Goal: Task Accomplishment & Management: Complete application form

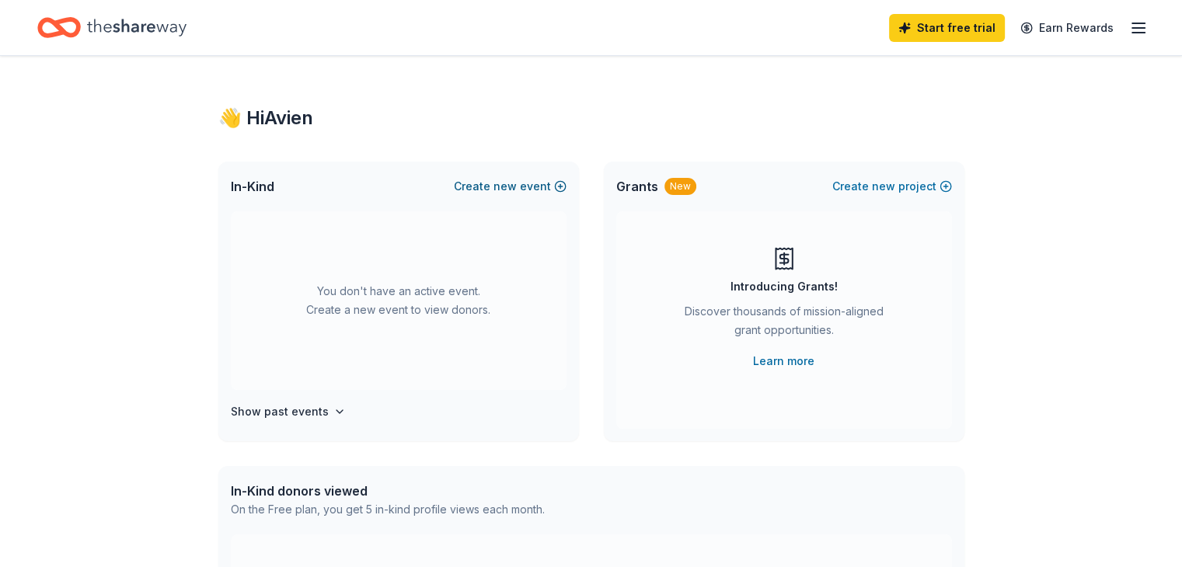
click at [520, 183] on button "Create new event" at bounding box center [510, 186] width 113 height 19
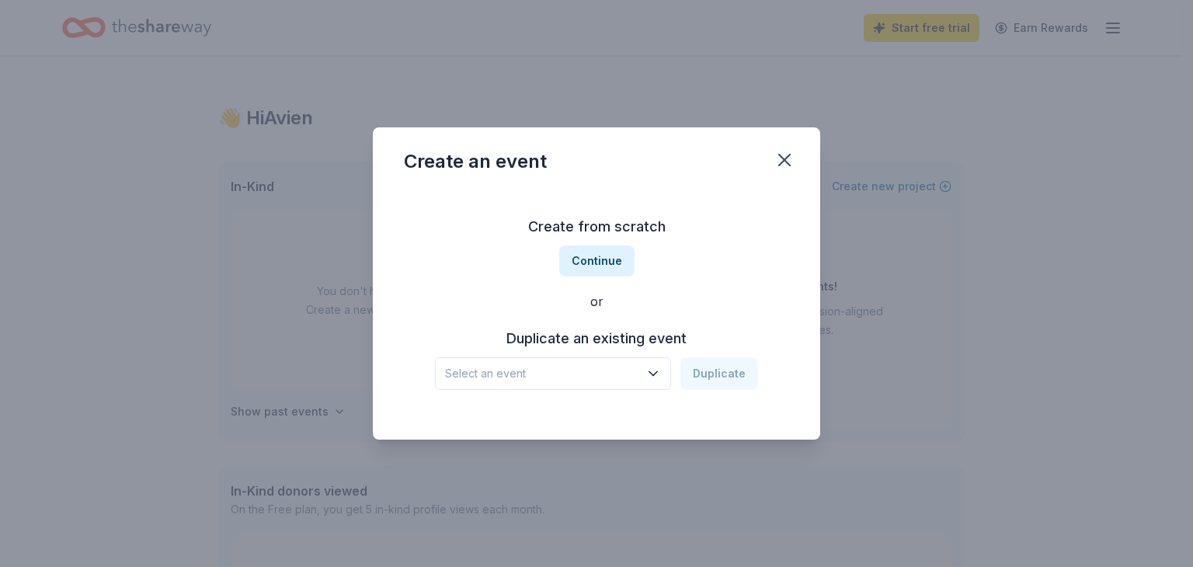
click at [520, 183] on div "Create an event" at bounding box center [596, 158] width 447 height 62
click at [613, 266] on button "Continue" at bounding box center [596, 260] width 75 height 31
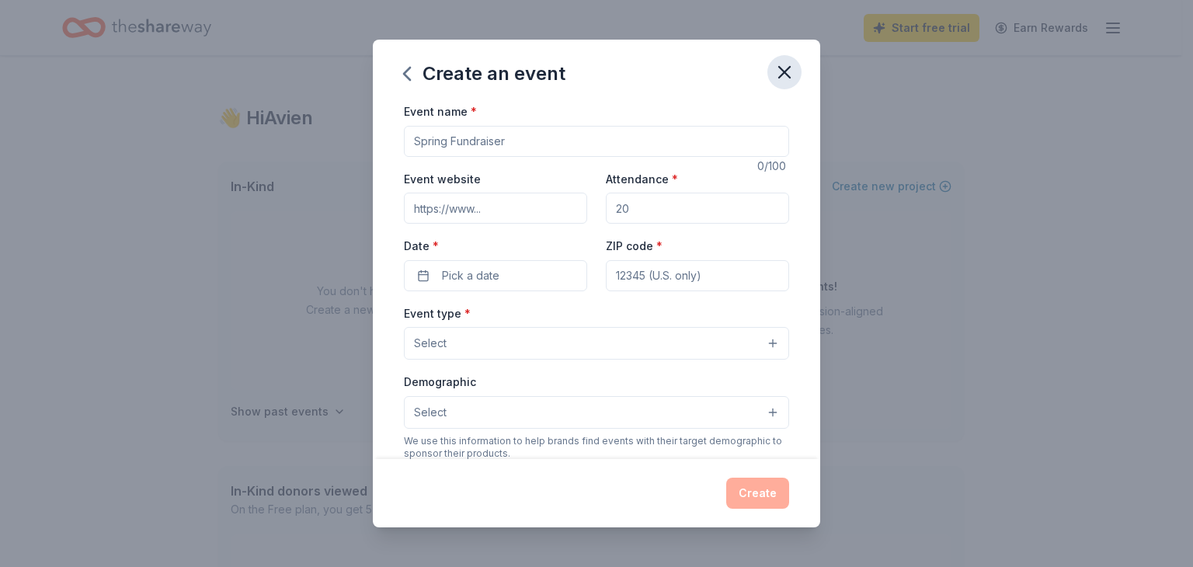
click at [781, 62] on icon "button" at bounding box center [785, 72] width 22 height 22
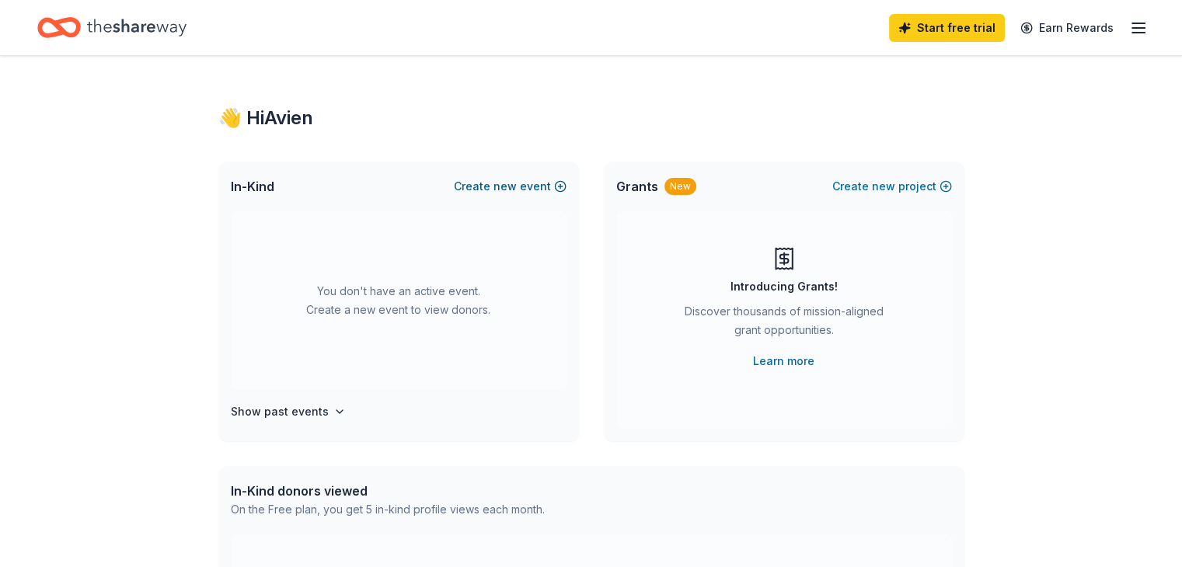
click at [499, 187] on span "new" at bounding box center [504, 186] width 23 height 19
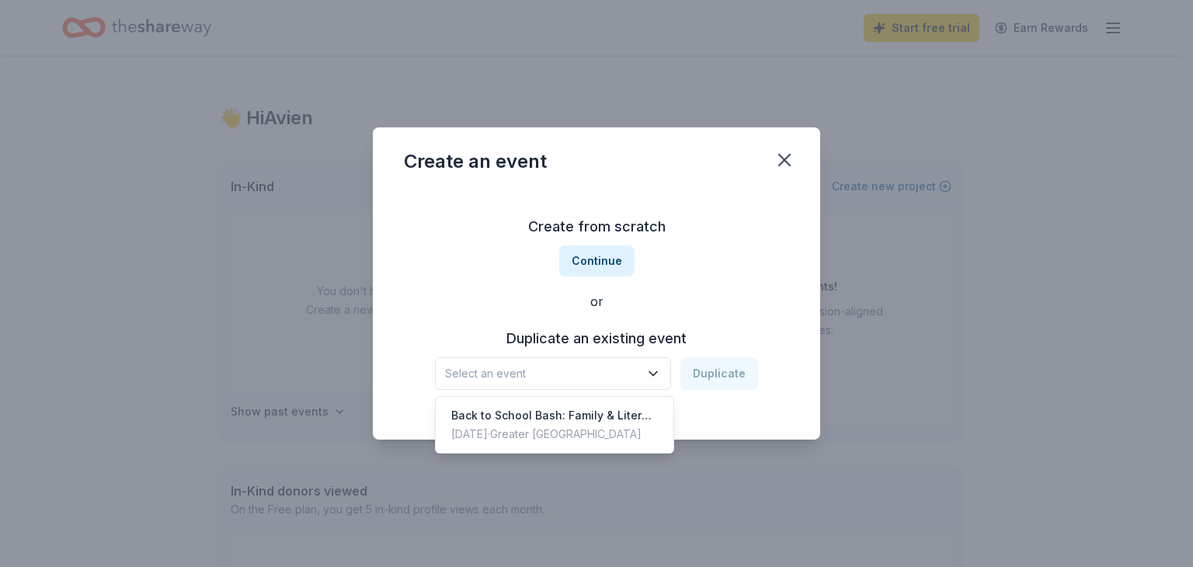
click at [653, 383] on button "Select an event" at bounding box center [553, 373] width 236 height 33
click at [609, 265] on div "Create from scratch Continue or Duplicate an existing event Select an event Dup…" at bounding box center [596, 302] width 385 height 225
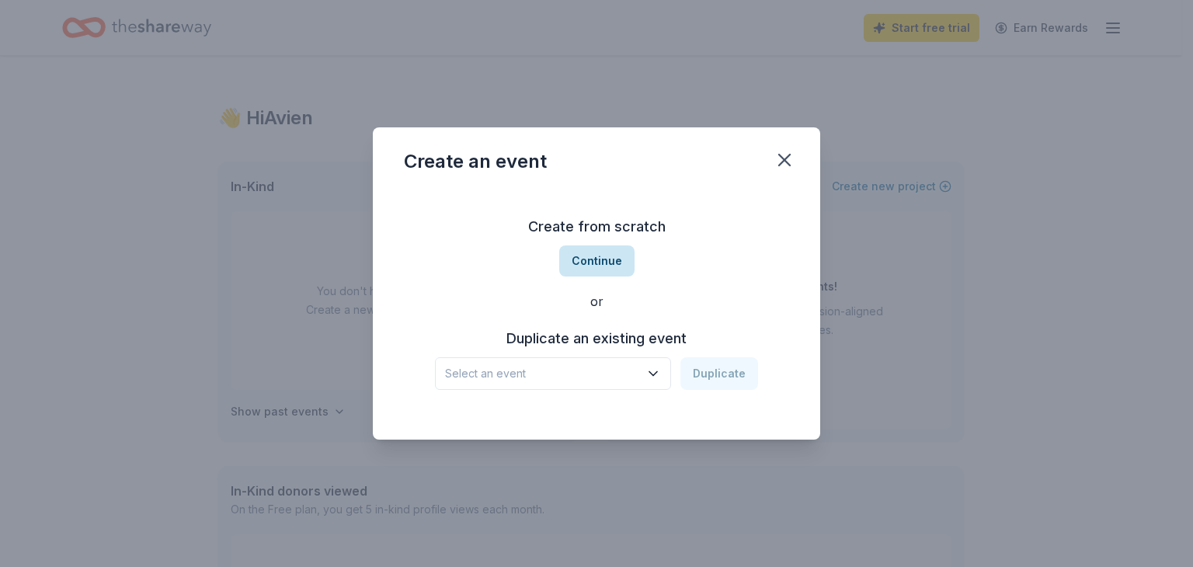
click at [610, 269] on button "Continue" at bounding box center [596, 260] width 75 height 31
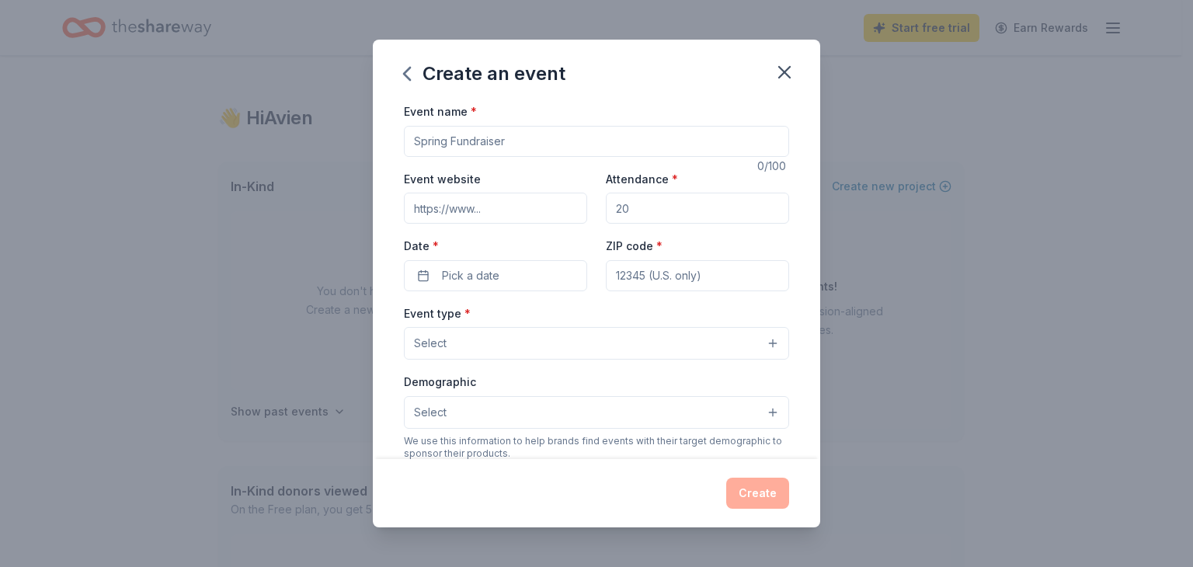
click at [460, 144] on input "Event name *" at bounding box center [596, 141] width 385 height 31
type input "W"
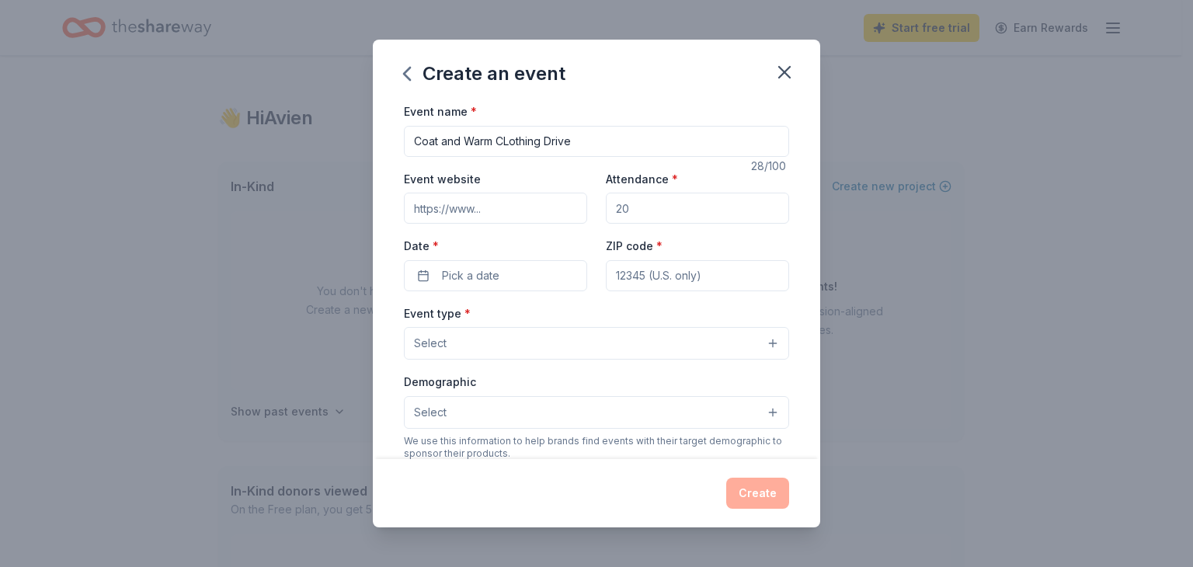
click at [513, 141] on input "Coat and Warm CLothing Drive" at bounding box center [596, 141] width 385 height 31
type input "Coat and Warm Clothing Drive"
click at [520, 209] on input "Event website" at bounding box center [495, 208] width 183 height 31
click at [628, 204] on input "Attendance *" at bounding box center [697, 208] width 183 height 31
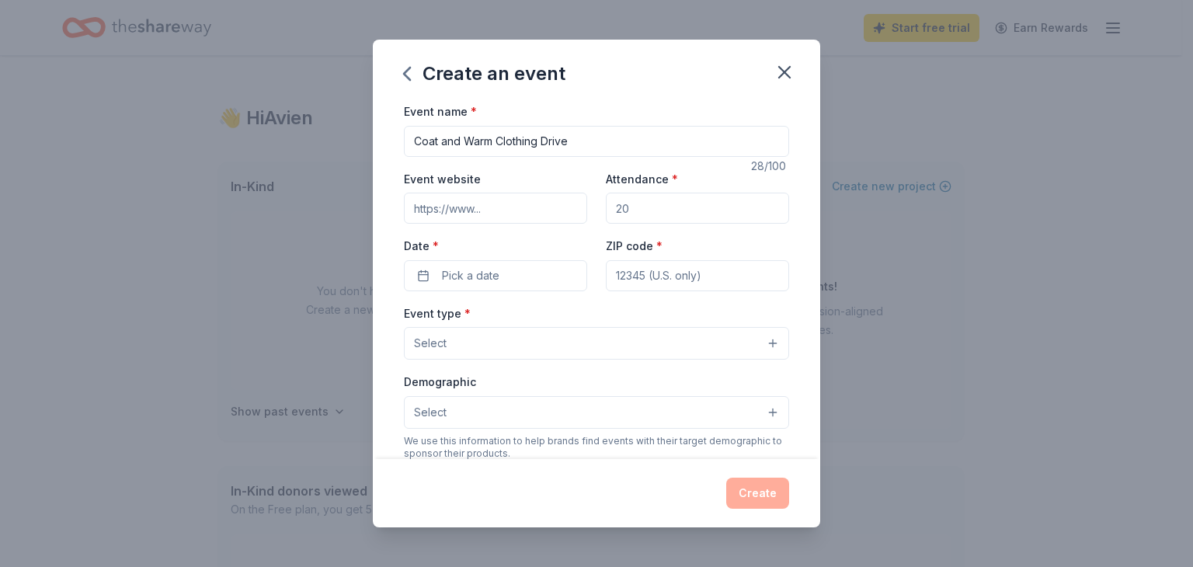
click at [628, 204] on input "Attendance *" at bounding box center [697, 208] width 183 height 31
type input "100"
click at [491, 218] on input "Event website" at bounding box center [495, 208] width 183 height 31
click at [454, 212] on input "Event website" at bounding box center [495, 208] width 183 height 31
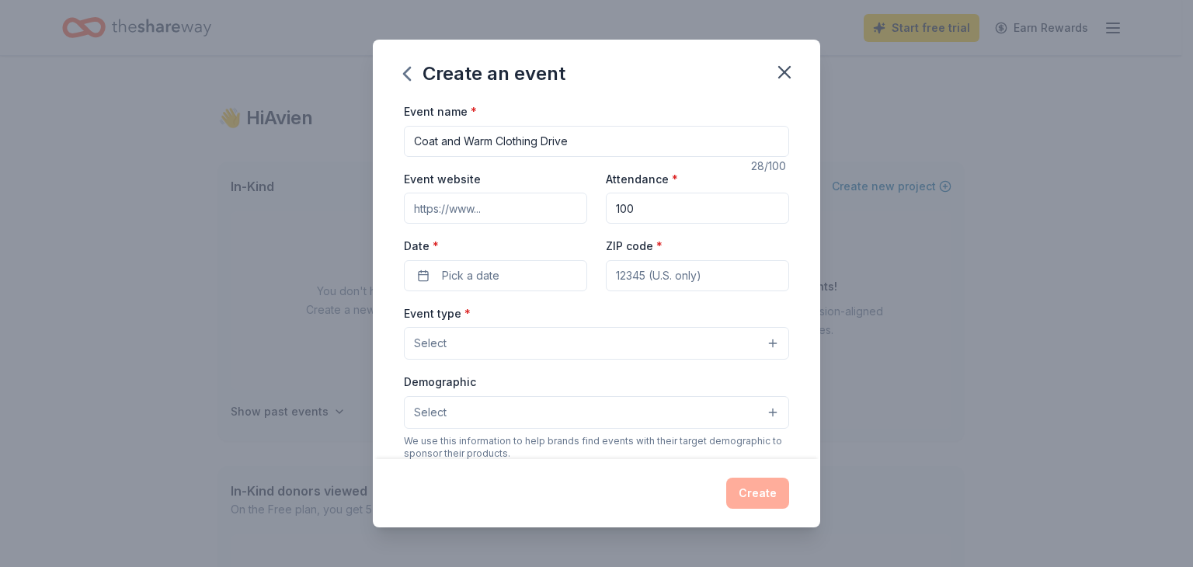
paste input "https://nspdkthetachapter.org/events/"
type input "https://nspdkthetachapter.org/events/"
click at [640, 218] on input "100" at bounding box center [697, 208] width 183 height 31
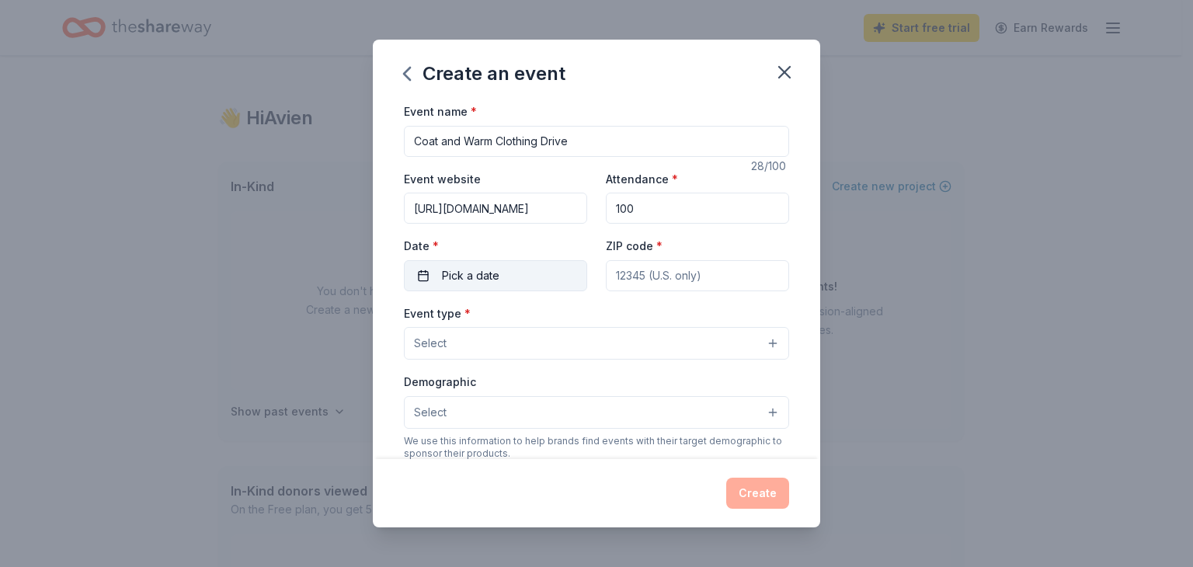
click at [492, 264] on button "Pick a date" at bounding box center [495, 275] width 183 height 31
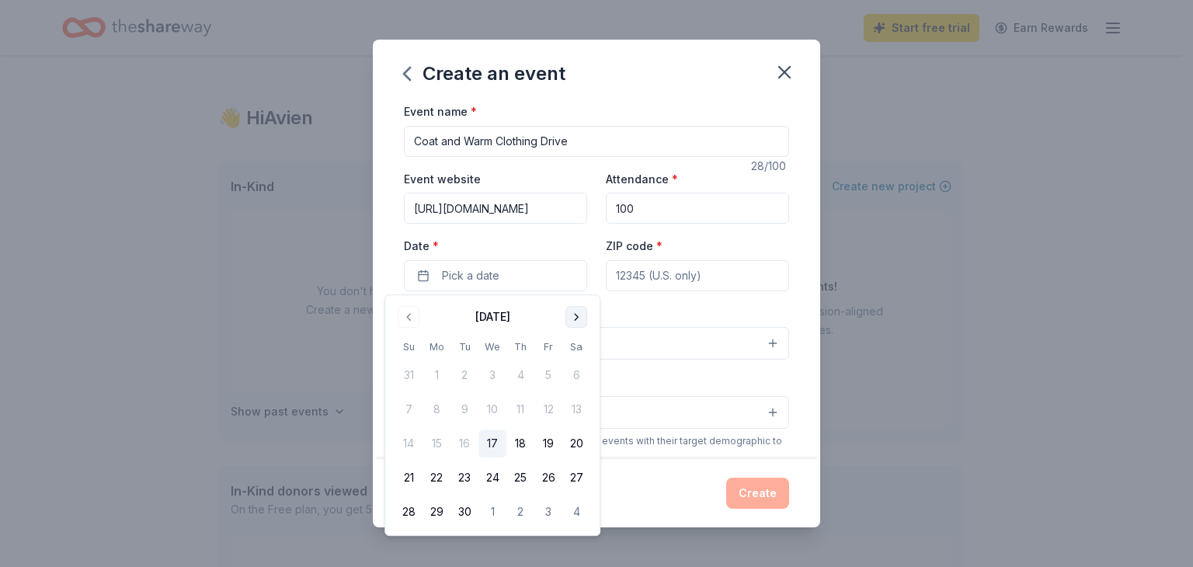
click at [574, 313] on button "Go to next month" at bounding box center [577, 317] width 22 height 22
click at [544, 411] on button "10" at bounding box center [548, 409] width 28 height 28
click at [659, 274] on input "ZIP code *" at bounding box center [697, 275] width 183 height 31
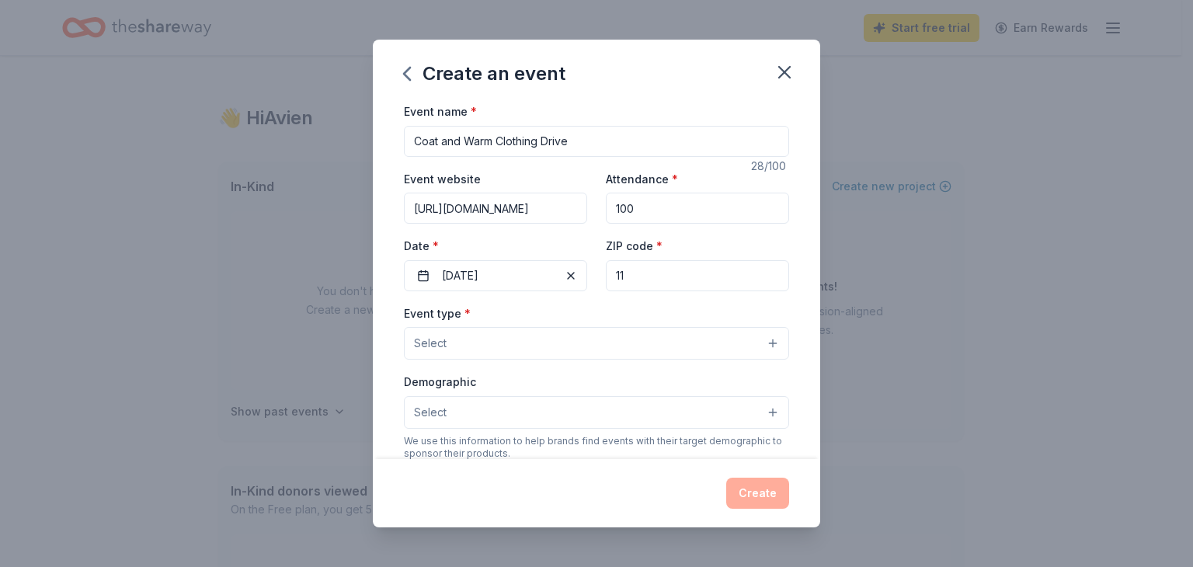
type input "1"
type input "11212"
click at [617, 349] on button "Select" at bounding box center [596, 343] width 385 height 33
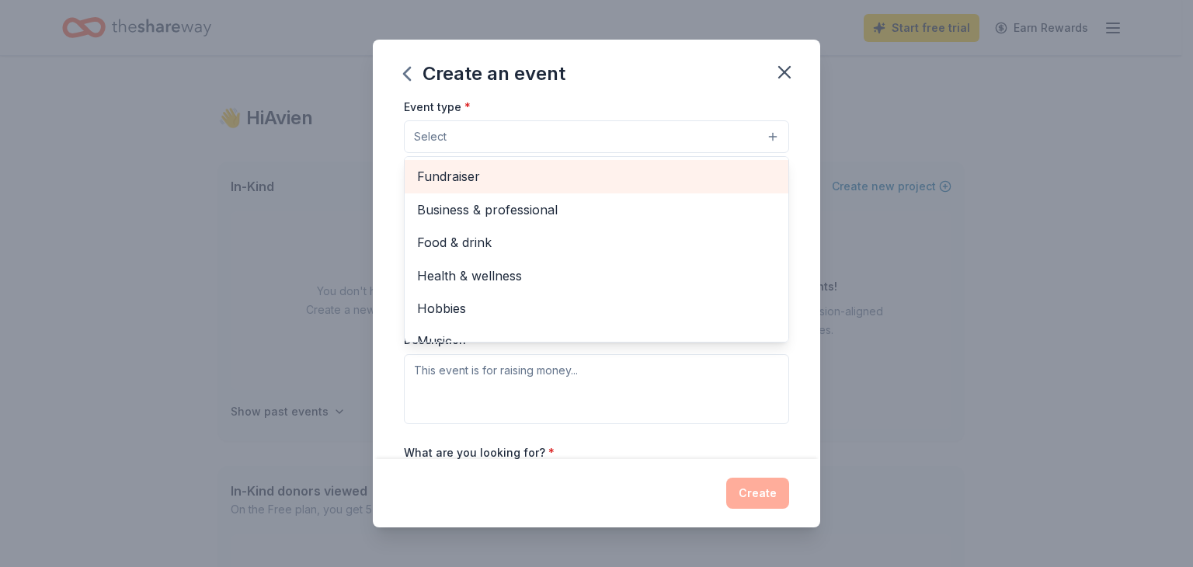
click at [647, 168] on span "Fundraiser" at bounding box center [596, 176] width 359 height 20
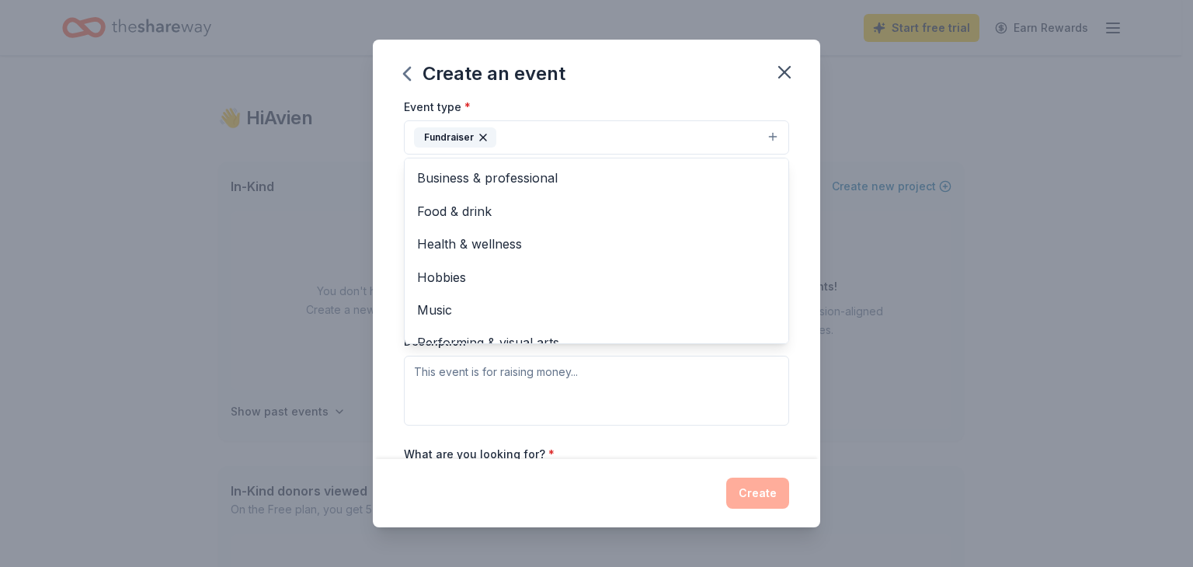
scroll to position [19, 0]
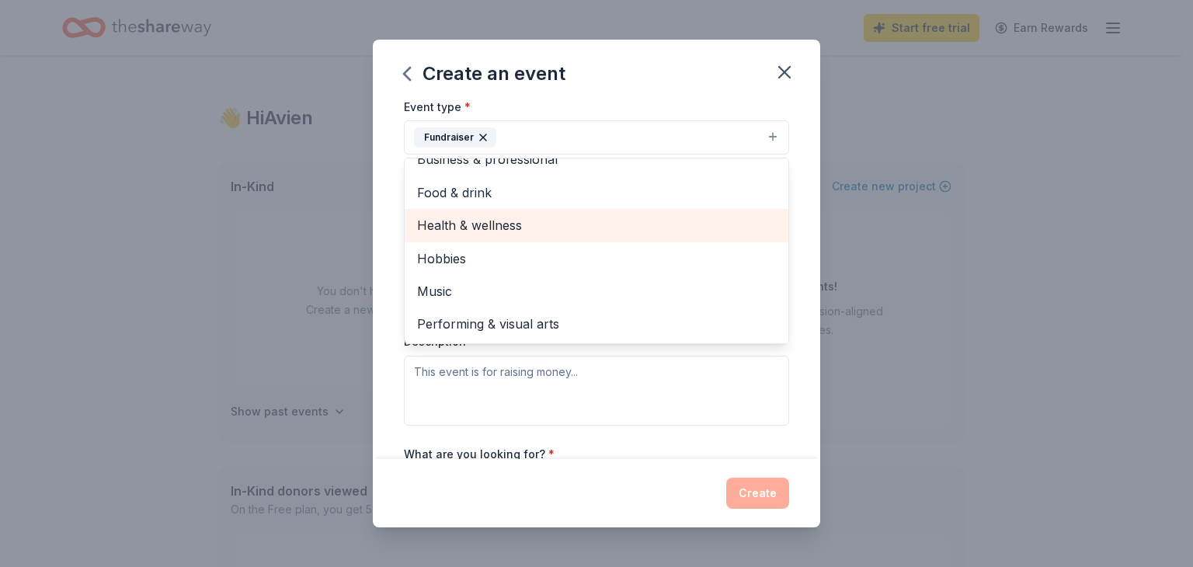
click at [670, 225] on span "Health & wellness" at bounding box center [596, 225] width 359 height 20
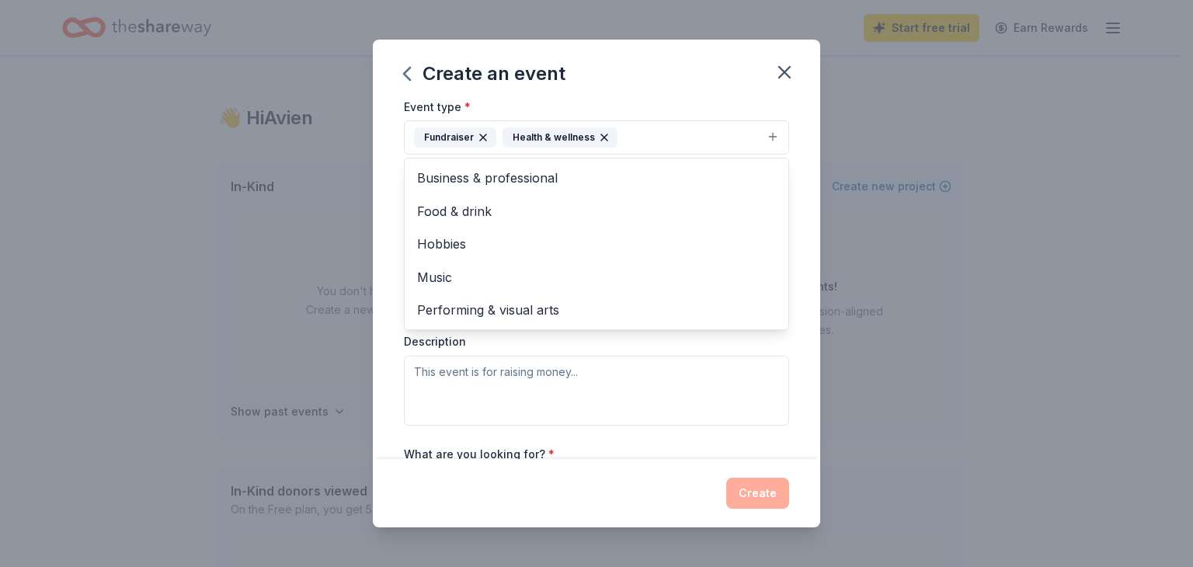
click at [794, 233] on div "Event name * Coat and Warm Clothing Drive 28 /100 Event website https://nspdkth…" at bounding box center [596, 280] width 447 height 357
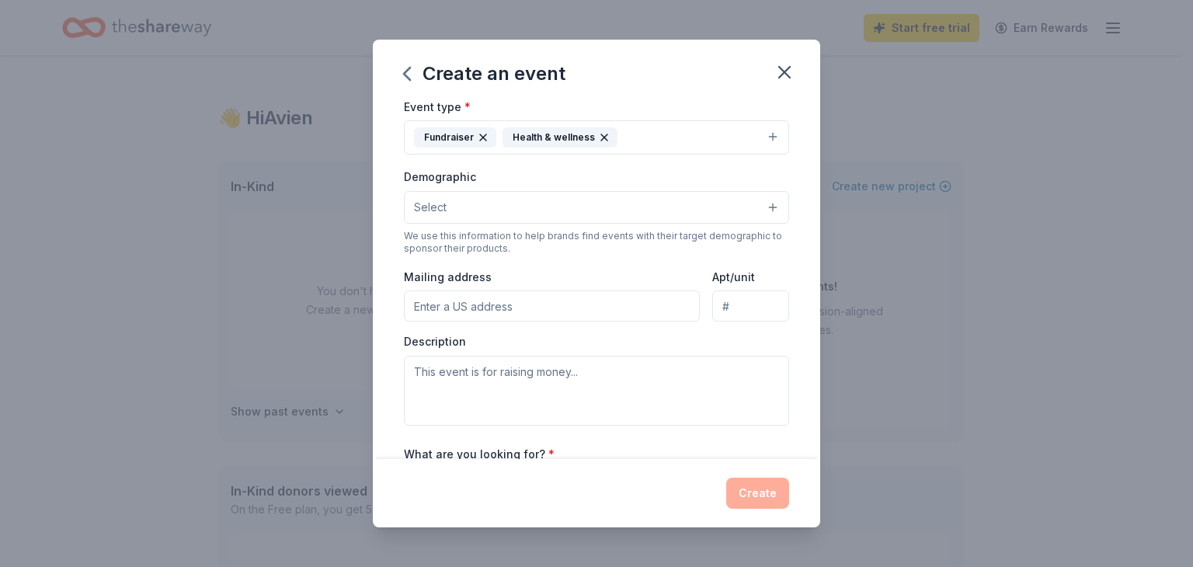
click at [706, 206] on button "Select" at bounding box center [596, 207] width 385 height 33
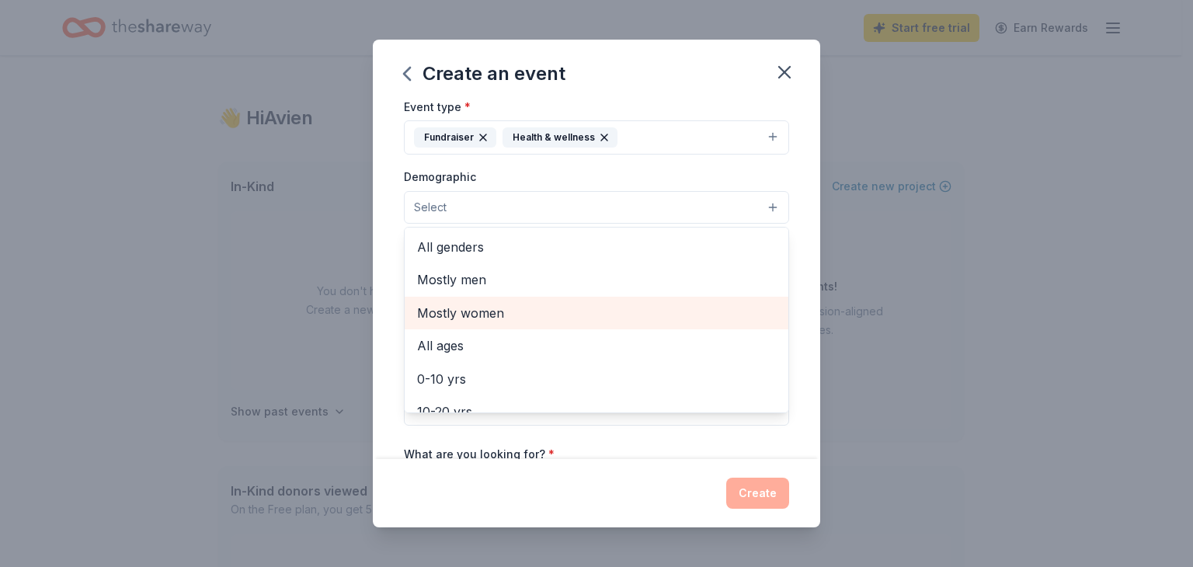
click at [642, 306] on span "Mostly women" at bounding box center [596, 313] width 359 height 20
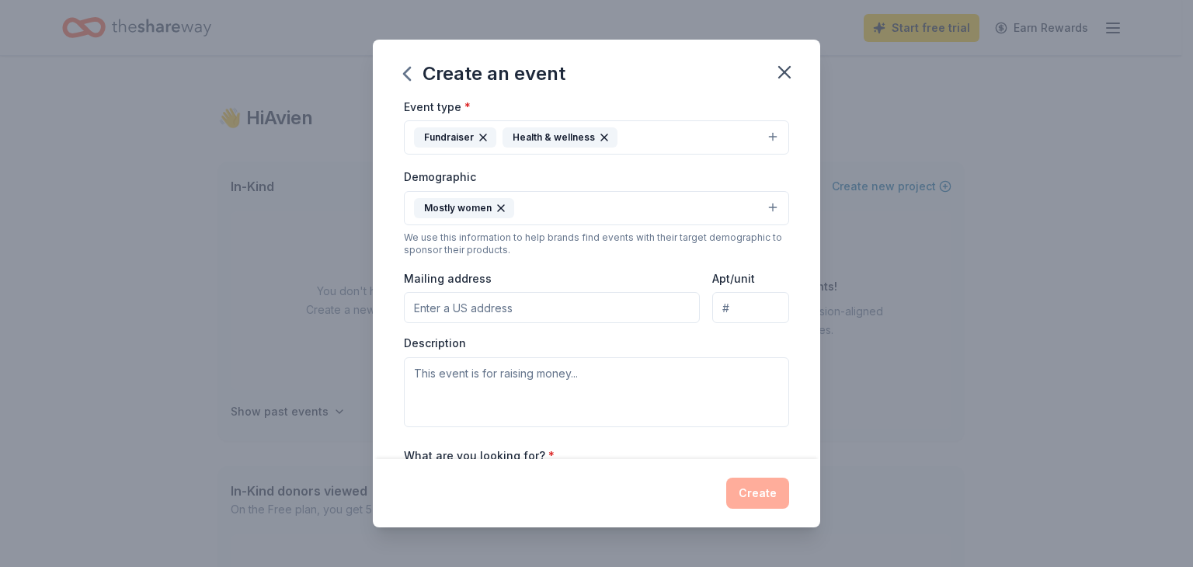
click at [696, 205] on button "Mostly women" at bounding box center [596, 208] width 385 height 34
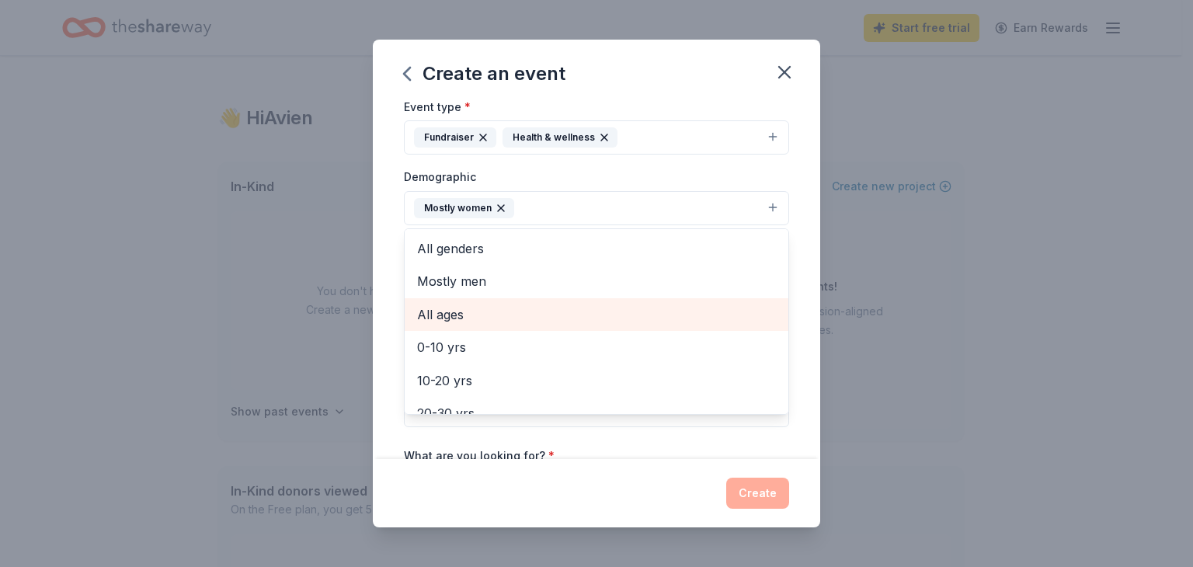
click at [538, 309] on span "All ages" at bounding box center [596, 315] width 359 height 20
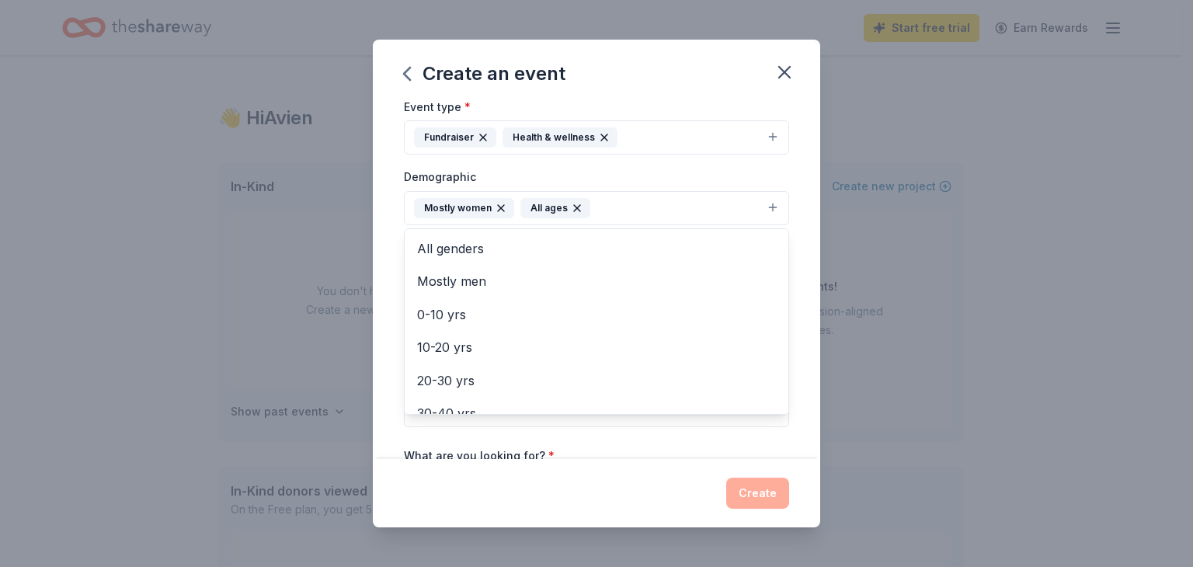
click at [795, 246] on div "Event name * Coat and Warm Clothing Drive 28 /100 Event website https://nspdkth…" at bounding box center [596, 280] width 447 height 357
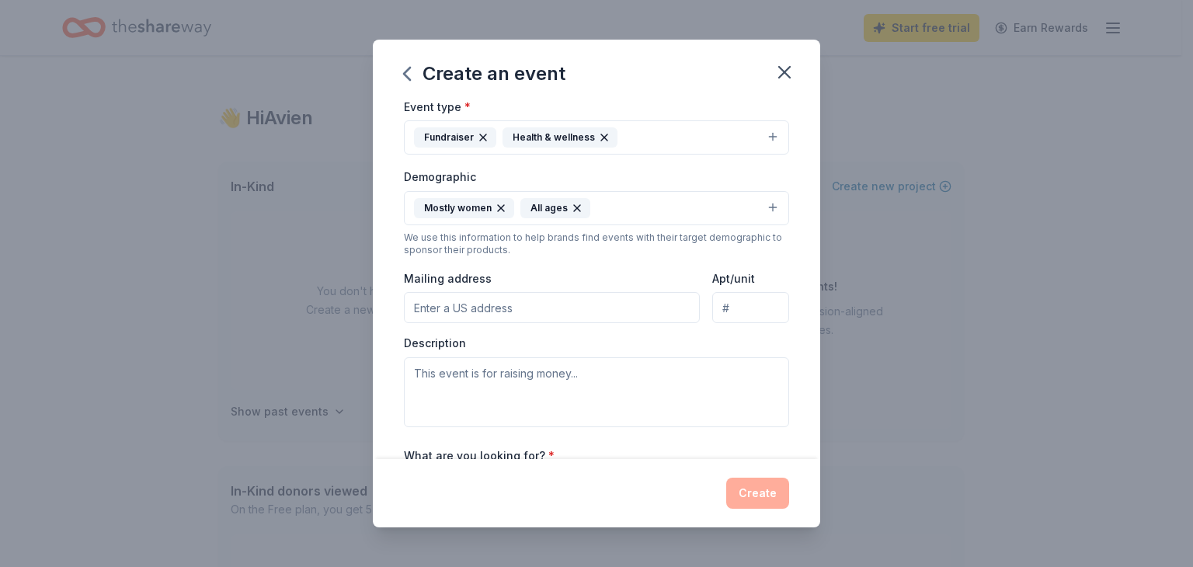
click at [618, 300] on input "Mailing address" at bounding box center [552, 307] width 296 height 31
type input "5724 Avenue N"
click at [566, 367] on textarea at bounding box center [596, 392] width 385 height 70
click at [566, 381] on textarea at bounding box center [596, 392] width 385 height 70
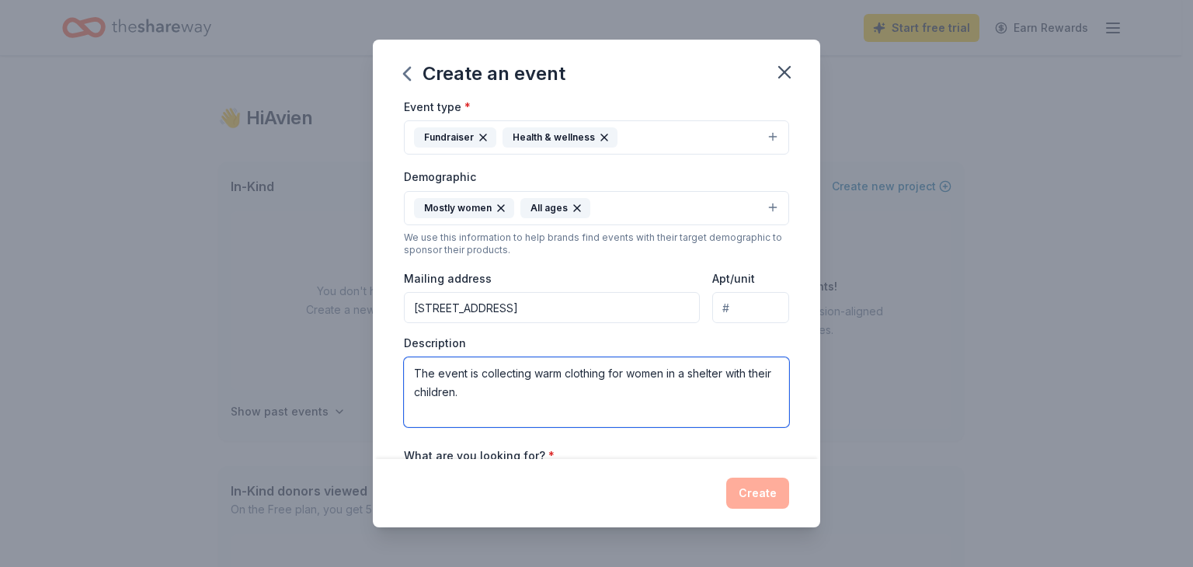
click at [604, 371] on textarea "The event is collecting warm clothing for women in a shelter with their childre…" at bounding box center [596, 392] width 385 height 70
click at [564, 389] on textarea "The event is collecting warm clothing/funds for women in a shelter with their c…" at bounding box center [596, 392] width 385 height 70
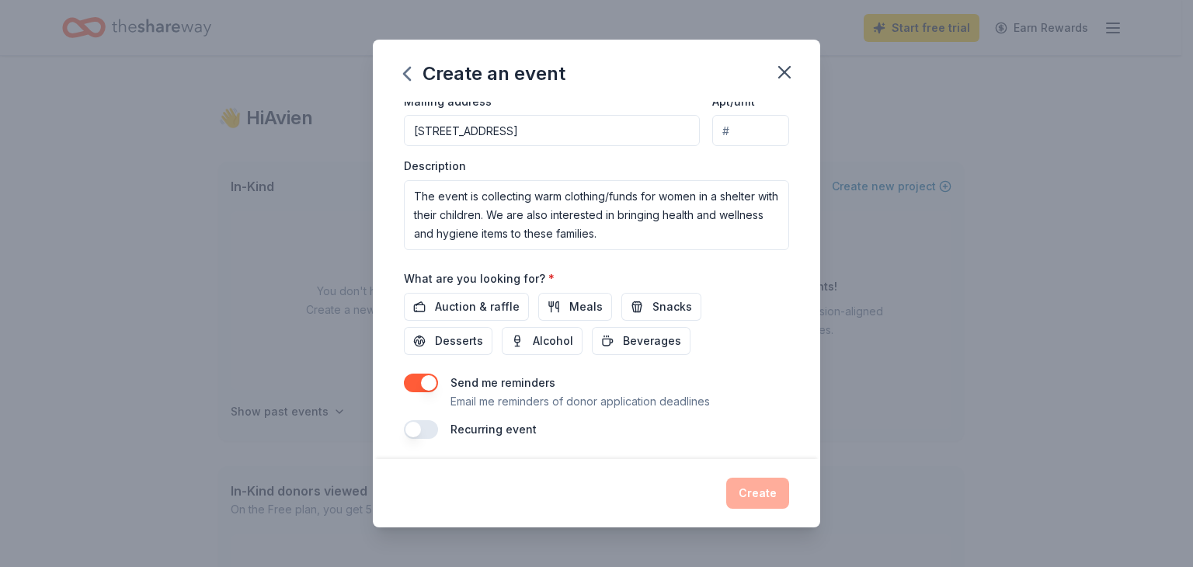
scroll to position [388, 0]
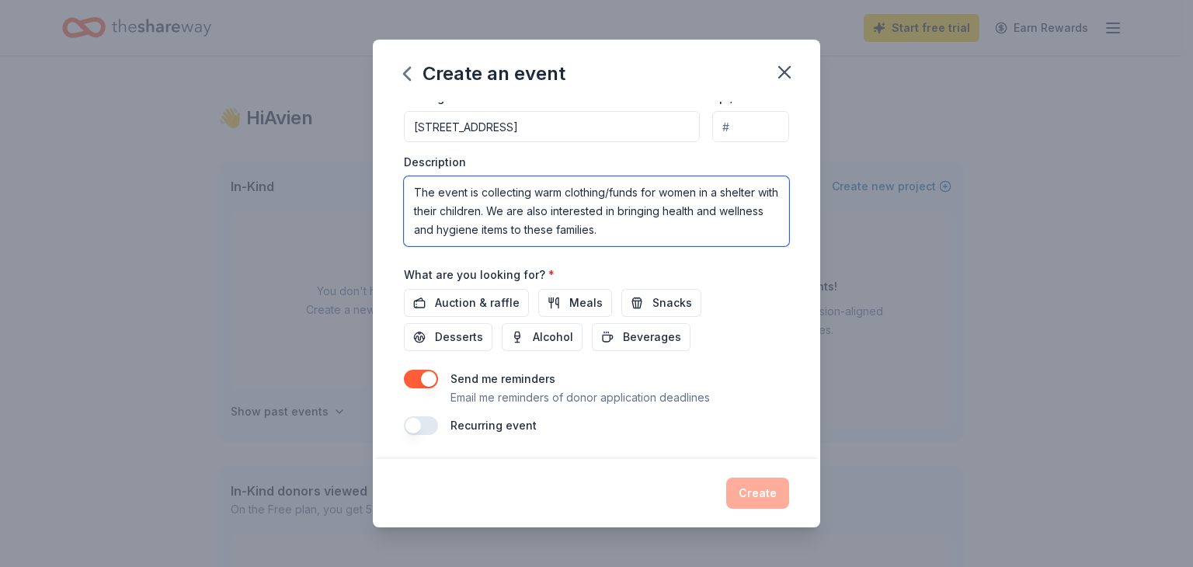
click at [689, 234] on textarea "The event is collecting warm clothing/funds for women in a shelter with their c…" at bounding box center [596, 211] width 385 height 70
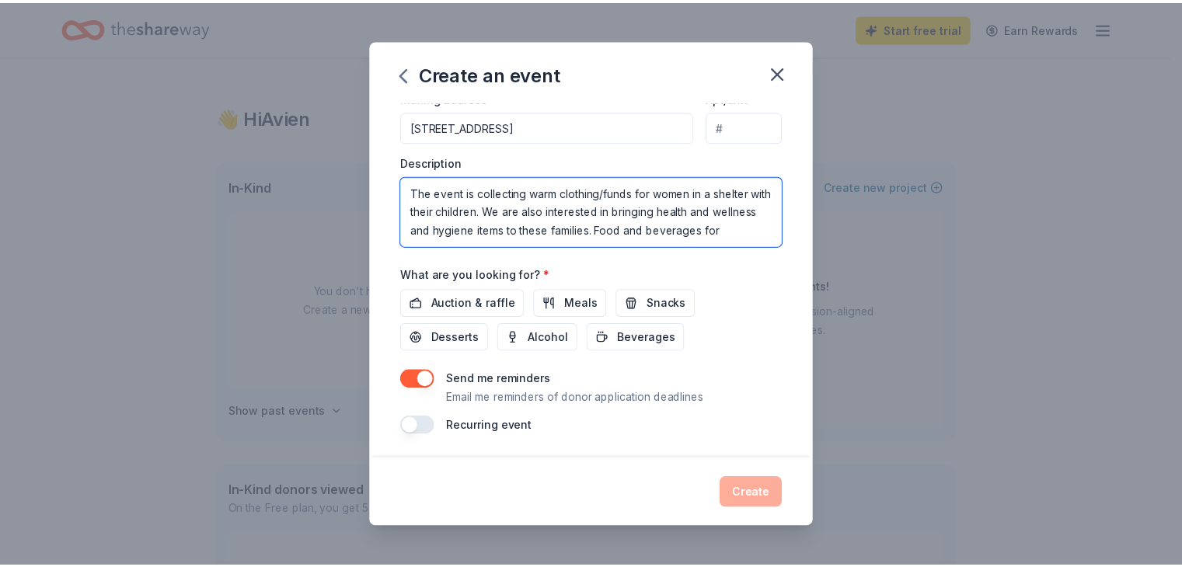
scroll to position [9, 0]
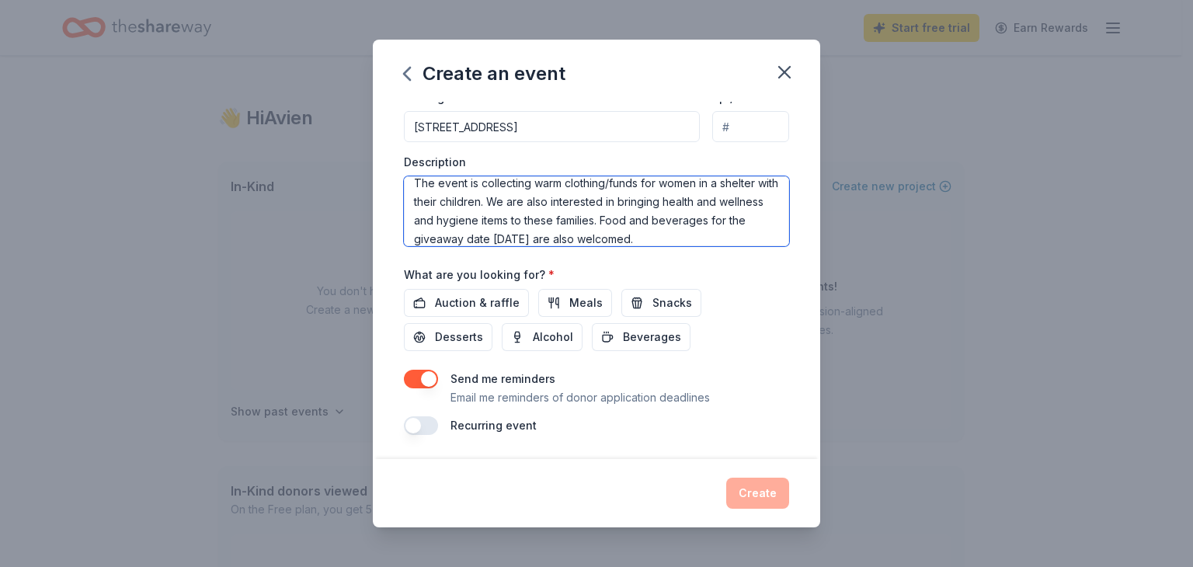
click at [567, 242] on textarea "The event is collecting warm clothing/funds for women in a shelter with their c…" at bounding box center [596, 211] width 385 height 70
type textarea "The event is collecting warm clothing/funds for women in a shelter with their c…"
click at [516, 305] on button "Auction & raffle" at bounding box center [466, 303] width 125 height 28
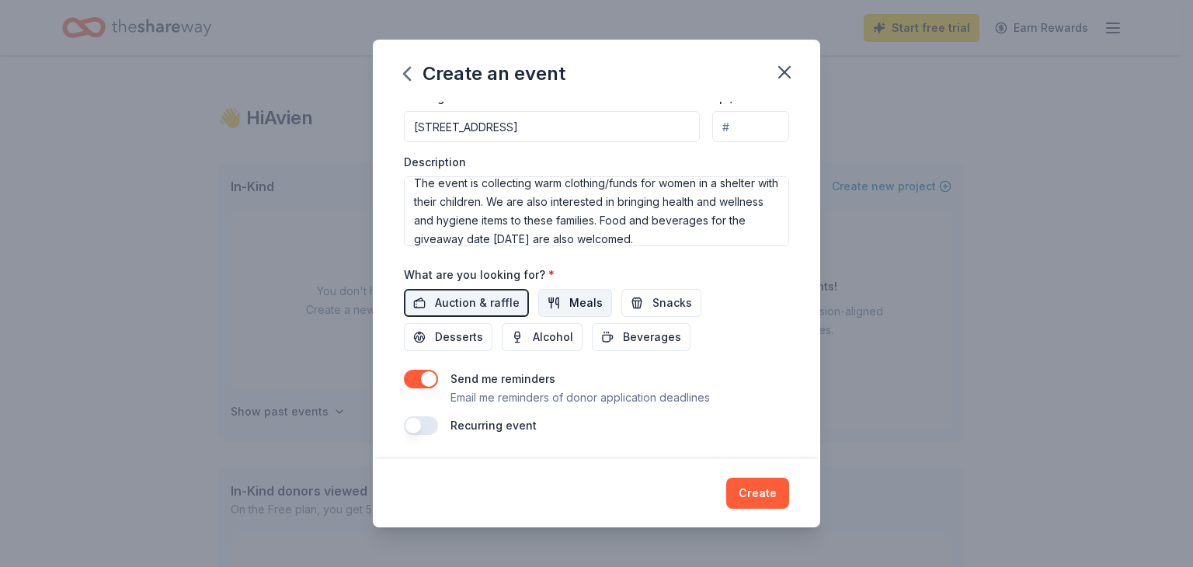
click at [584, 305] on span "Meals" at bounding box center [585, 303] width 33 height 19
click at [640, 304] on button "Snacks" at bounding box center [661, 303] width 80 height 28
click at [579, 287] on div "What are you looking for? * Auction & raffle Meals Snacks Desserts Alcohol Beve…" at bounding box center [596, 308] width 385 height 86
click at [569, 298] on span "Meals" at bounding box center [585, 303] width 33 height 19
click at [649, 336] on span "Beverages" at bounding box center [652, 337] width 58 height 19
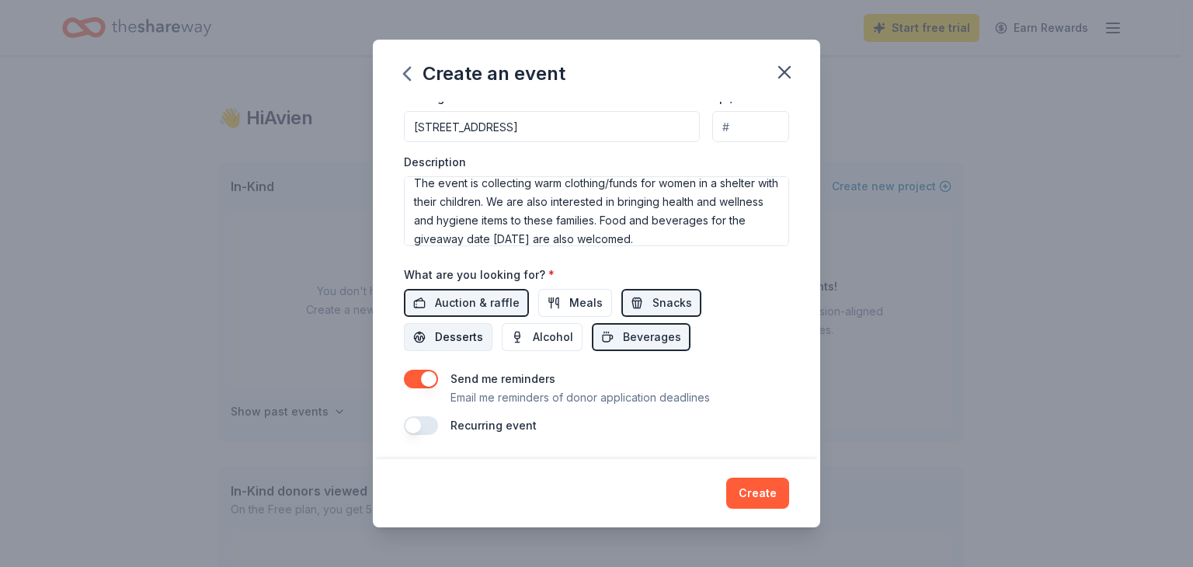
click at [444, 340] on span "Desserts" at bounding box center [459, 337] width 48 height 19
click at [764, 486] on button "Create" at bounding box center [757, 493] width 63 height 31
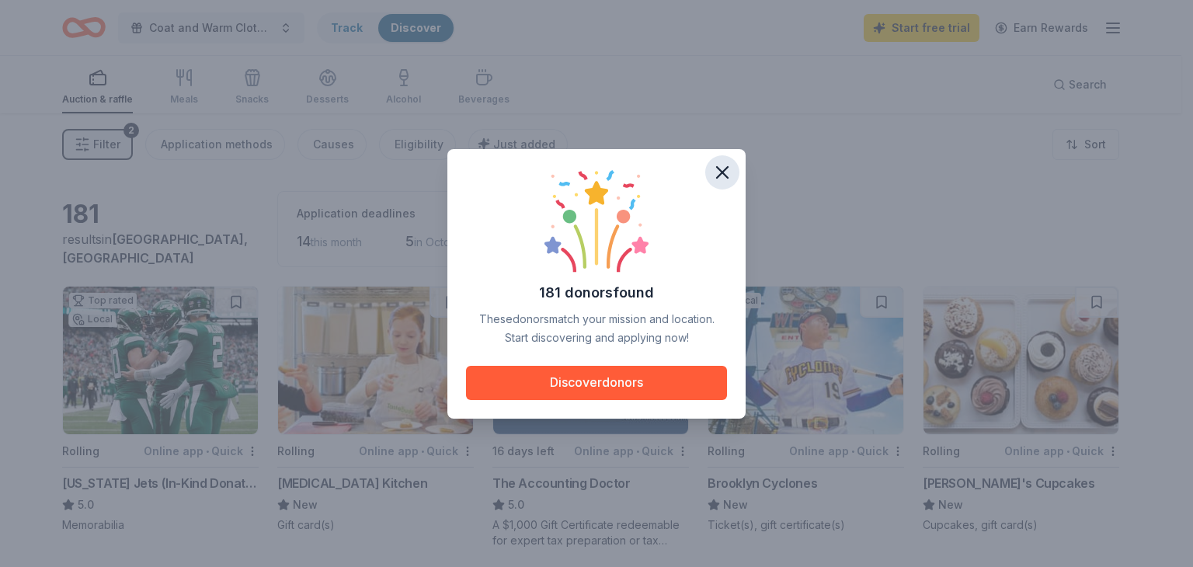
click at [729, 172] on icon "button" at bounding box center [723, 173] width 22 height 22
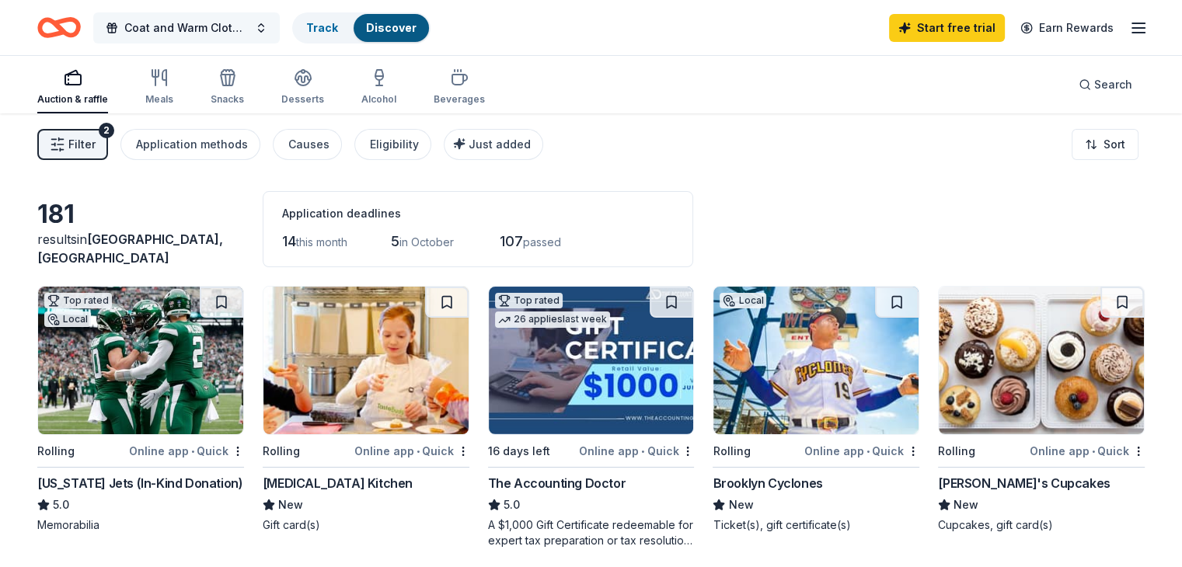
click at [249, 23] on span "Coat and Warm Clothing Drive" at bounding box center [186, 28] width 124 height 19
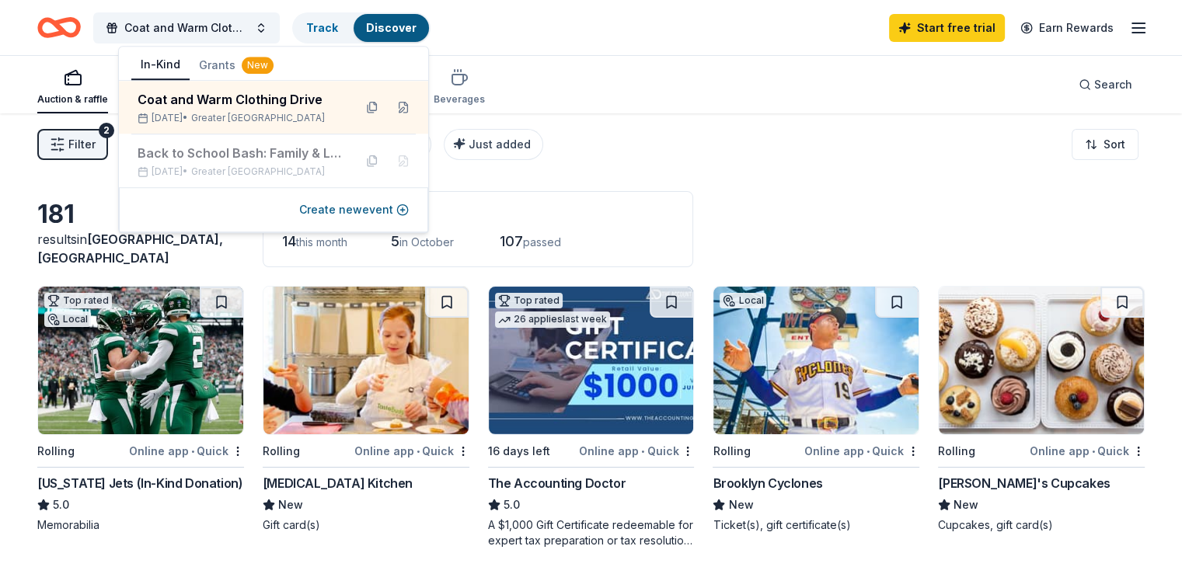
click at [406, 27] on link "Discover" at bounding box center [391, 27] width 50 height 13
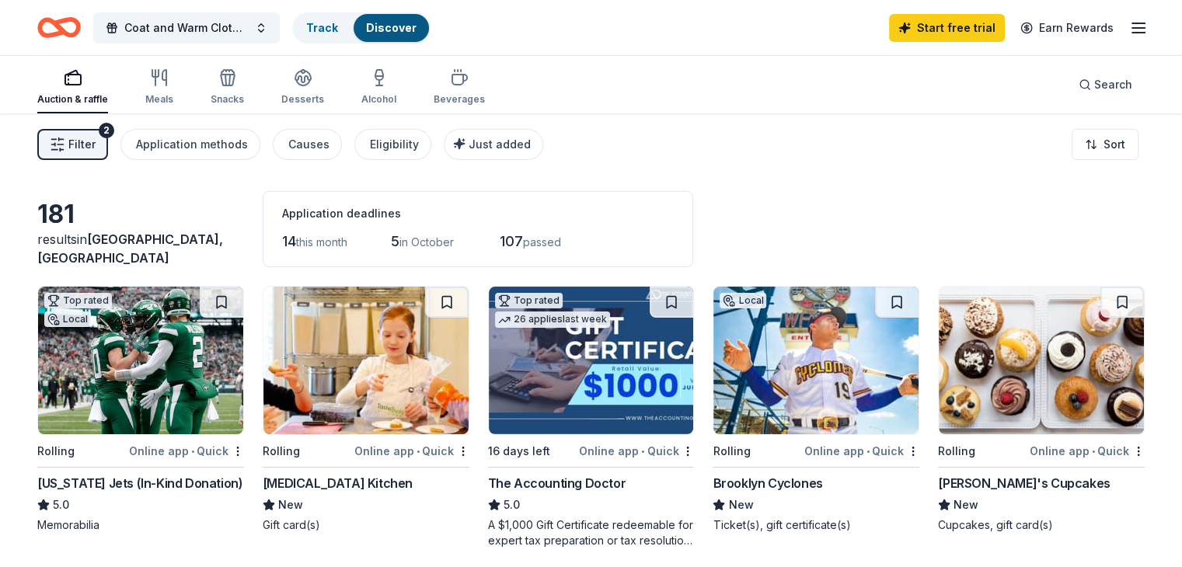
click at [406, 27] on link "Discover" at bounding box center [391, 27] width 50 height 13
click at [1094, 84] on span "Search" at bounding box center [1113, 84] width 38 height 19
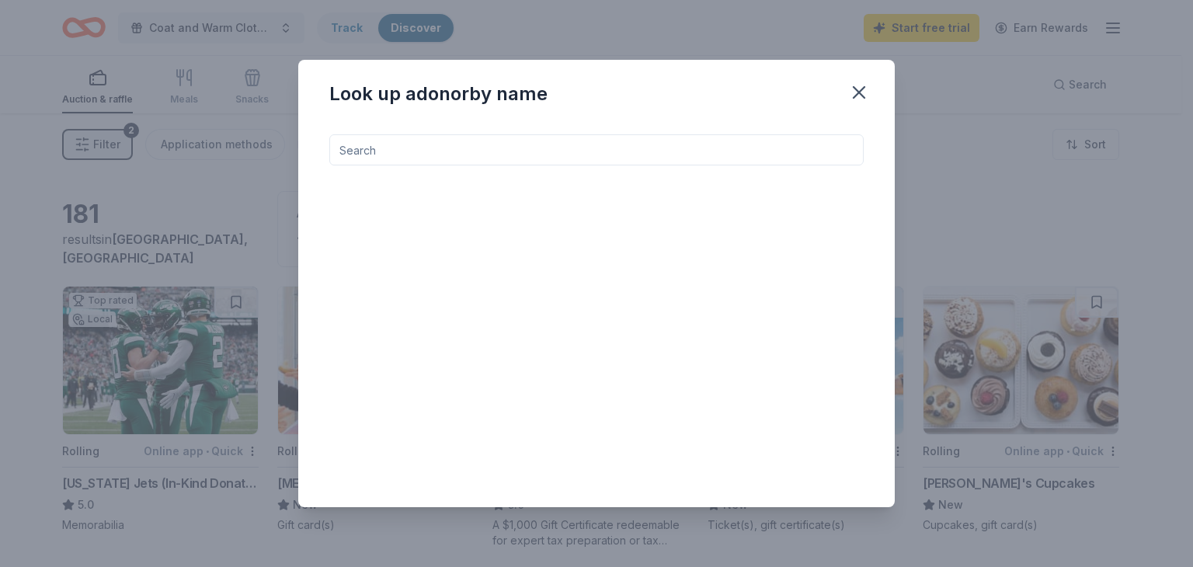
click at [686, 153] on input at bounding box center [596, 149] width 534 height 31
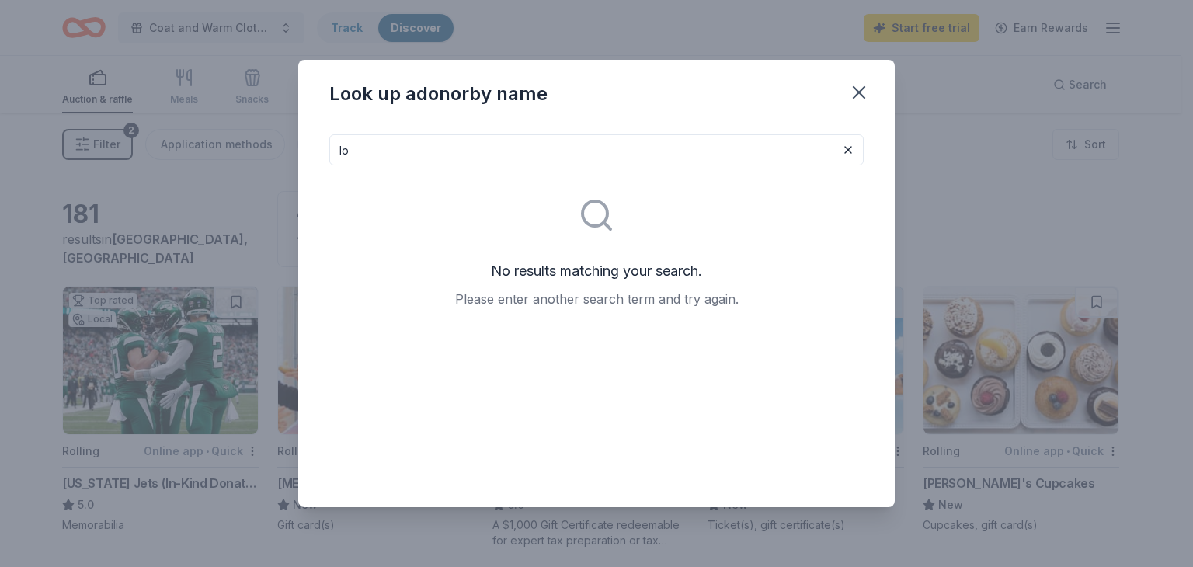
type input "l"
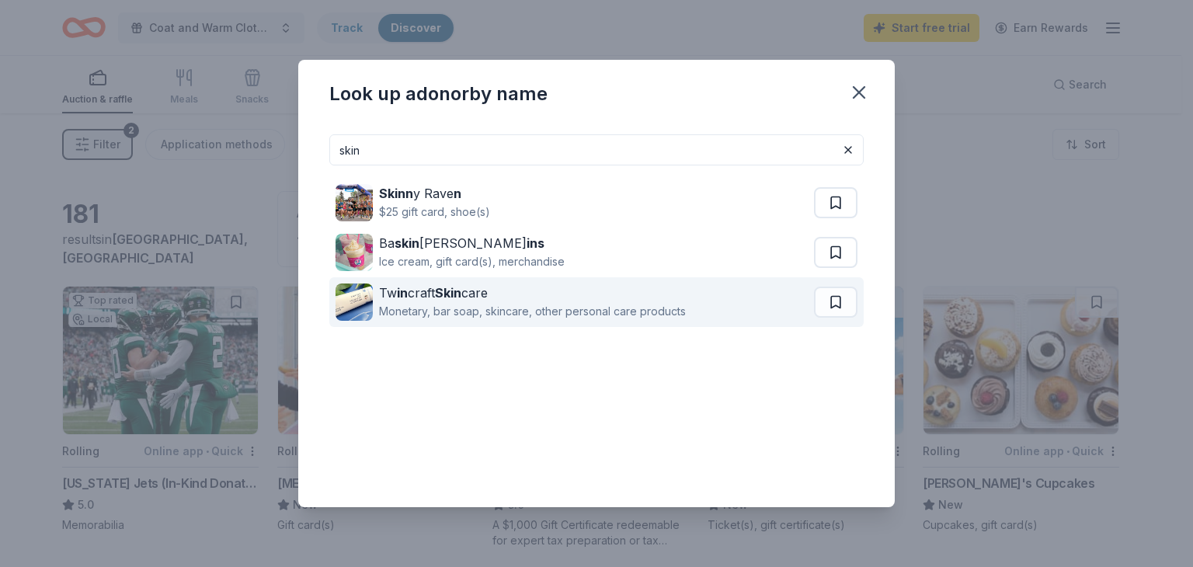
type input "skin"
click at [661, 293] on div "Tw in craft Skin care" at bounding box center [532, 293] width 307 height 19
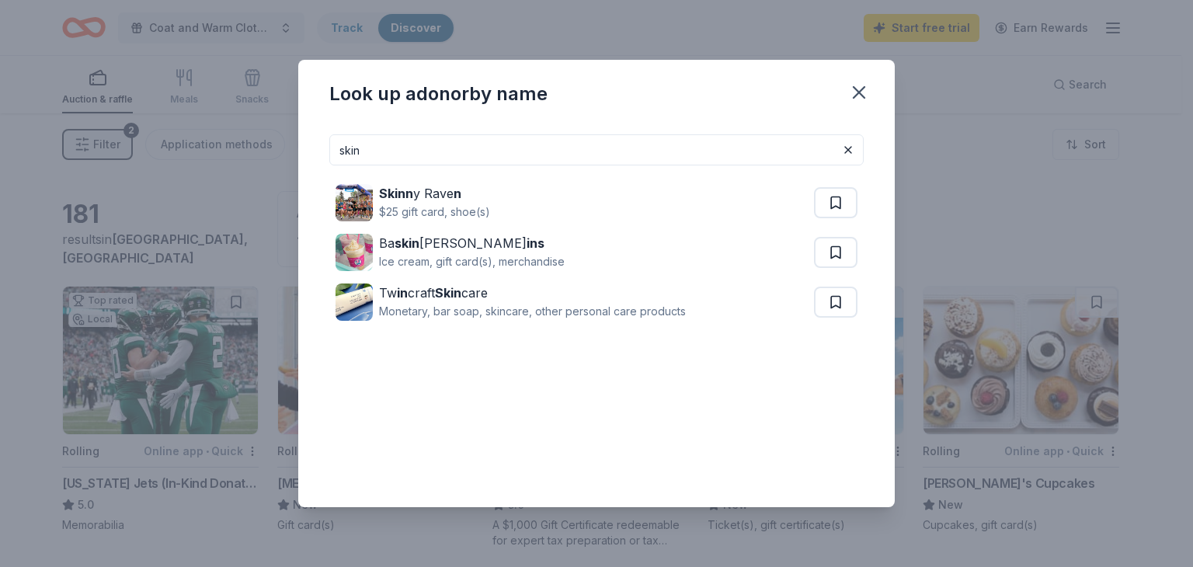
click at [489, 144] on input "skin" at bounding box center [596, 149] width 534 height 31
click at [857, 90] on icon "button" at bounding box center [859, 92] width 11 height 11
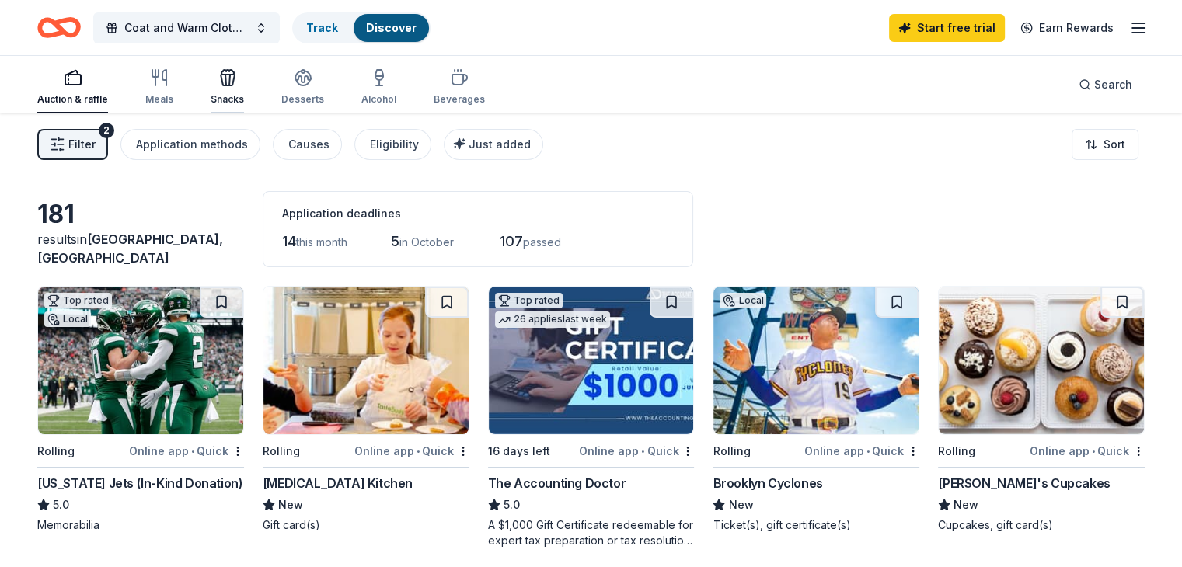
click at [230, 78] on icon "button" at bounding box center [229, 80] width 1 height 11
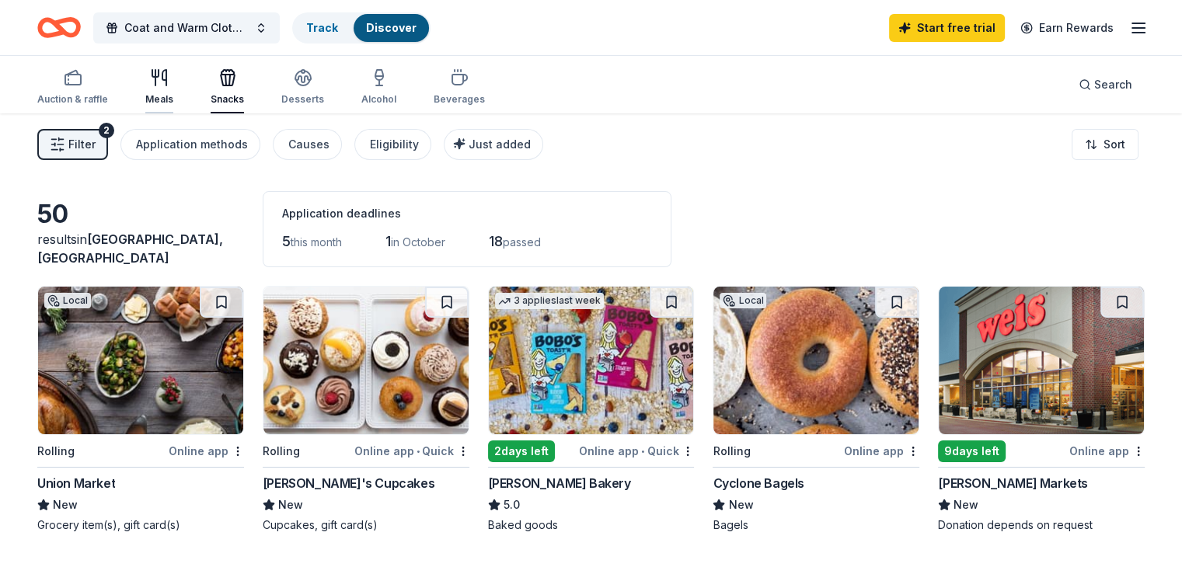
click at [158, 75] on icon "button" at bounding box center [155, 73] width 6 height 7
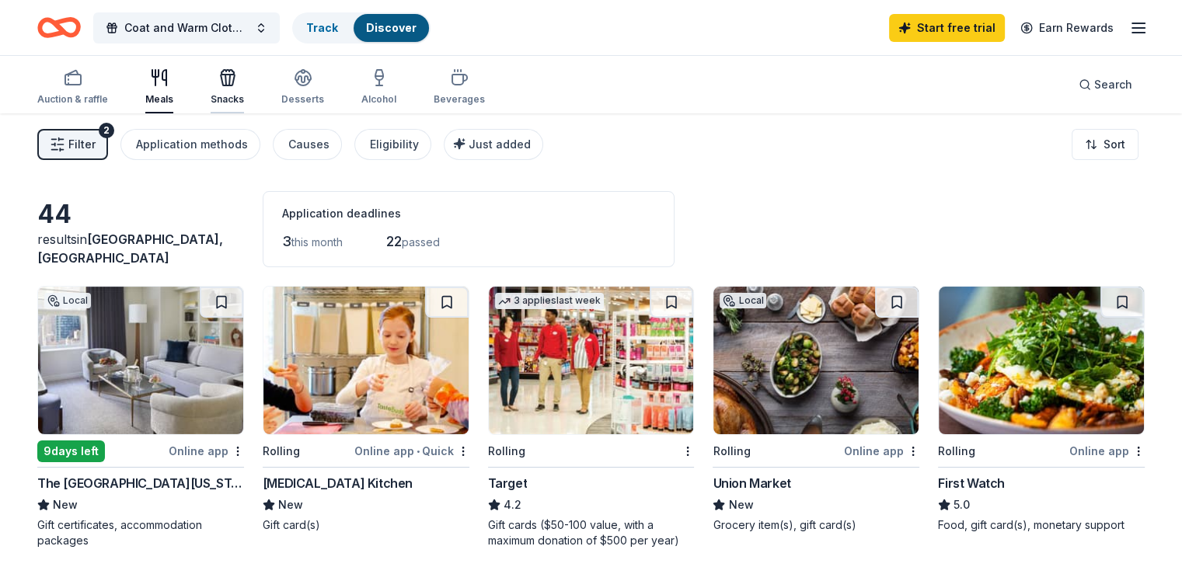
click at [244, 87] on div "Snacks" at bounding box center [227, 86] width 33 height 37
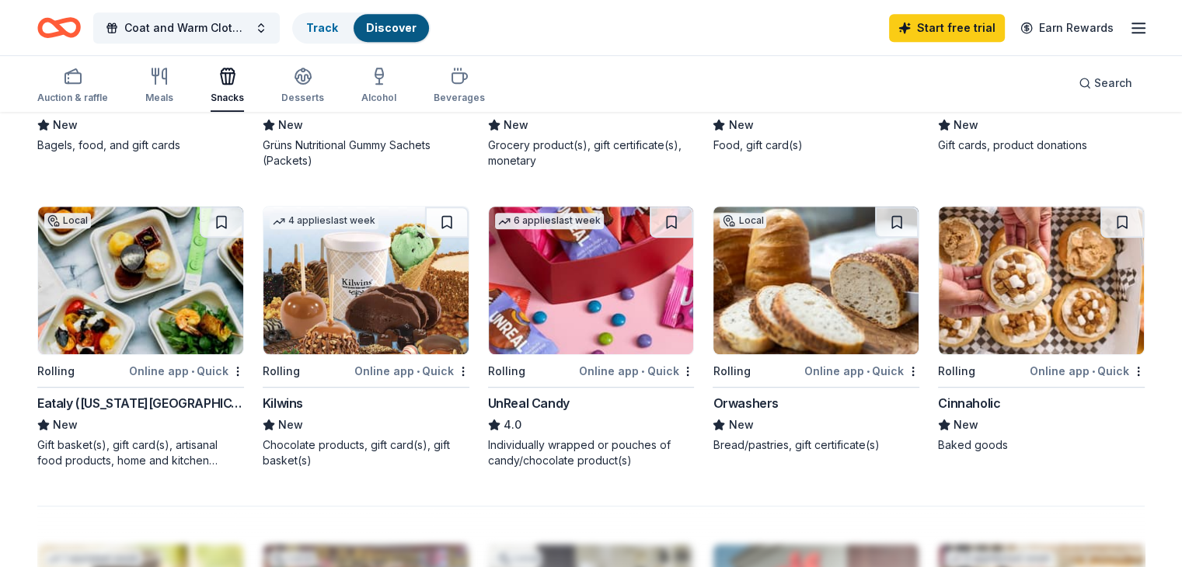
scroll to position [956, 0]
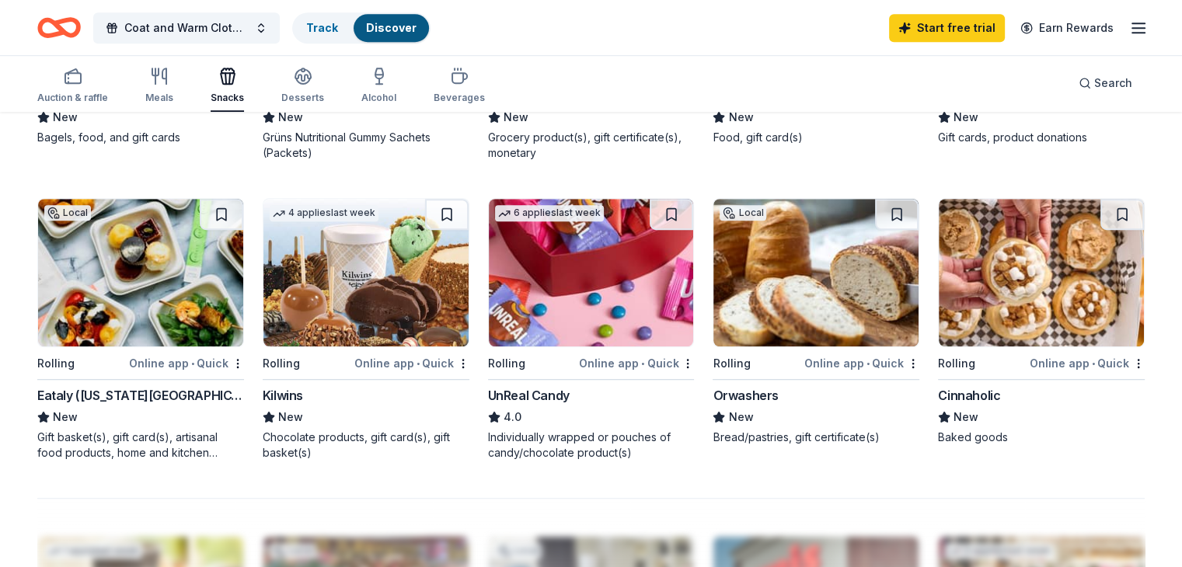
click at [628, 360] on div "Online app • Quick" at bounding box center [636, 362] width 115 height 19
click at [78, 28] on icon "Home" at bounding box center [59, 27] width 44 height 37
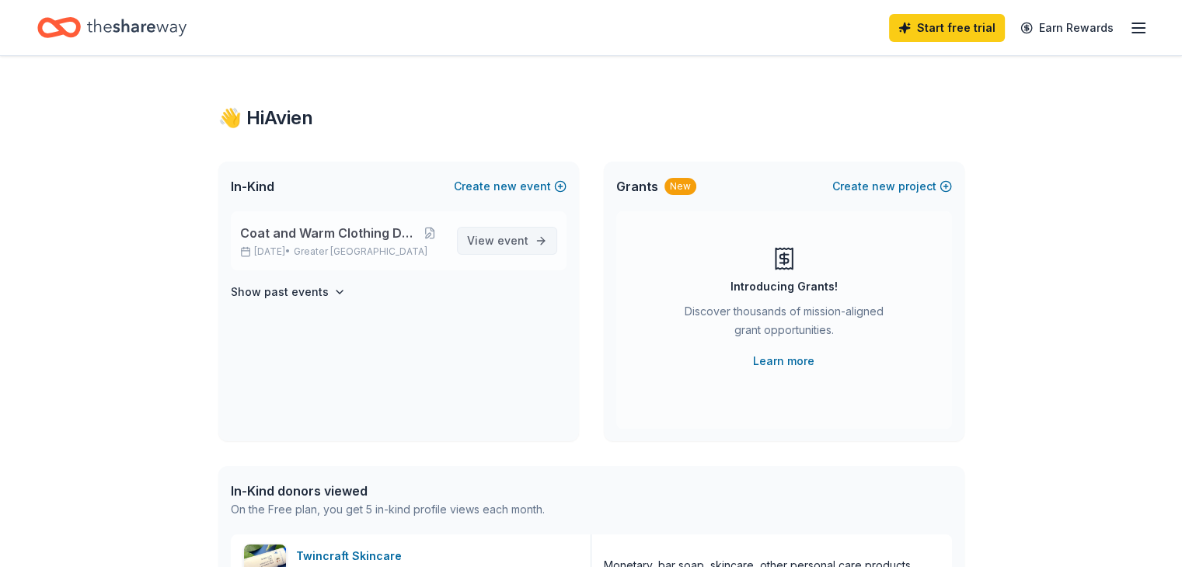
click at [467, 249] on link "View event" at bounding box center [507, 241] width 100 height 28
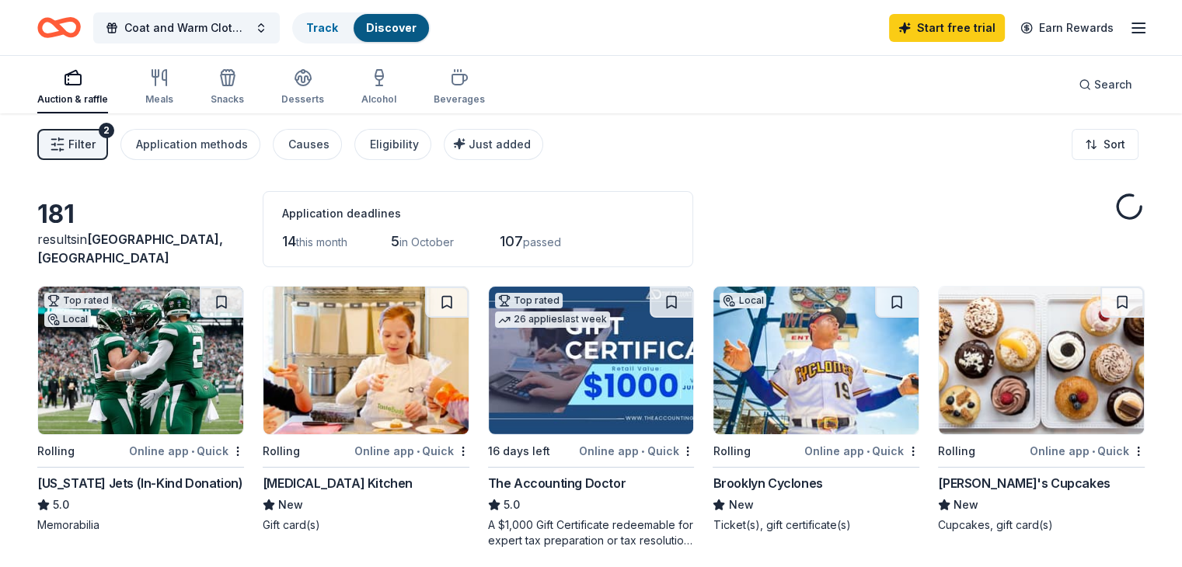
click at [491, 259] on div "Application deadlines 14 this month 5 in October 107 passed" at bounding box center [478, 229] width 430 height 76
click at [236, 32] on span "Coat and Warm Clothing Drive" at bounding box center [186, 28] width 124 height 19
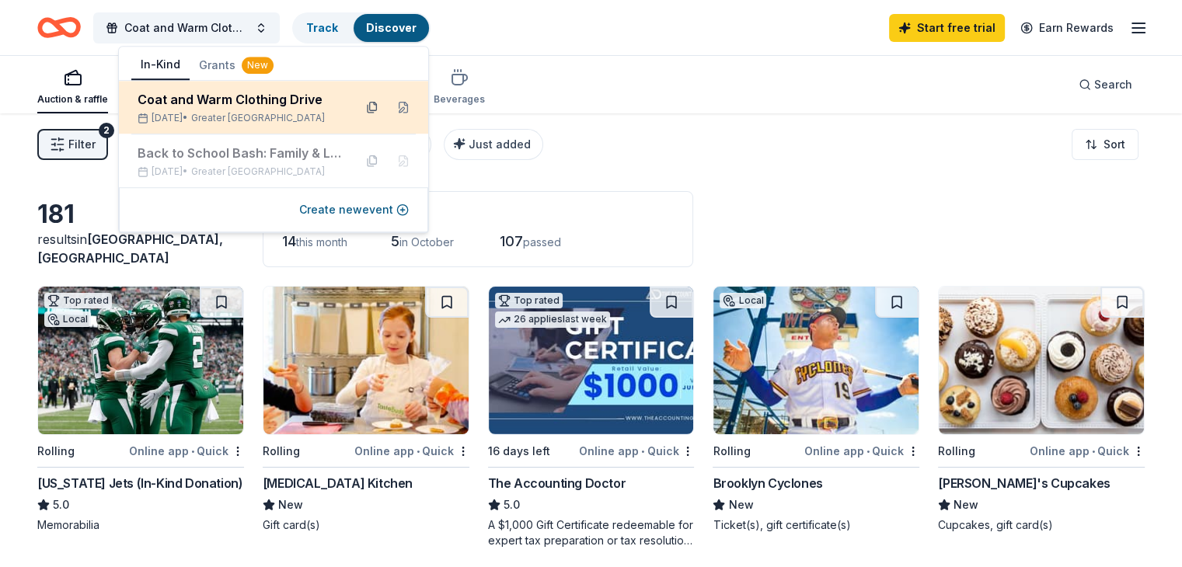
click at [373, 110] on button at bounding box center [372, 107] width 25 height 25
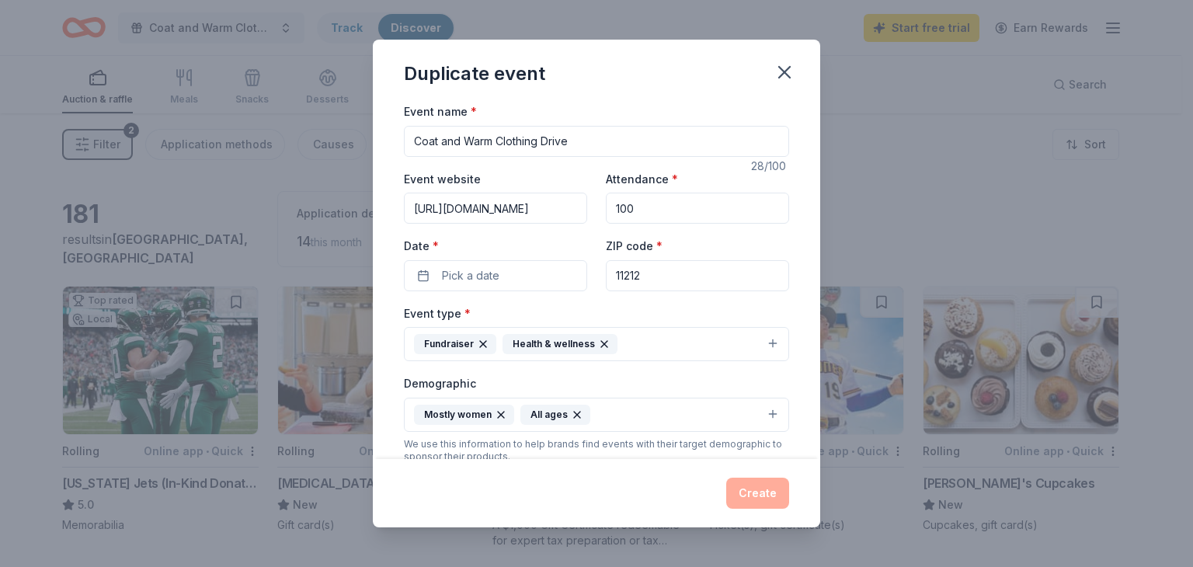
click at [507, 142] on input "Coat and Warm Clothing Drive" at bounding box center [596, 141] width 385 height 31
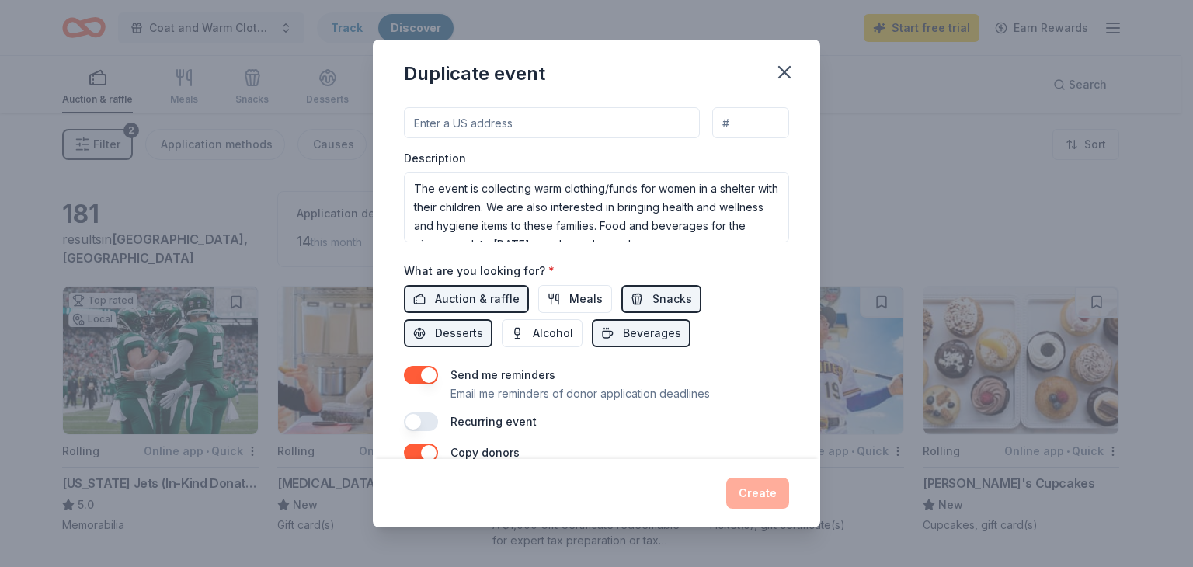
scroll to position [16, 0]
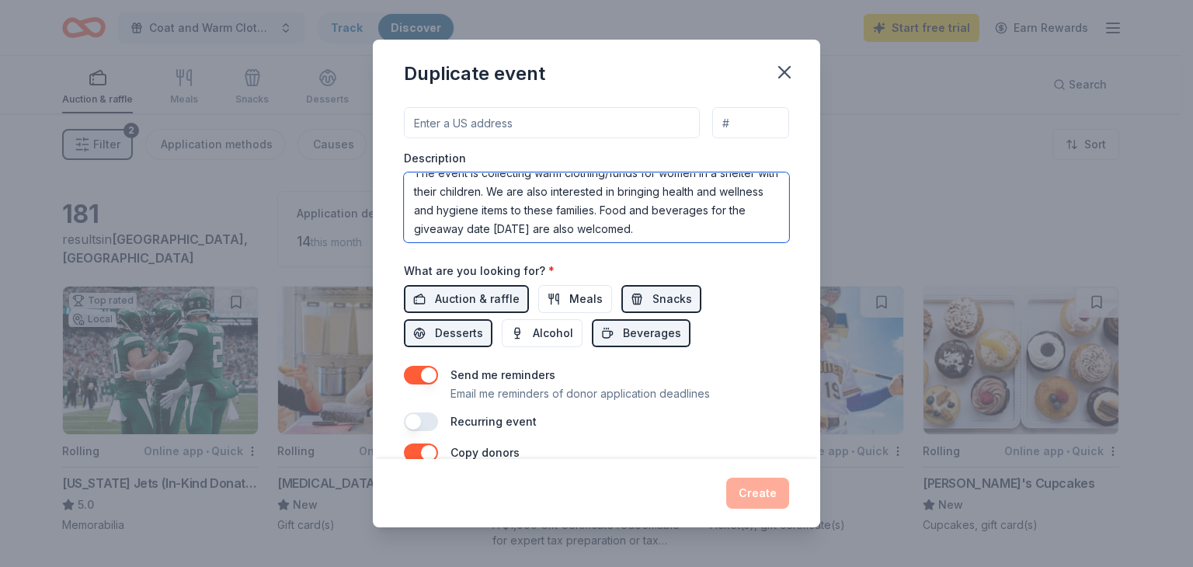
click at [693, 209] on textarea "The event is collecting warm clothing/funds for women in a shelter with their c…" at bounding box center [596, 207] width 385 height 70
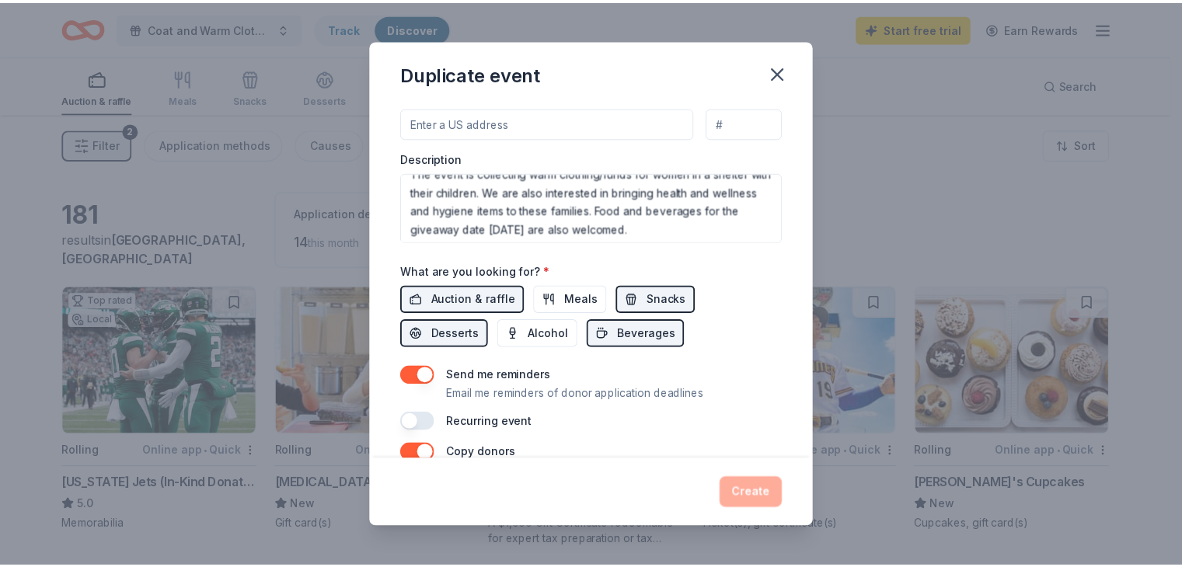
scroll to position [559, 0]
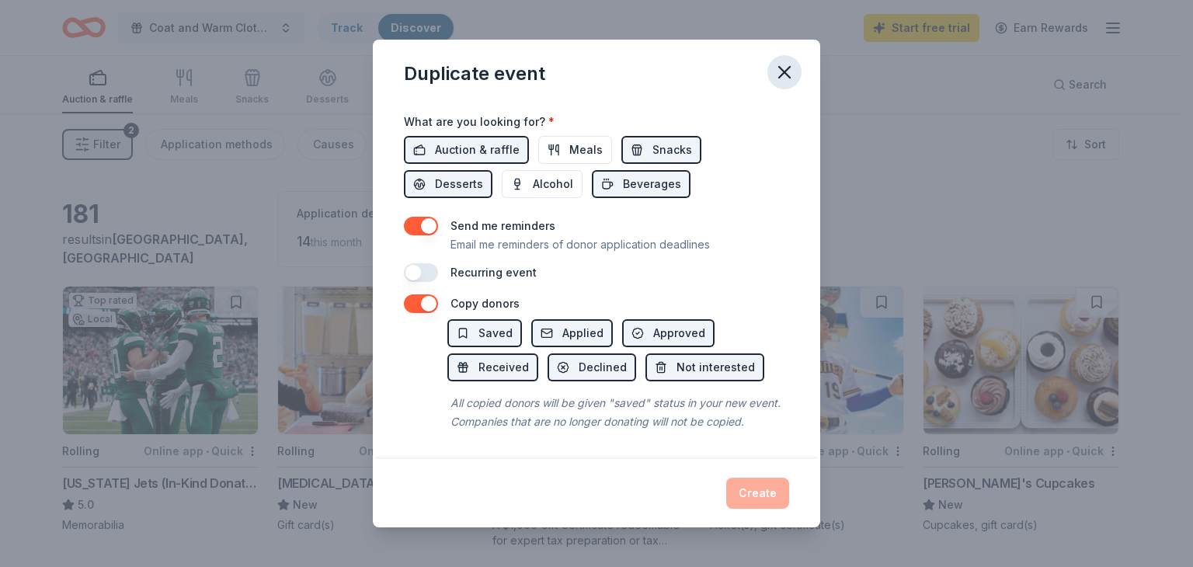
click at [780, 77] on icon "button" at bounding box center [784, 72] width 11 height 11
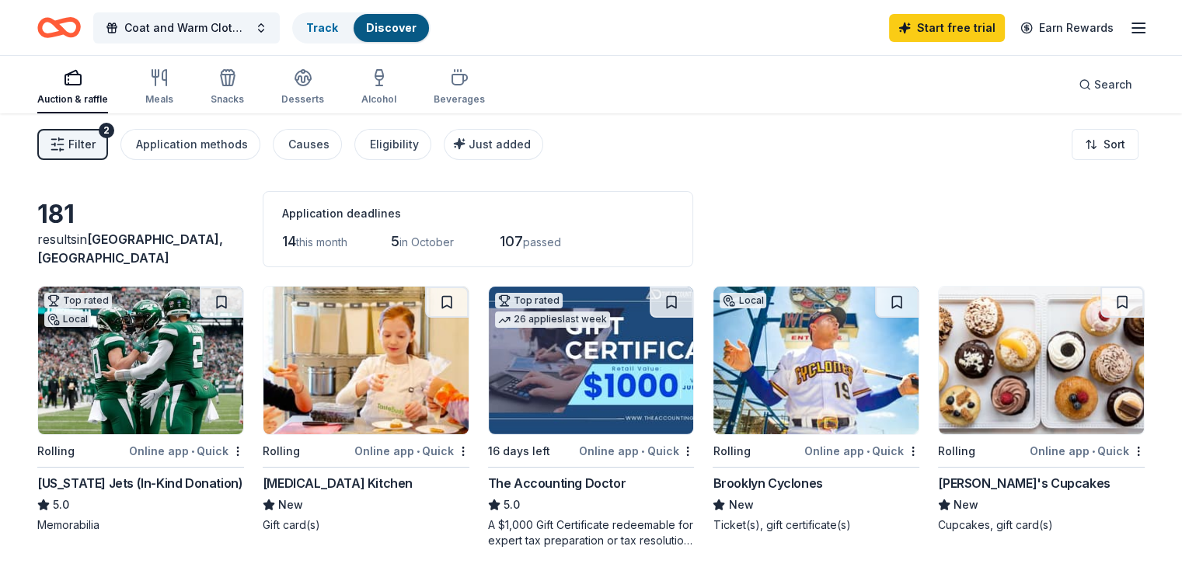
click at [1129, 29] on icon "button" at bounding box center [1138, 28] width 19 height 19
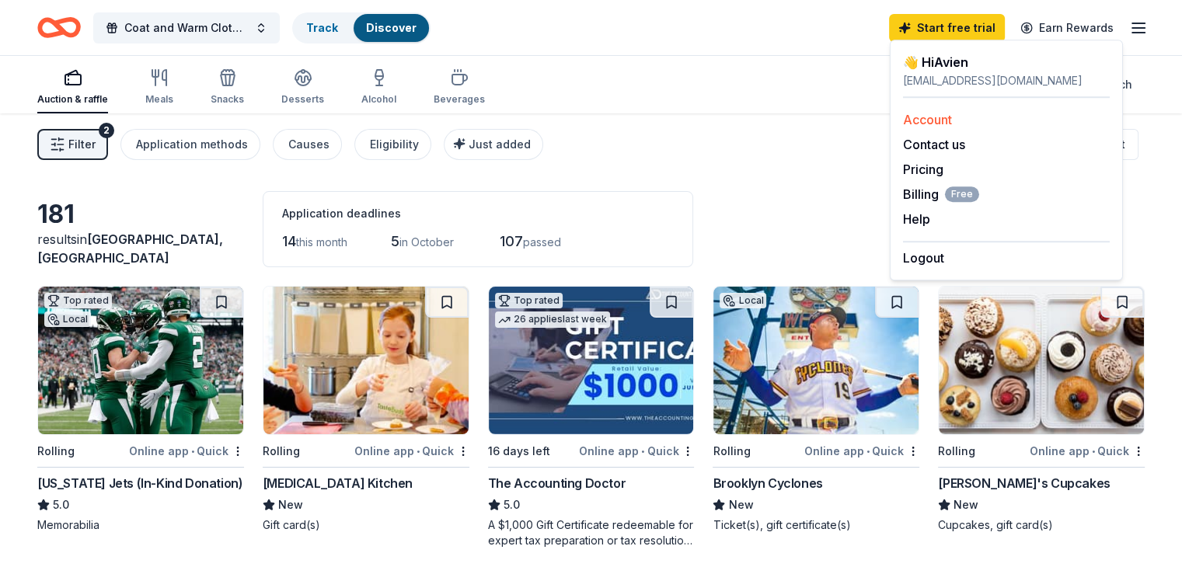
click at [951, 127] on div "Account" at bounding box center [1006, 119] width 207 height 19
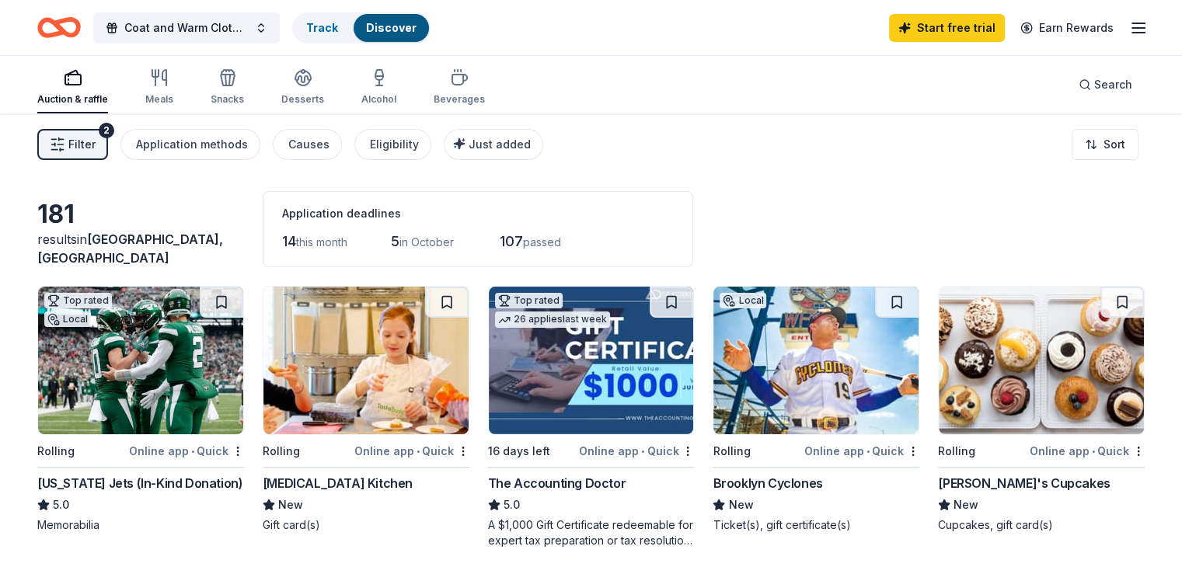
click at [1129, 33] on icon "button" at bounding box center [1138, 28] width 19 height 19
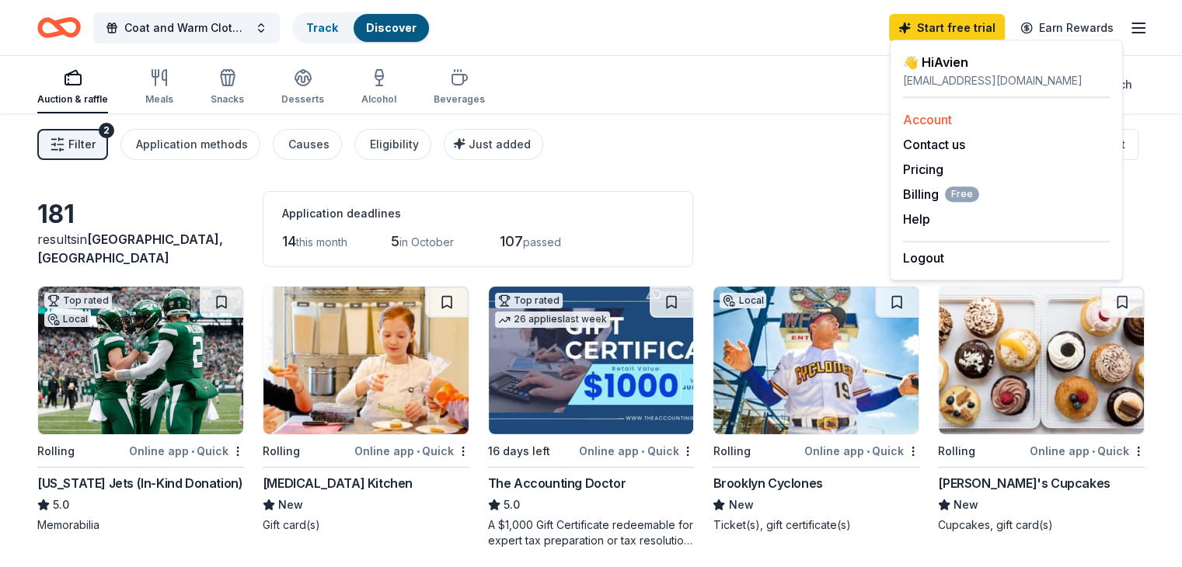
click at [931, 110] on div "Account" at bounding box center [1006, 119] width 207 height 19
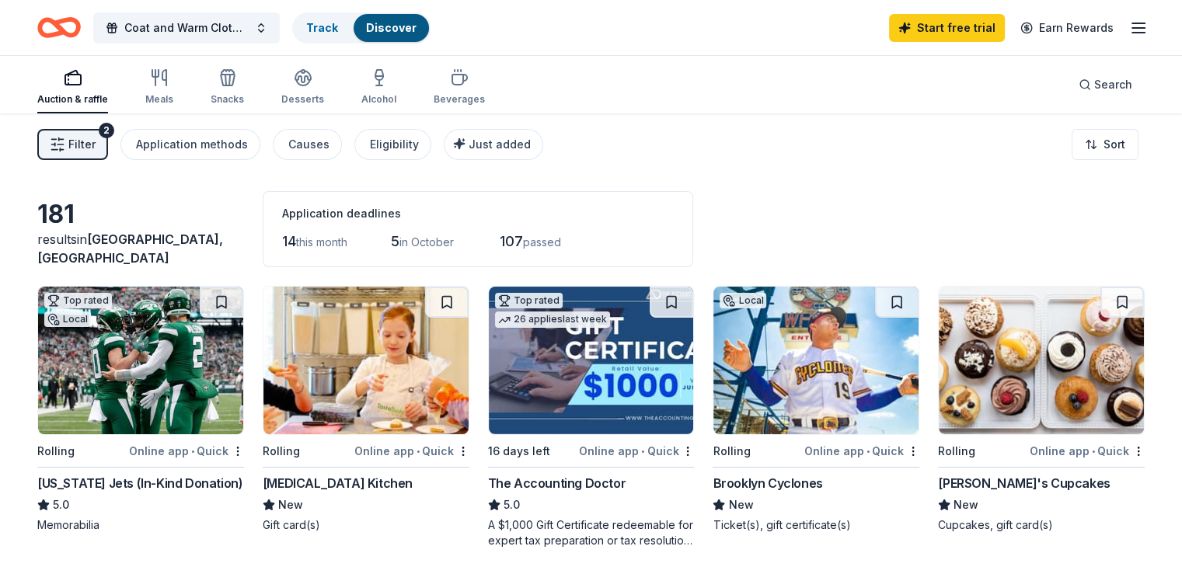
click at [1132, 33] on line "button" at bounding box center [1138, 33] width 12 height 0
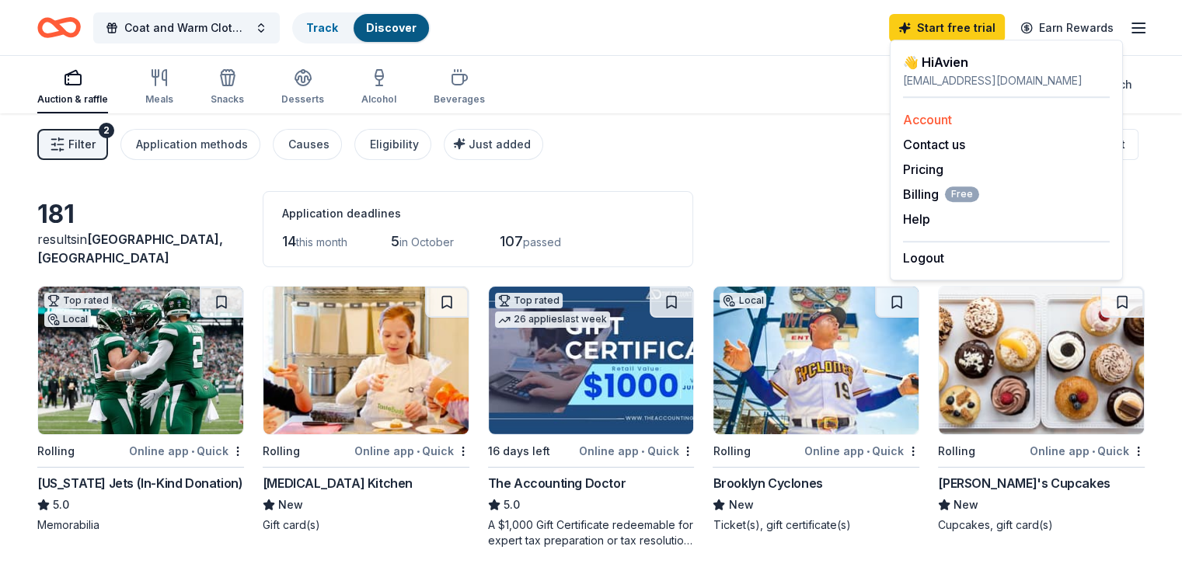
click at [933, 122] on link "Account" at bounding box center [927, 120] width 49 height 16
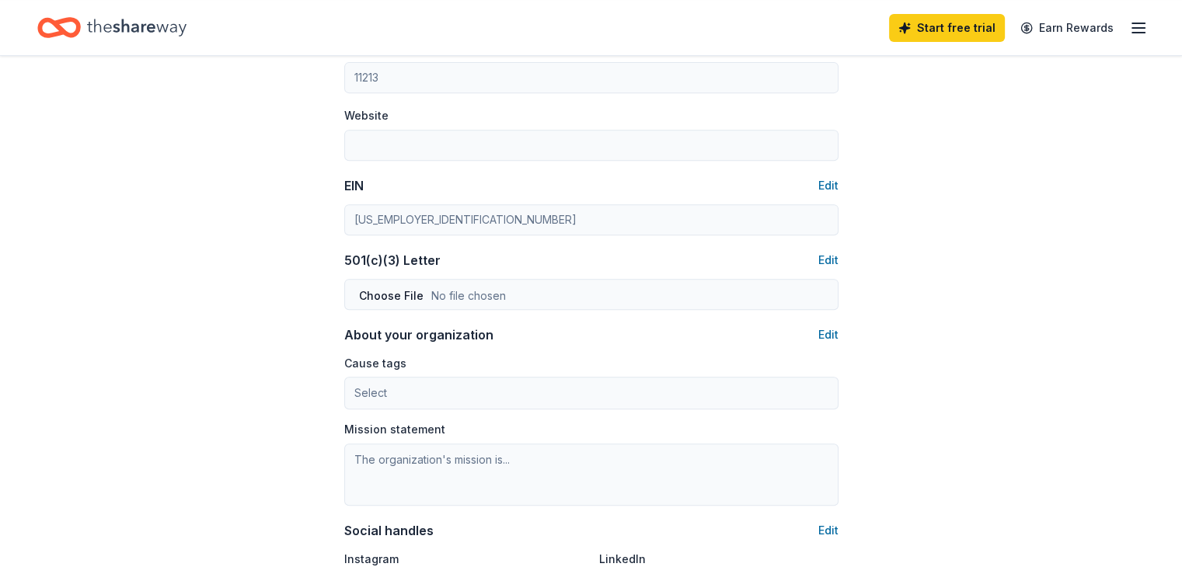
scroll to position [659, 0]
click at [820, 177] on button "Edit" at bounding box center [828, 183] width 20 height 19
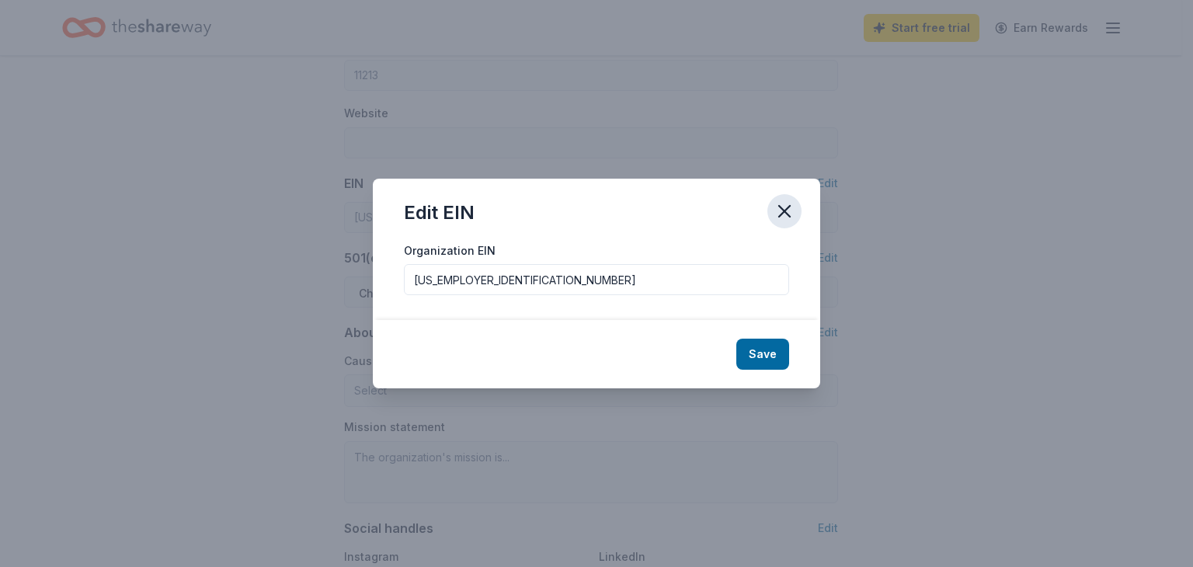
click at [782, 205] on icon "button" at bounding box center [785, 211] width 22 height 22
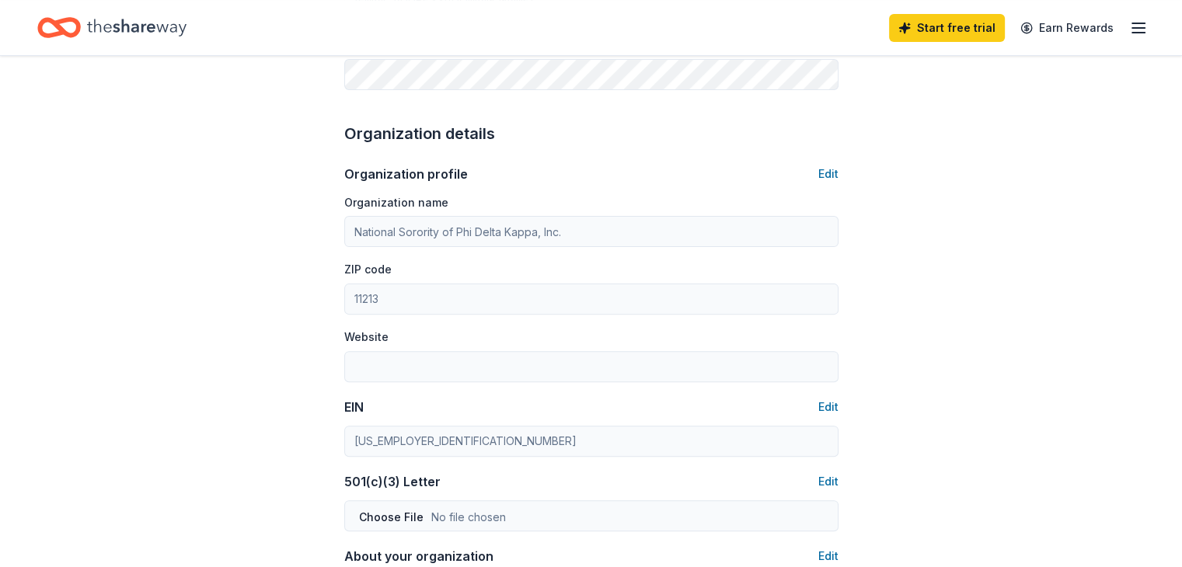
scroll to position [437, 0]
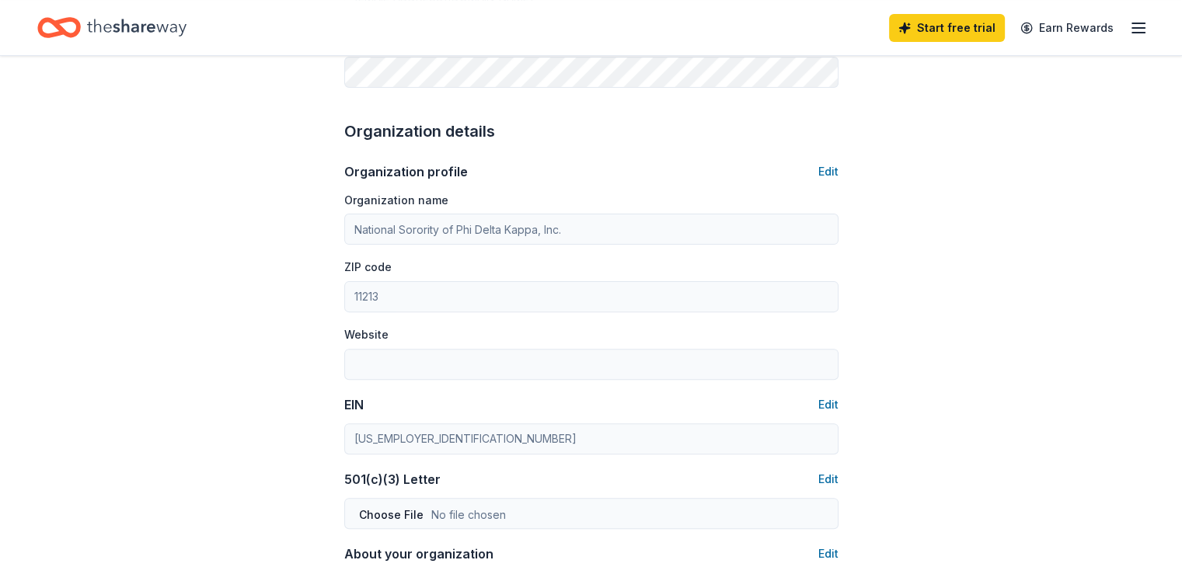
click at [575, 341] on div "Website" at bounding box center [591, 352] width 494 height 55
click at [824, 169] on button "Edit" at bounding box center [828, 171] width 20 height 19
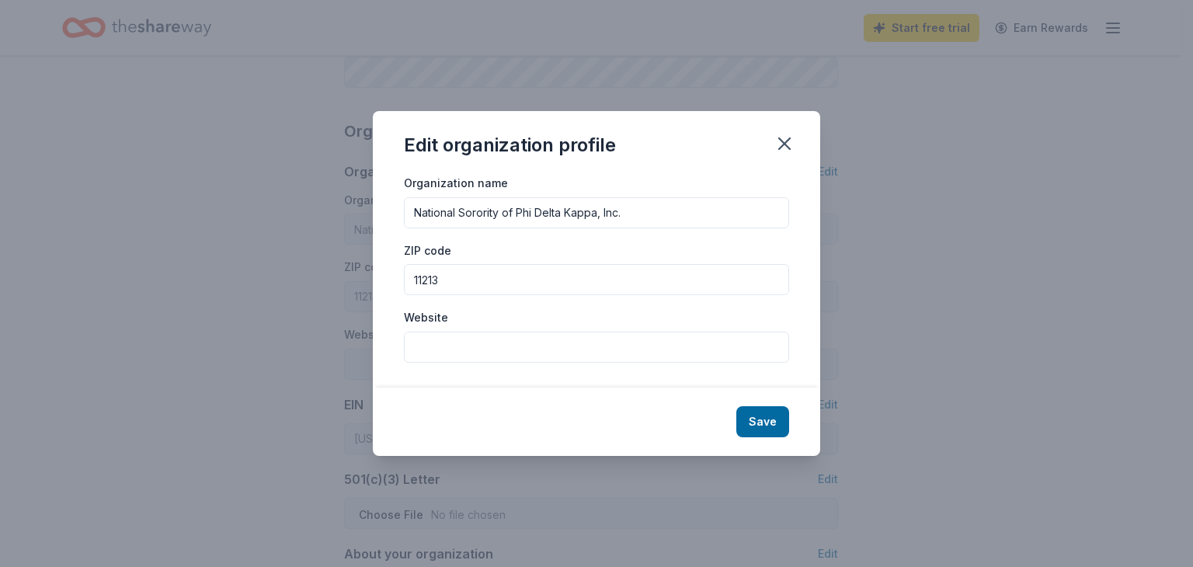
click at [487, 345] on input "Website" at bounding box center [596, 347] width 385 height 31
click at [505, 347] on input "Website" at bounding box center [596, 347] width 385 height 31
paste input "https://nspdkthetachapter.org/"
type input "https://nspdkthetachapter.org/"
click at [760, 420] on button "Save" at bounding box center [762, 421] width 53 height 31
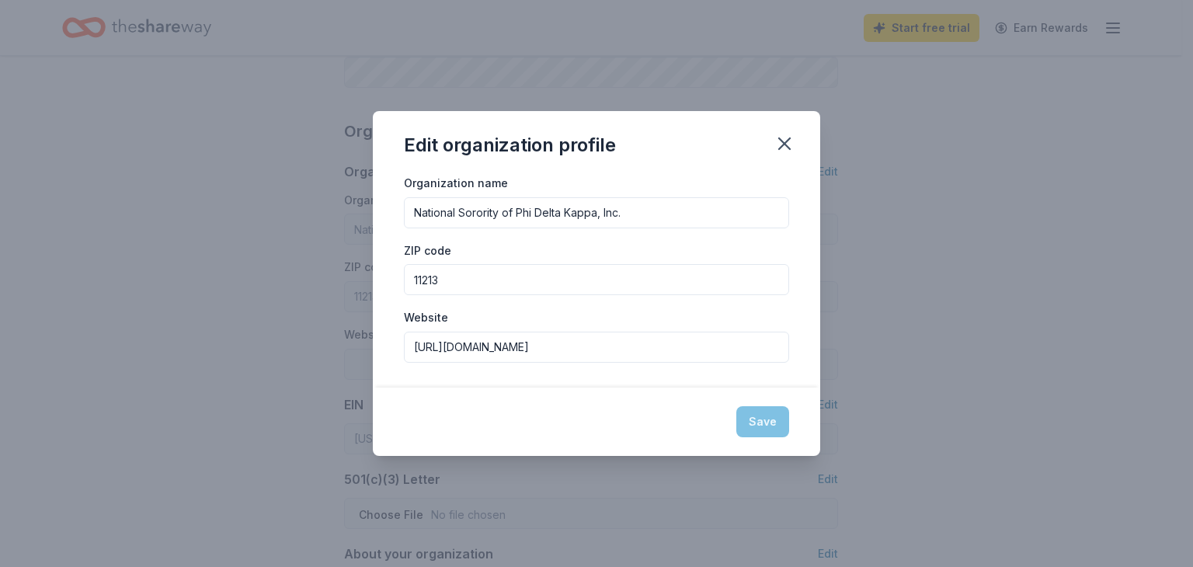
type input "https://nspdkthetachapter.org/"
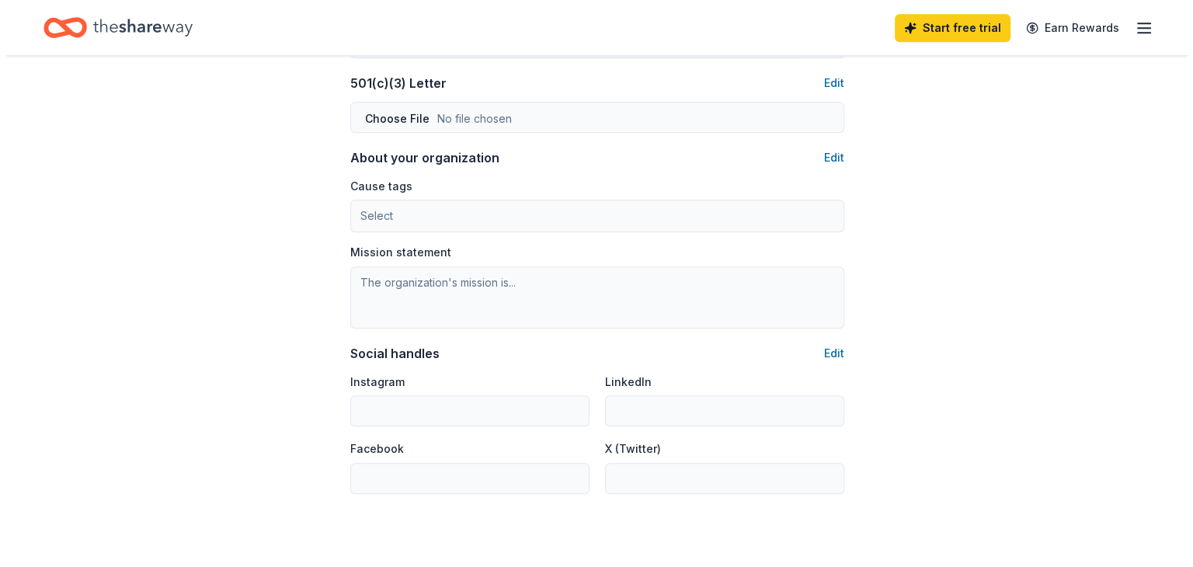
scroll to position [832, 0]
click at [823, 152] on button "Edit" at bounding box center [828, 159] width 20 height 19
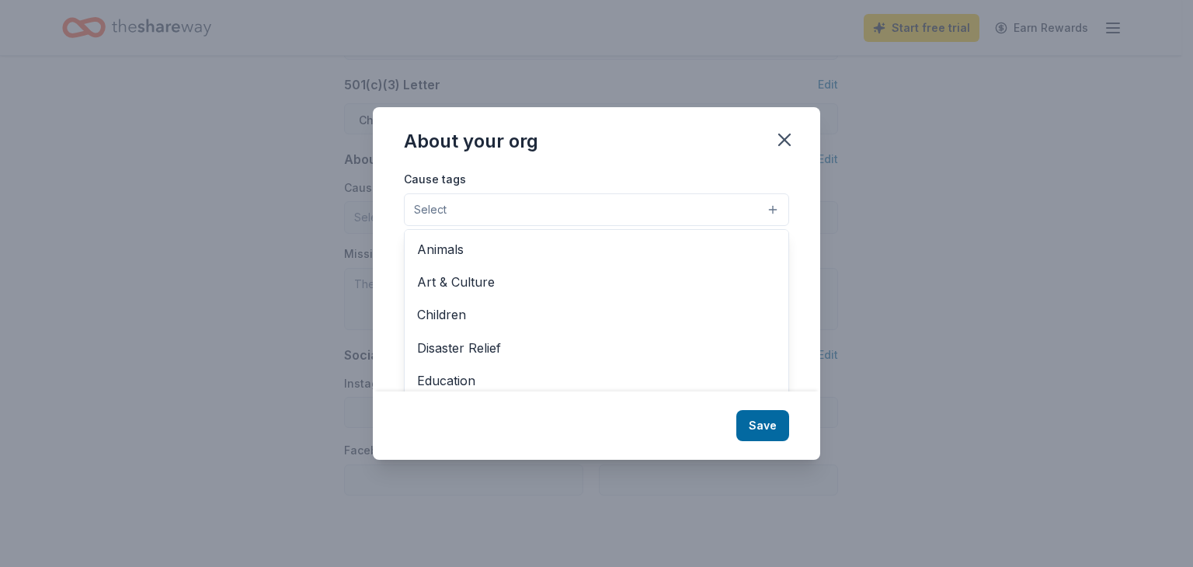
click at [604, 212] on button "Select" at bounding box center [596, 209] width 385 height 33
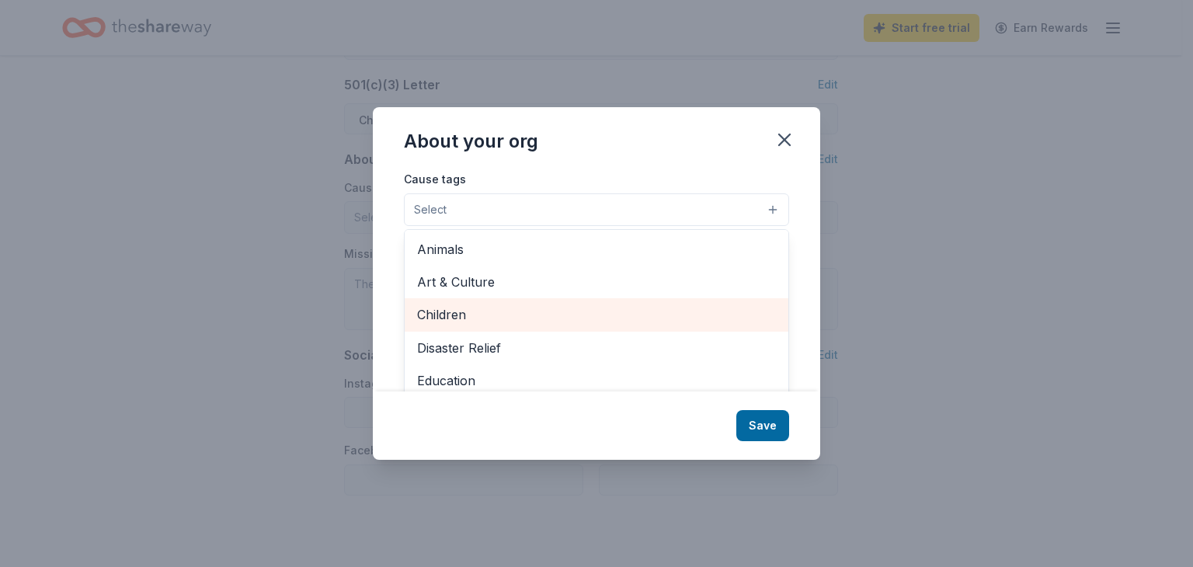
click at [705, 305] on span "Children" at bounding box center [596, 315] width 359 height 20
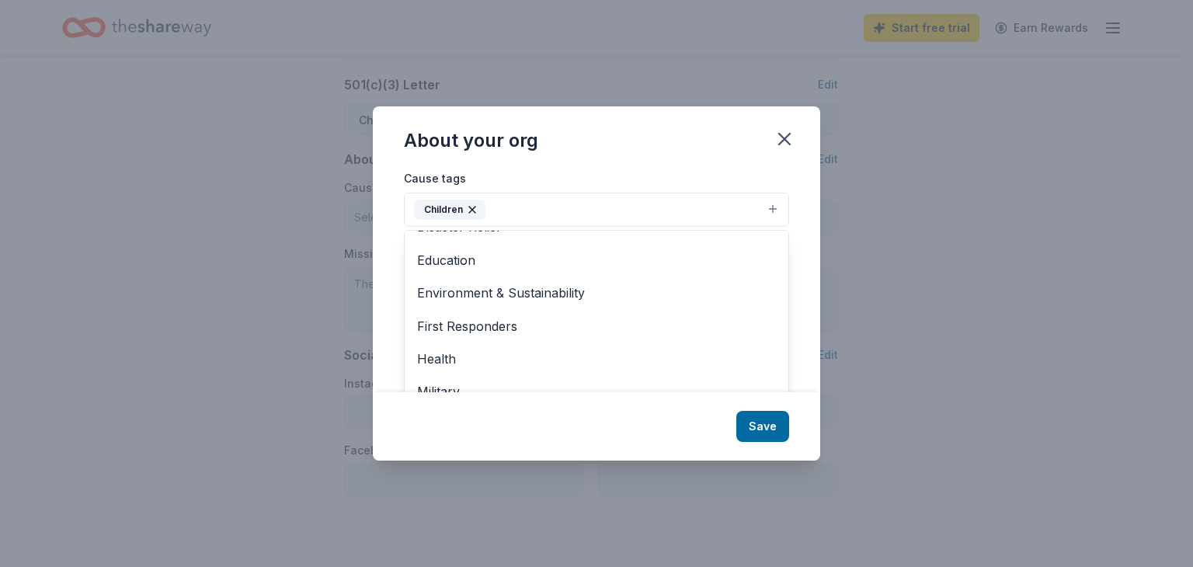
scroll to position [96, 0]
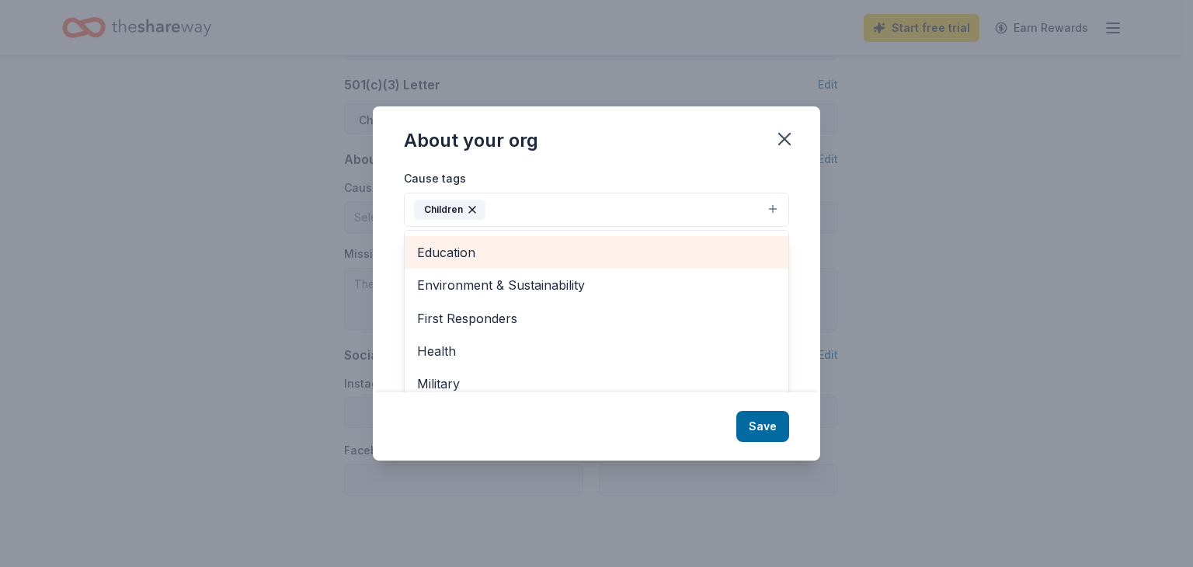
click at [677, 250] on span "Education" at bounding box center [596, 252] width 359 height 20
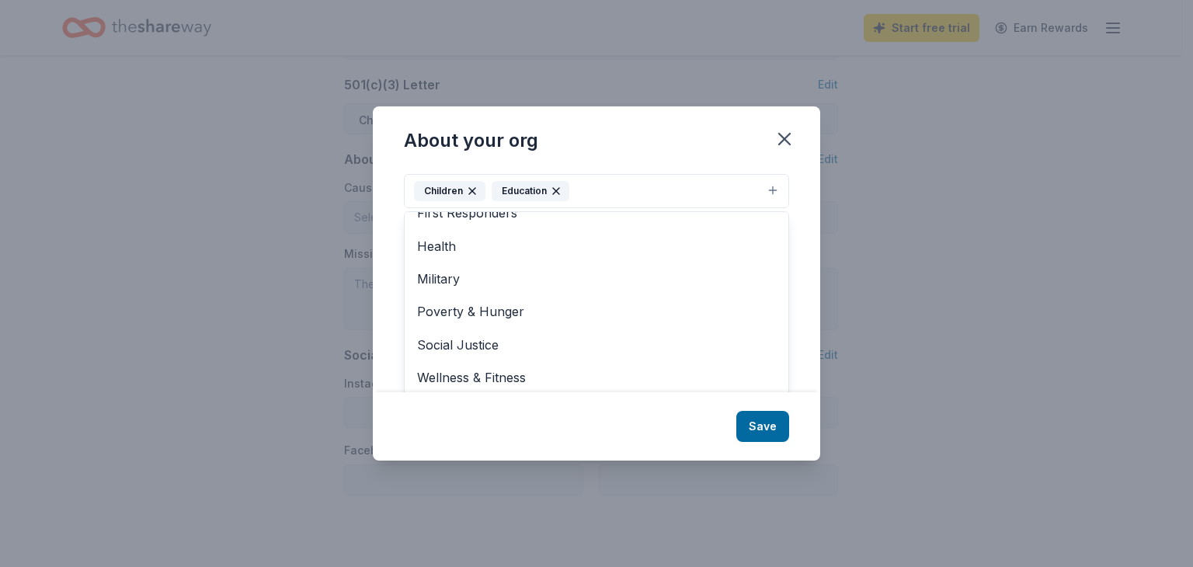
scroll to position [23, 0]
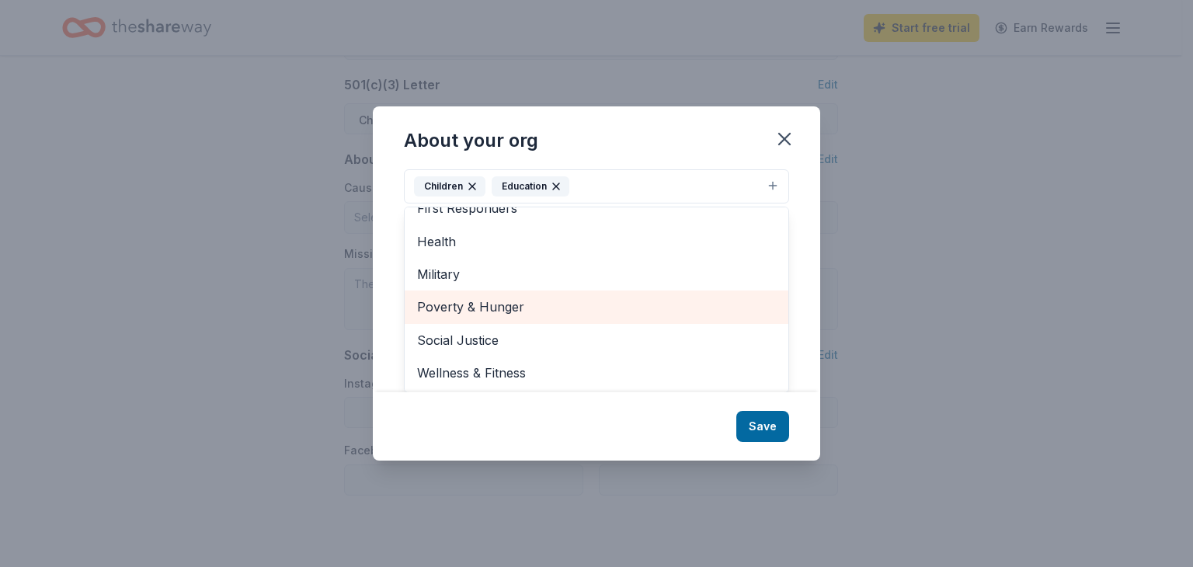
click at [563, 309] on span "Poverty & Hunger" at bounding box center [596, 307] width 359 height 20
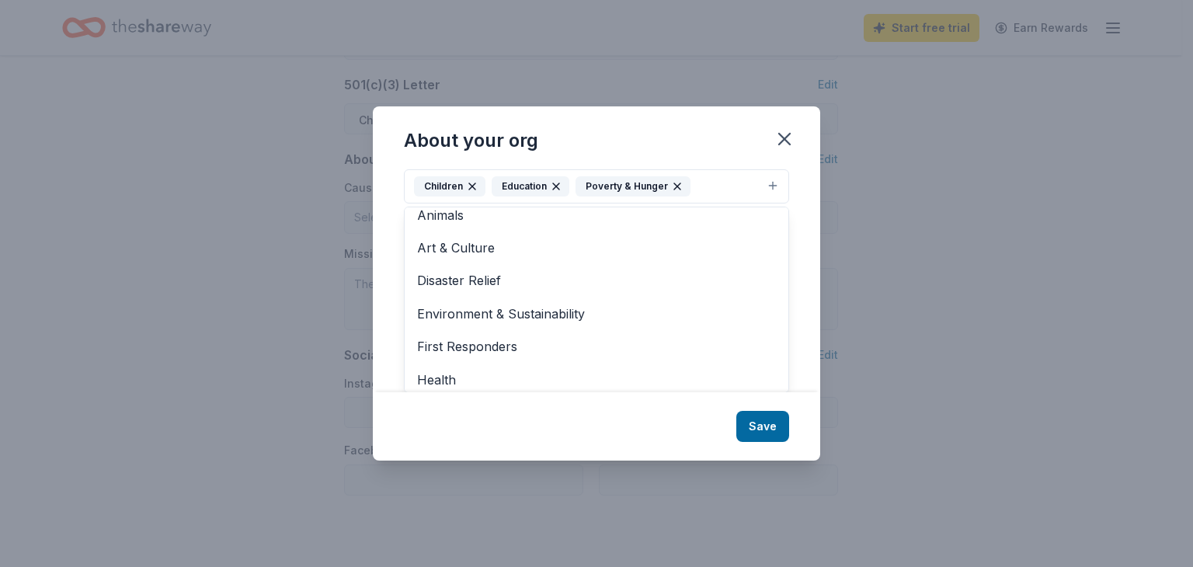
scroll to position [0, 0]
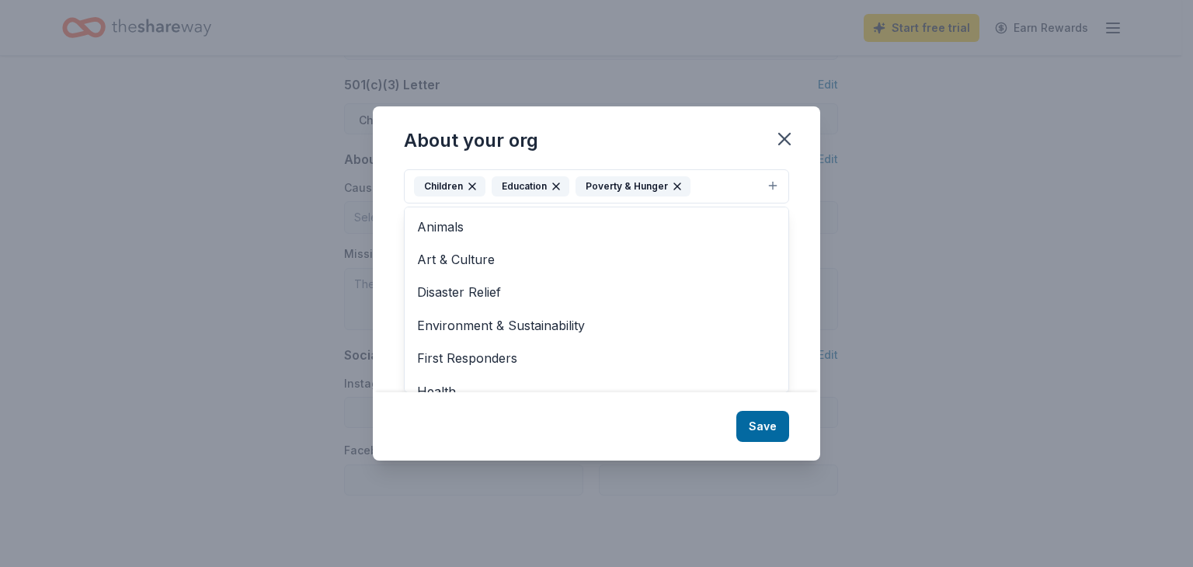
click at [793, 235] on div "Cause tags Children Education Poverty & Hunger Animals Art & Culture Disaster R…" at bounding box center [596, 281] width 447 height 224
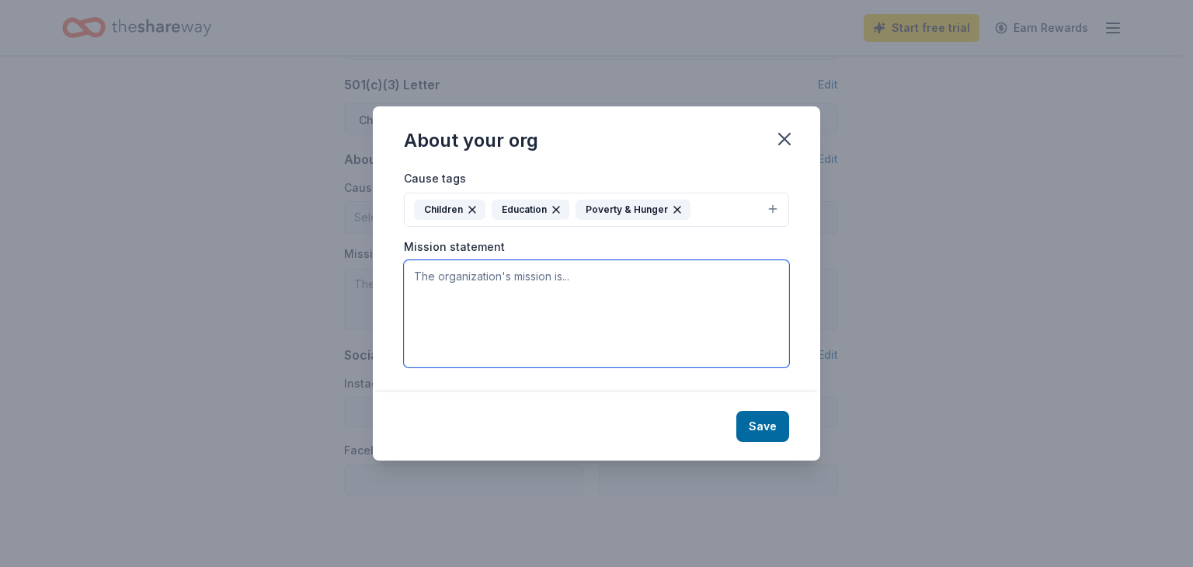
click at [479, 287] on textarea at bounding box center [596, 313] width 385 height 107
paste textarea ""To Foster a Spirit of Sisterhood Among Teachers and to Promote the Highest Ide…"
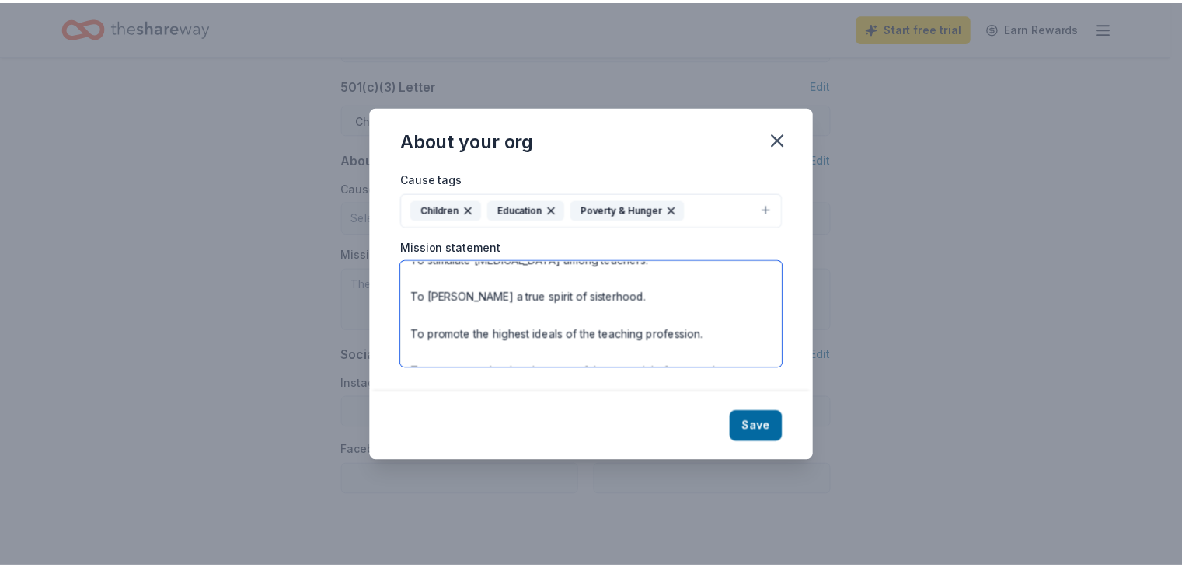
scroll to position [112, 0]
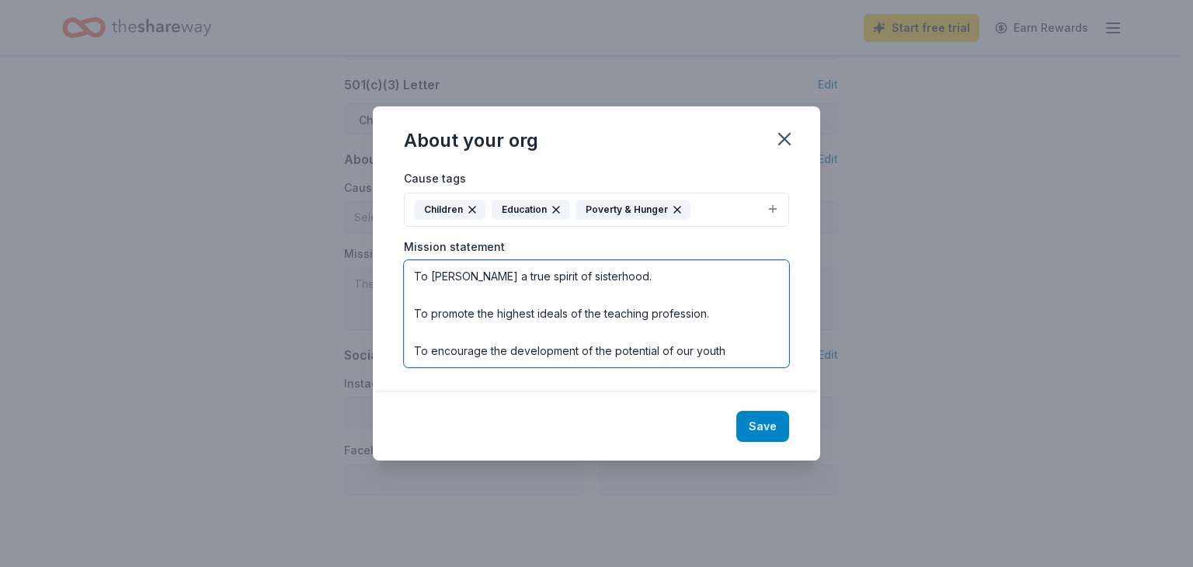
type textarea ""To Foster a Spirit of Sisterhood Among Teachers and to Promote the Highest Ide…"
click at [768, 433] on button "Save" at bounding box center [762, 426] width 53 height 31
type textarea ""To Foster a Spirit of Sisterhood Among Teachers and to Promote the Highest Ide…"
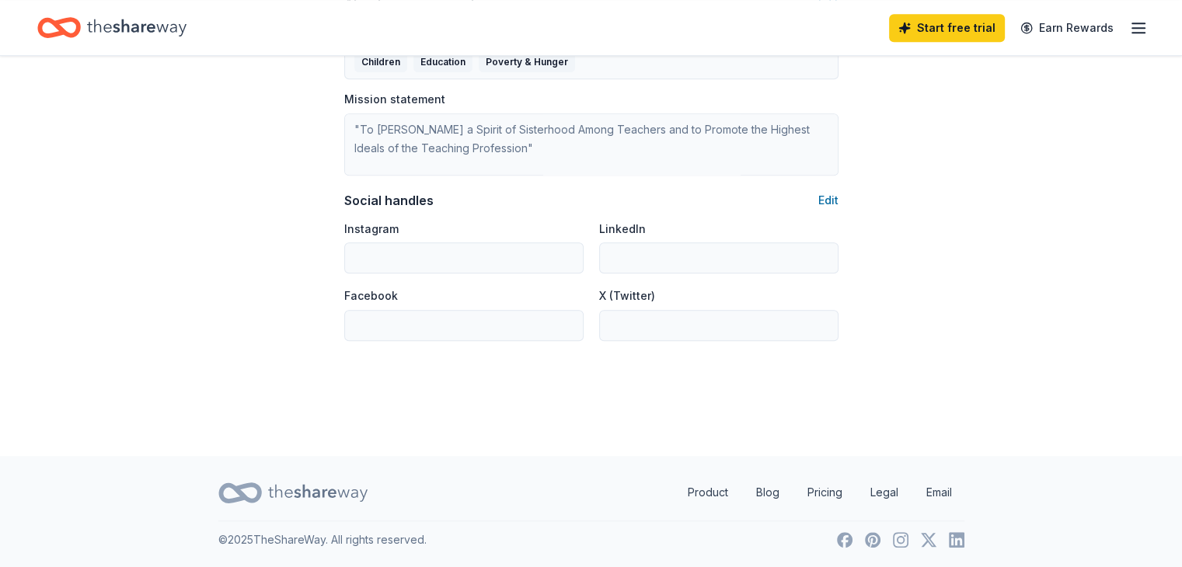
scroll to position [990, 0]
click at [827, 203] on button "Edit" at bounding box center [828, 199] width 20 height 19
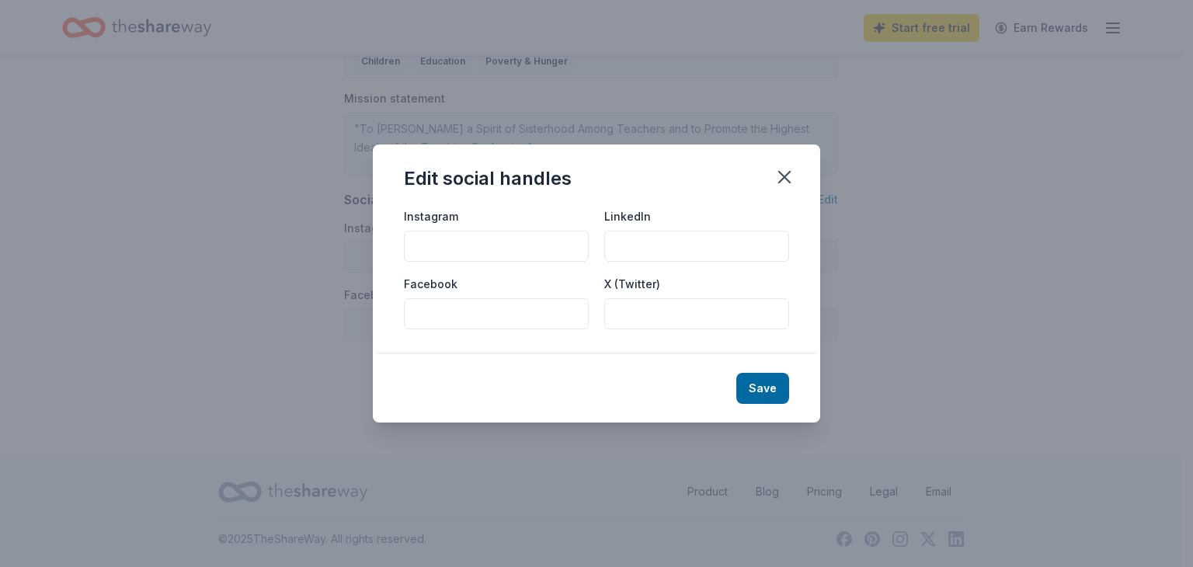
click at [527, 251] on input "Instagram" at bounding box center [496, 246] width 185 height 31
type input "thetanspdk1927"
click at [756, 377] on button "Save" at bounding box center [762, 388] width 53 height 31
type input "thetanspdk1927"
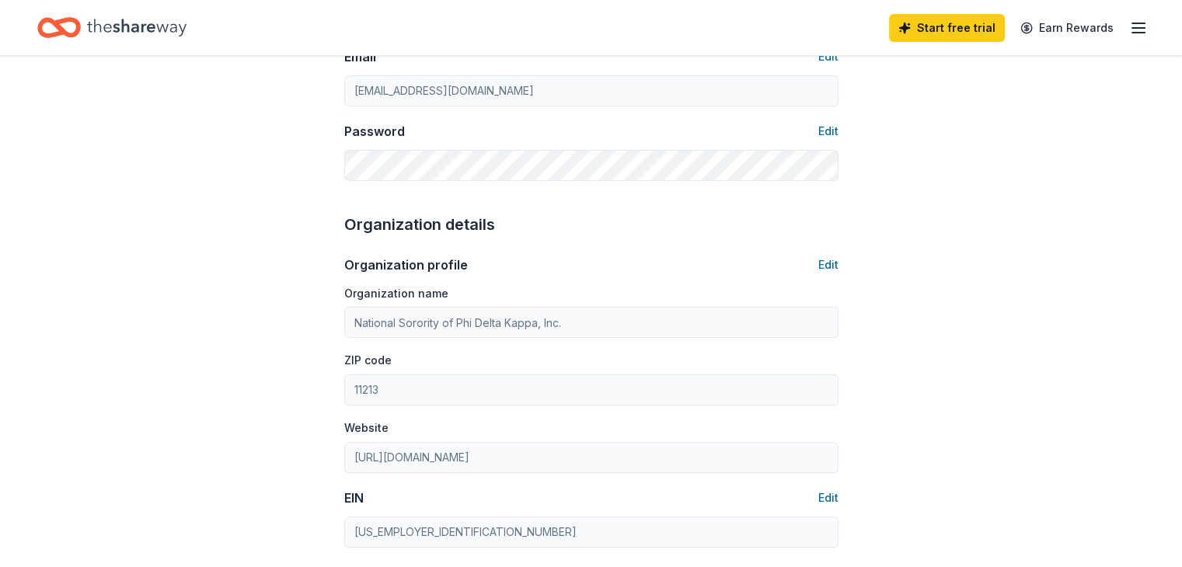
scroll to position [0, 0]
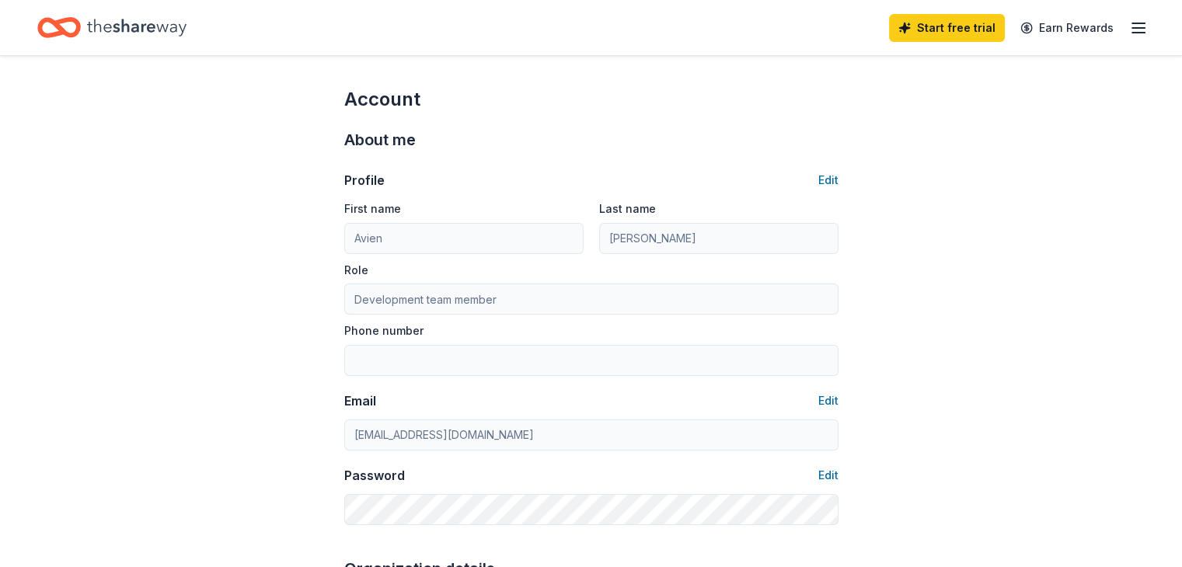
click at [81, 30] on icon "Home" at bounding box center [59, 27] width 44 height 37
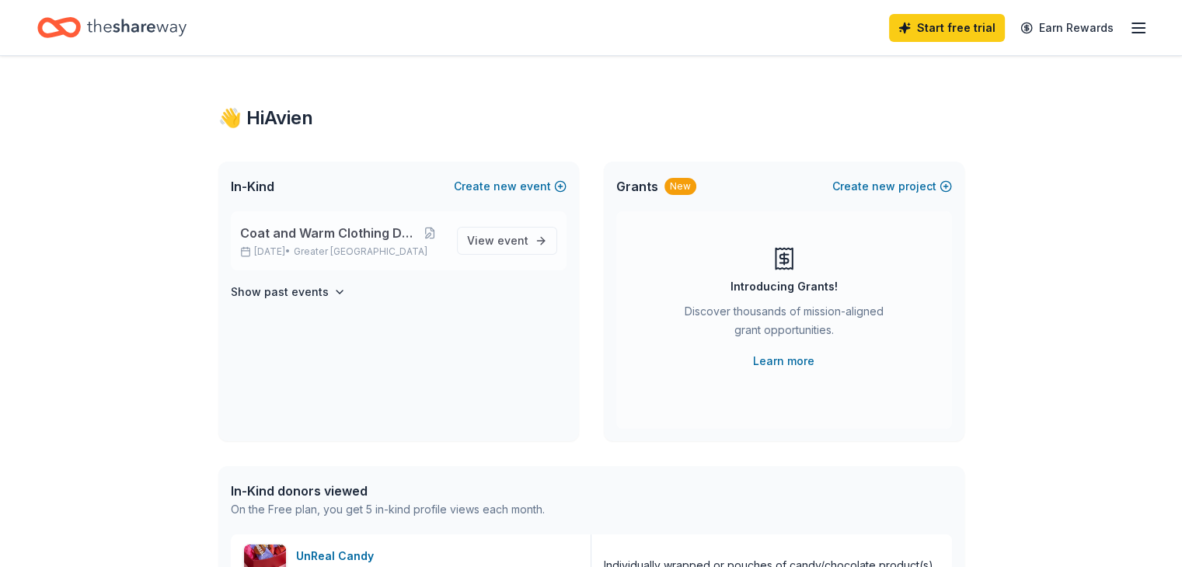
click at [364, 236] on span "Coat and Warm Clothing Drive" at bounding box center [327, 233] width 175 height 19
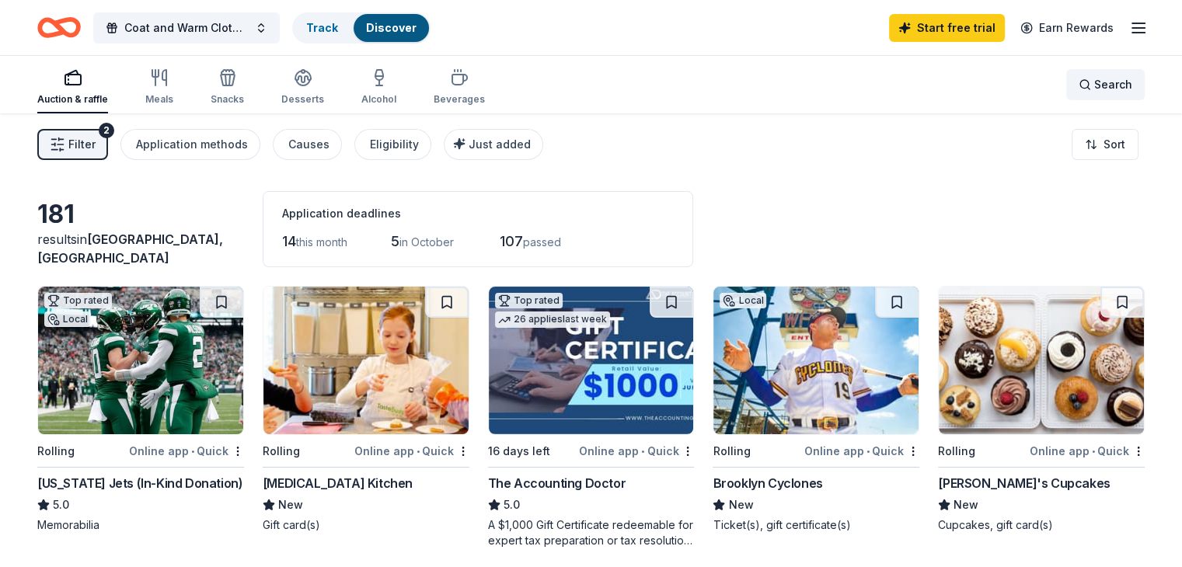
click at [1094, 79] on span "Search" at bounding box center [1113, 84] width 38 height 19
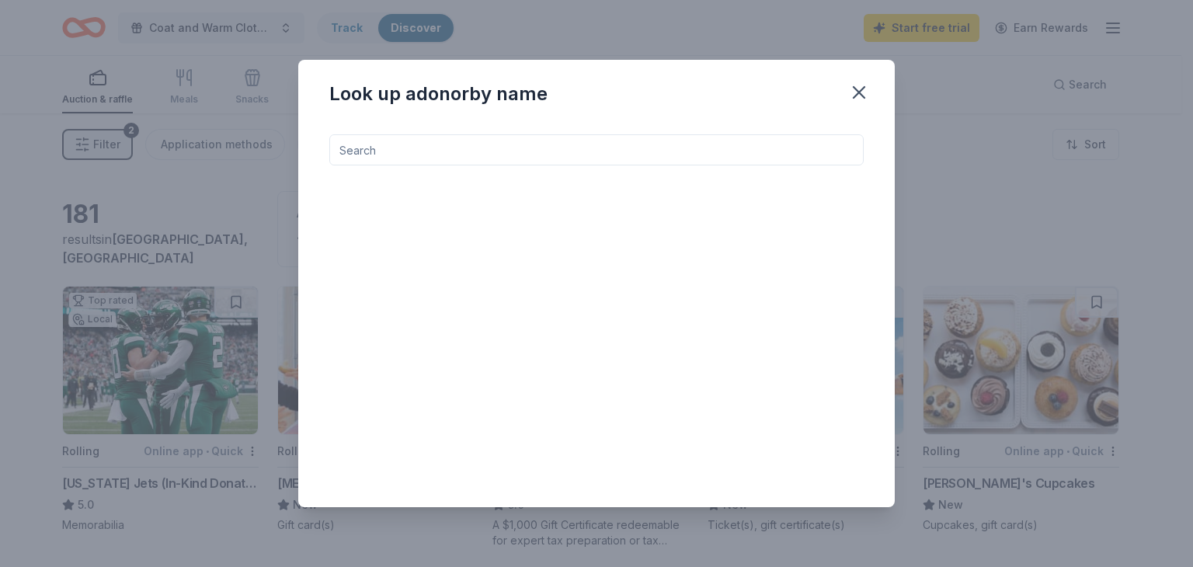
click at [479, 151] on input at bounding box center [596, 149] width 534 height 31
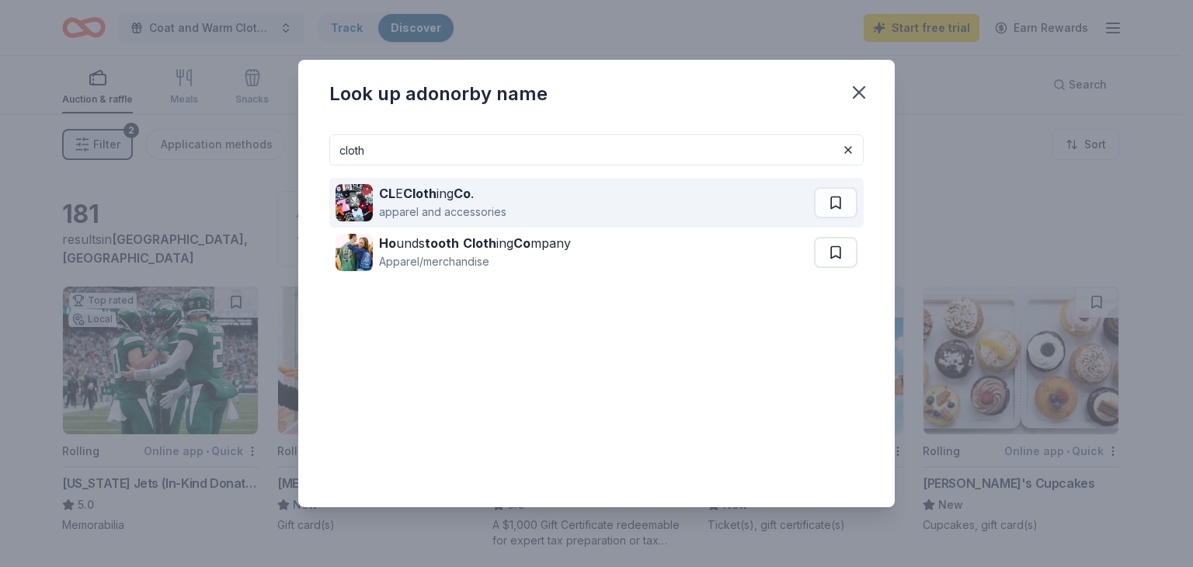
type input "cloth"
click at [489, 206] on div "apparel and accessories" at bounding box center [442, 212] width 127 height 19
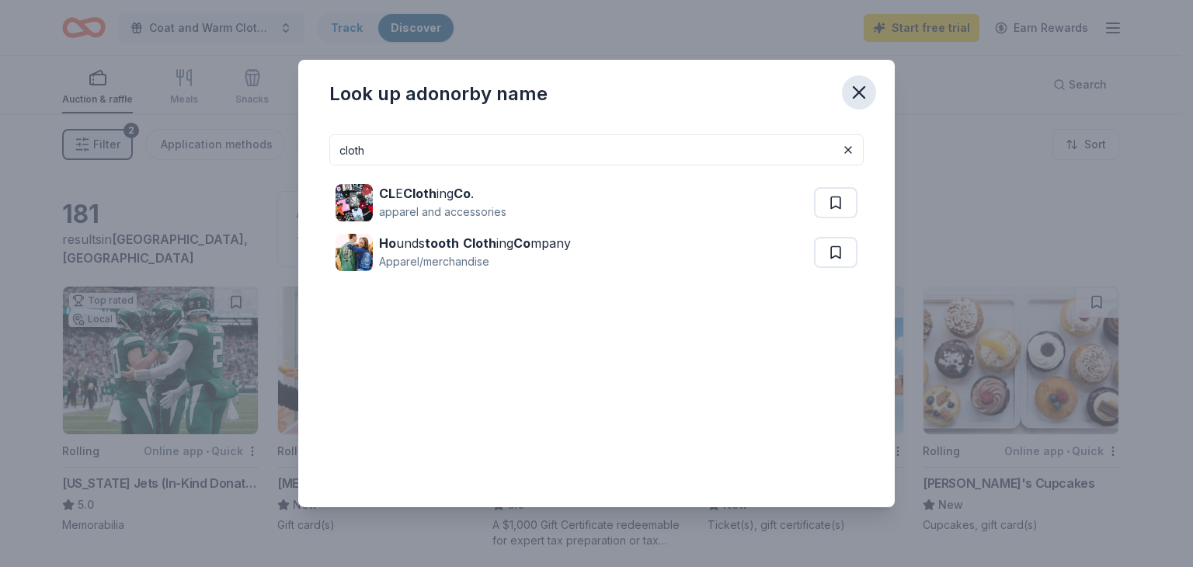
click at [848, 102] on icon "button" at bounding box center [859, 93] width 22 height 22
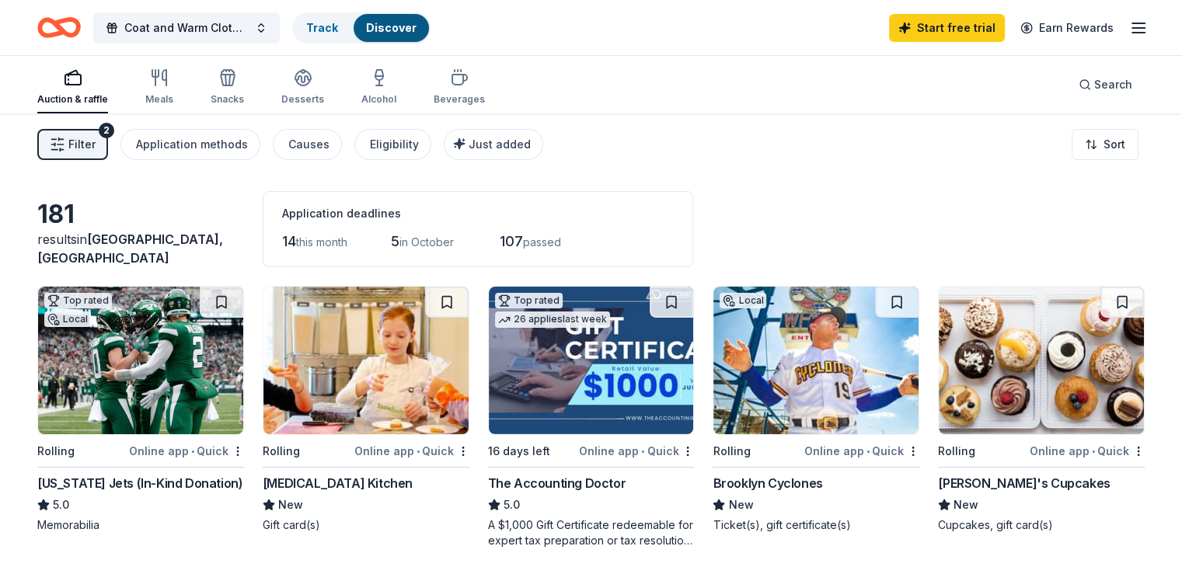
click at [232, 62] on div "Auction & raffle Meals Snacks Desserts Alcohol Beverages" at bounding box center [260, 87] width 447 height 51
click at [238, 71] on div "button" at bounding box center [227, 77] width 33 height 19
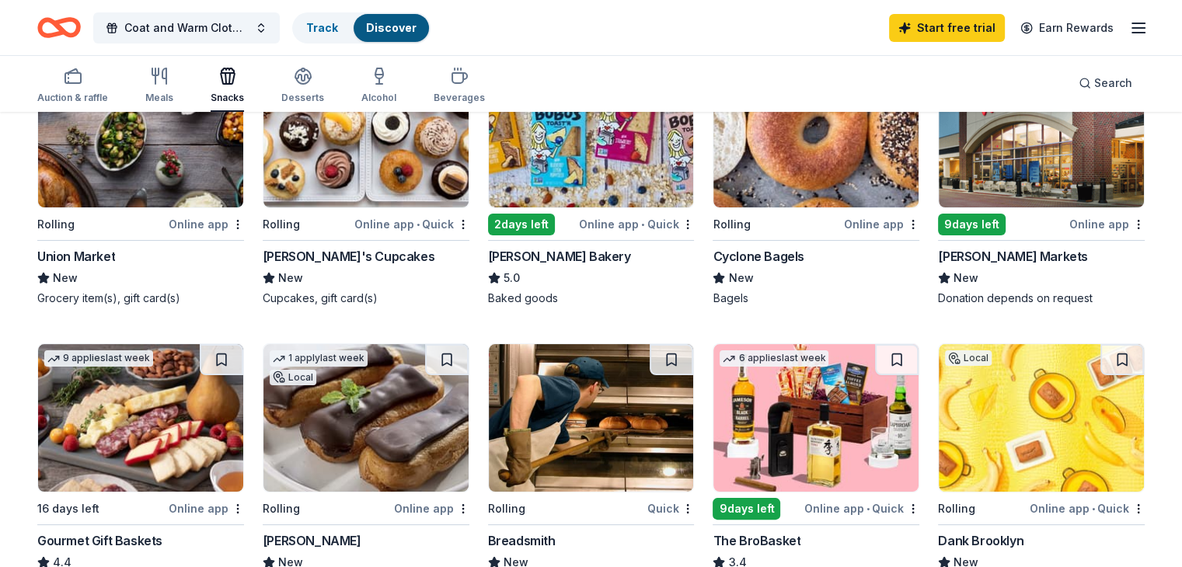
scroll to position [218, 0]
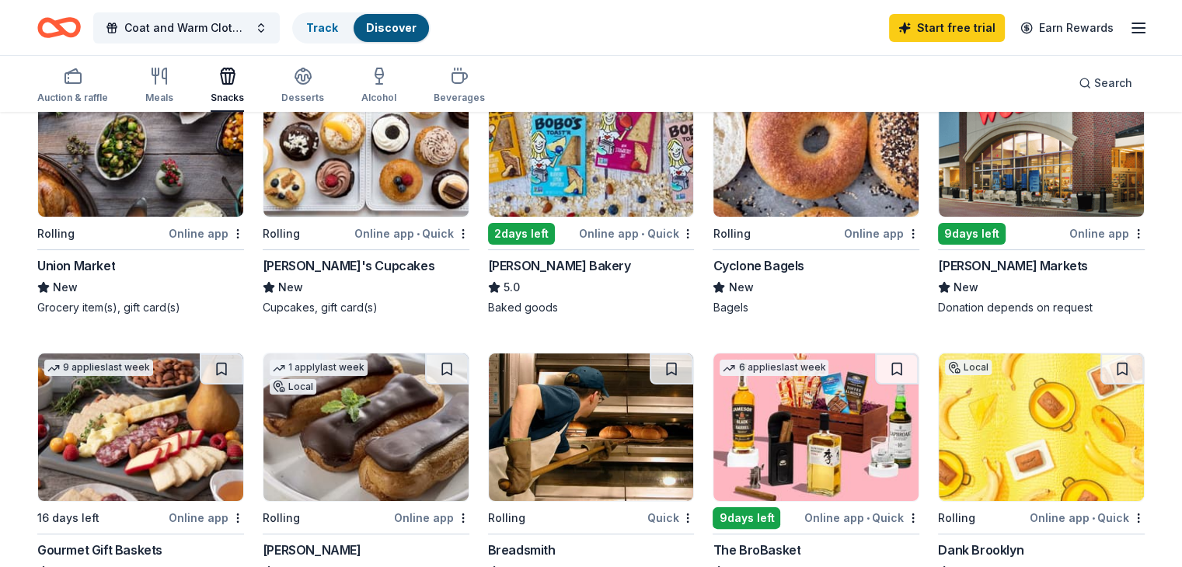
click at [604, 262] on div "Bobo's Bakery" at bounding box center [591, 265] width 207 height 19
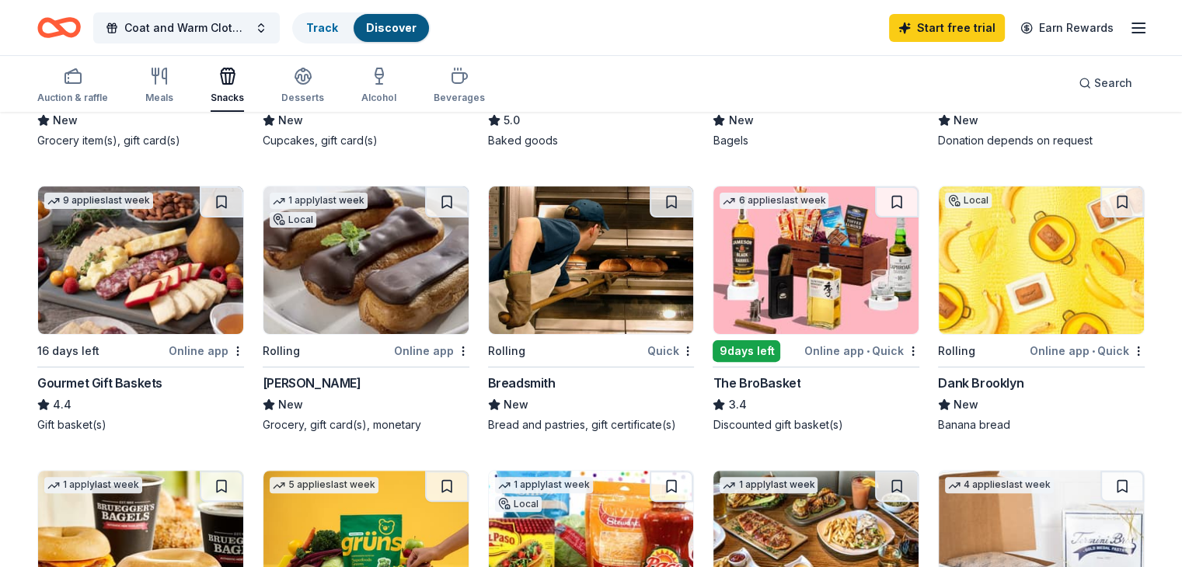
scroll to position [379, 0]
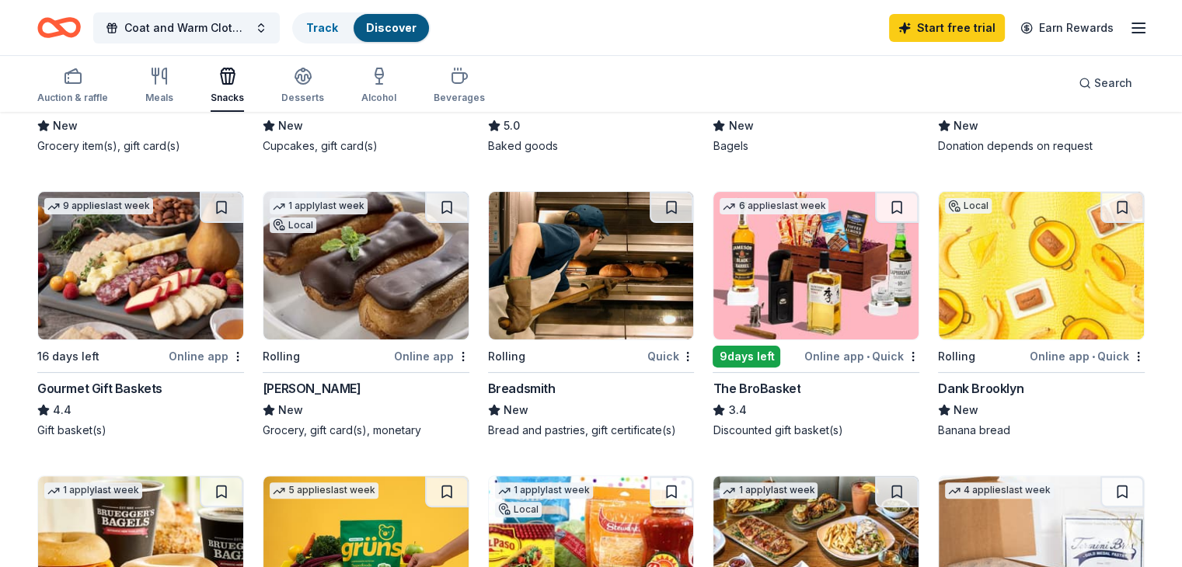
click at [171, 295] on img at bounding box center [140, 266] width 205 height 148
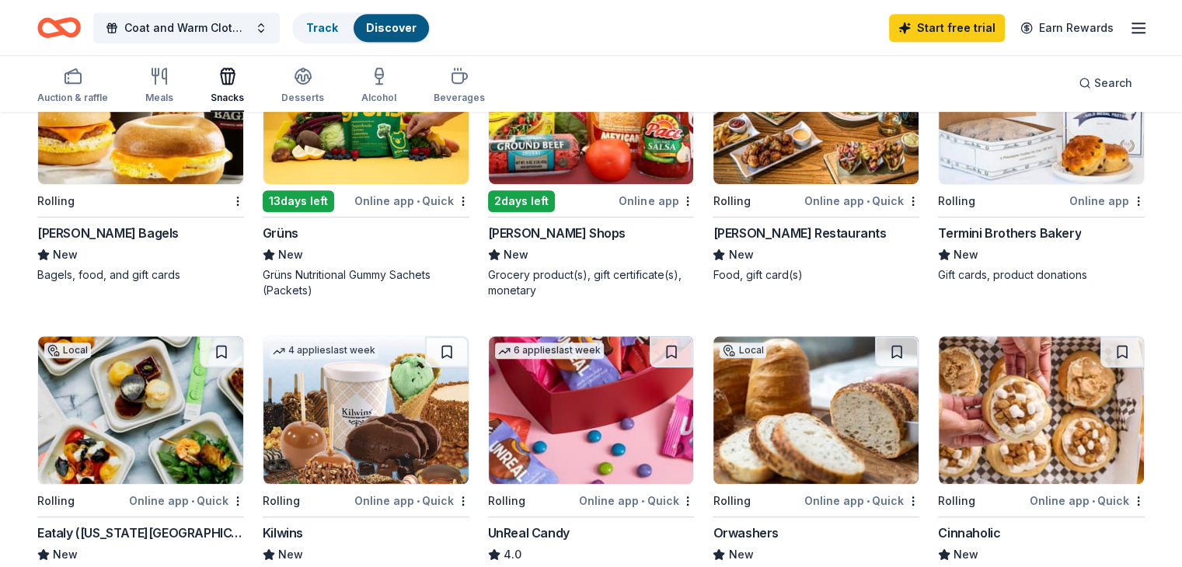
scroll to position [807, 0]
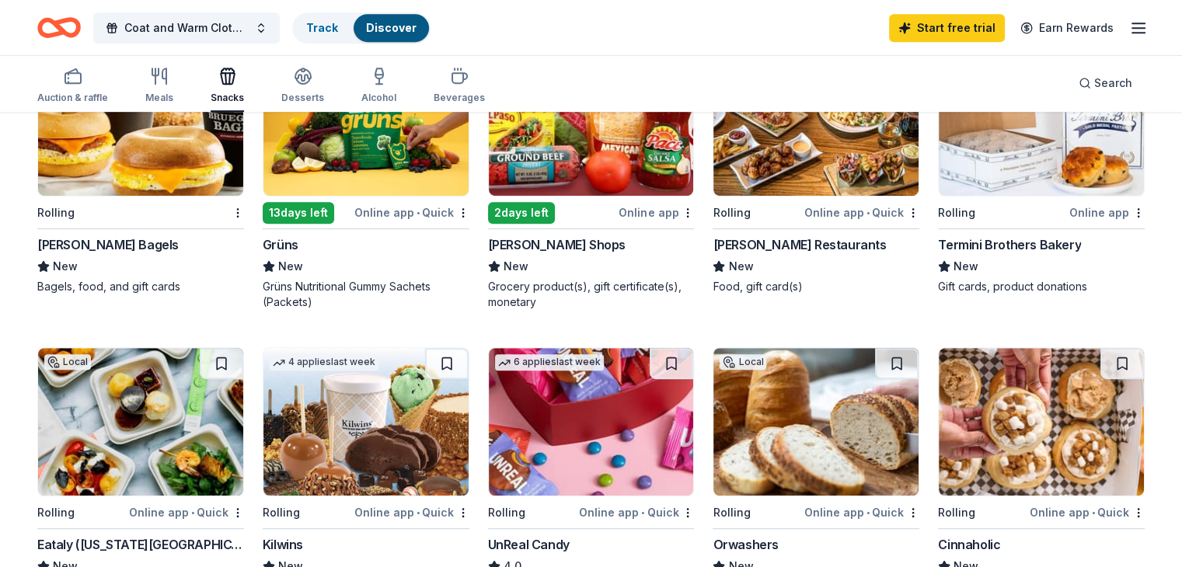
click at [1004, 439] on img at bounding box center [1040, 422] width 205 height 148
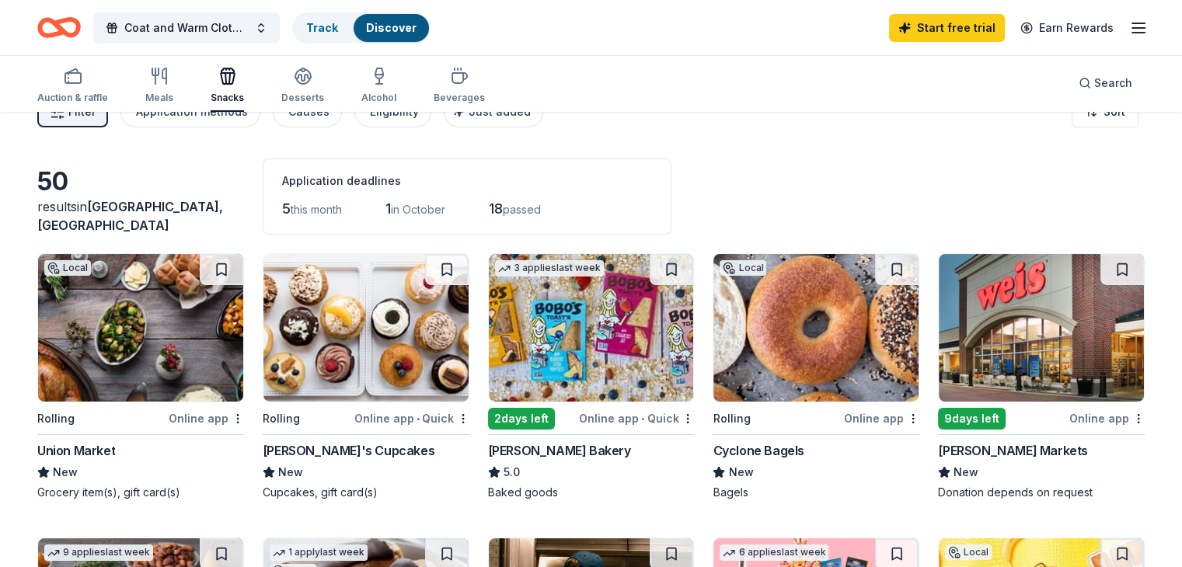
scroll to position [30, 0]
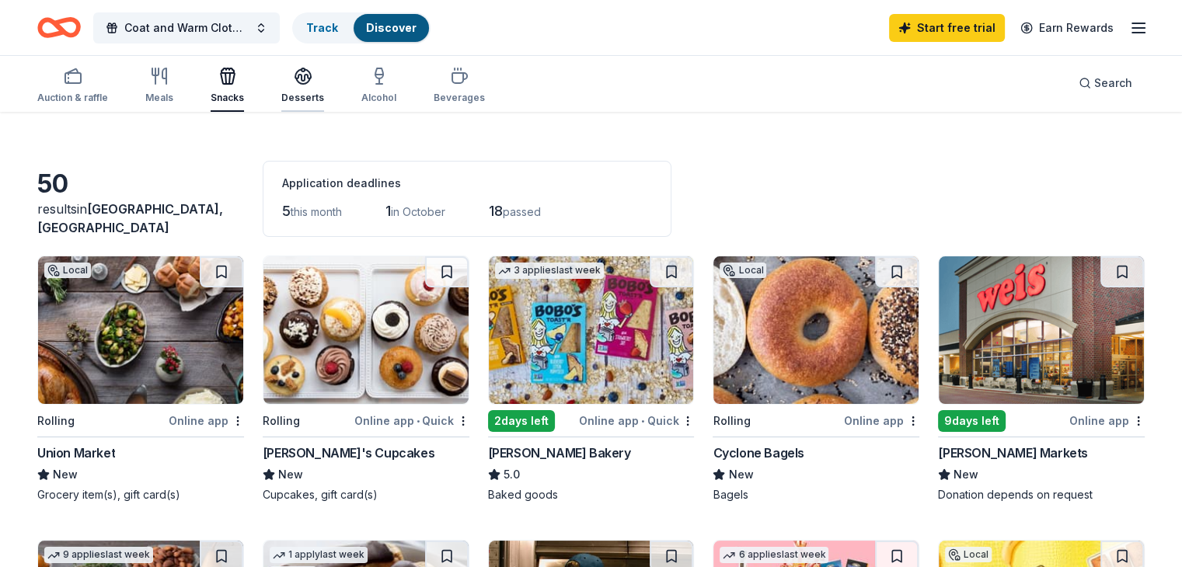
click at [324, 92] on div "Desserts" at bounding box center [302, 98] width 43 height 12
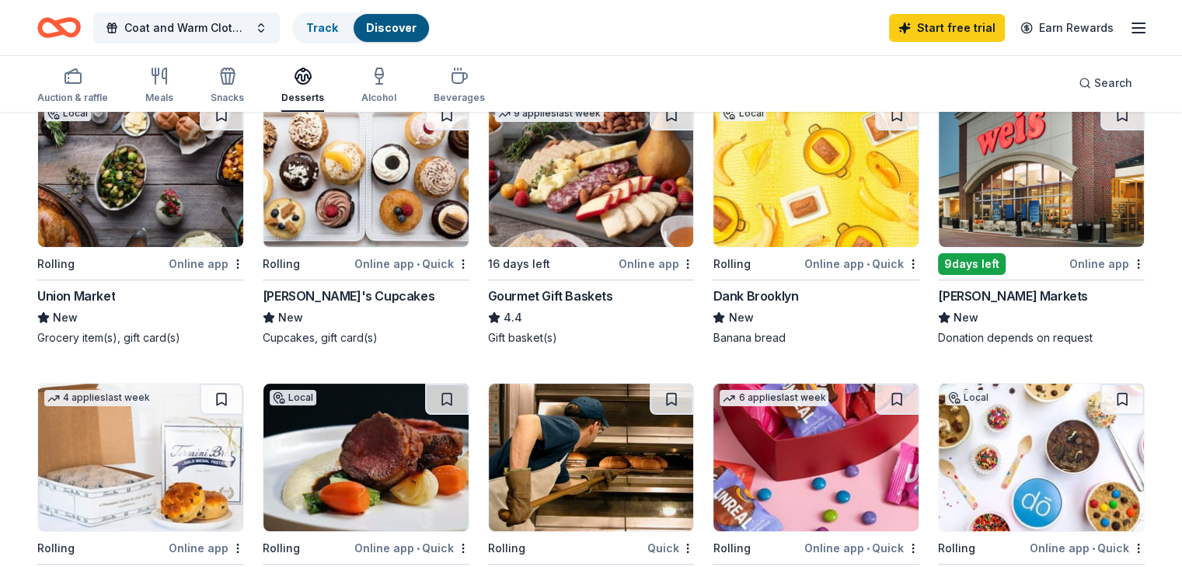
scroll to position [190, 0]
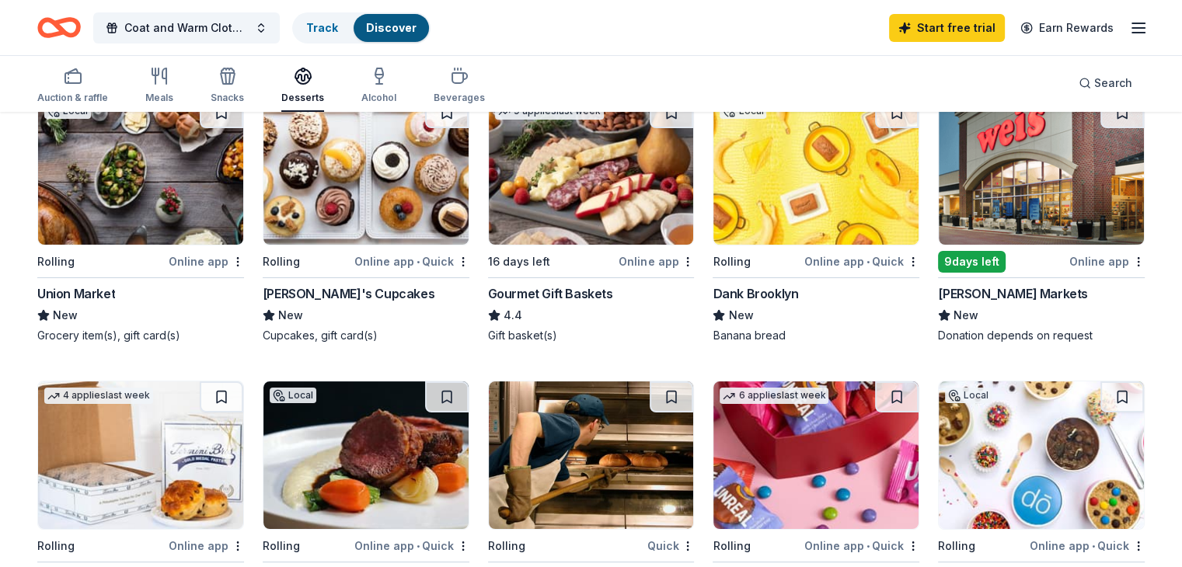
click at [374, 313] on div "New" at bounding box center [366, 315] width 207 height 19
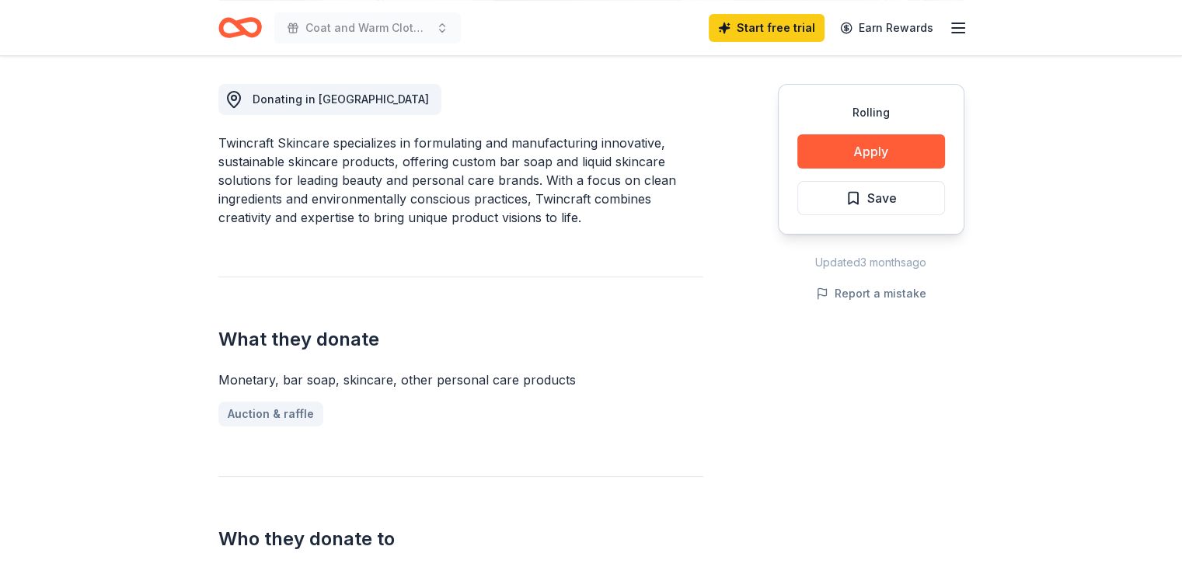
scroll to position [430, 0]
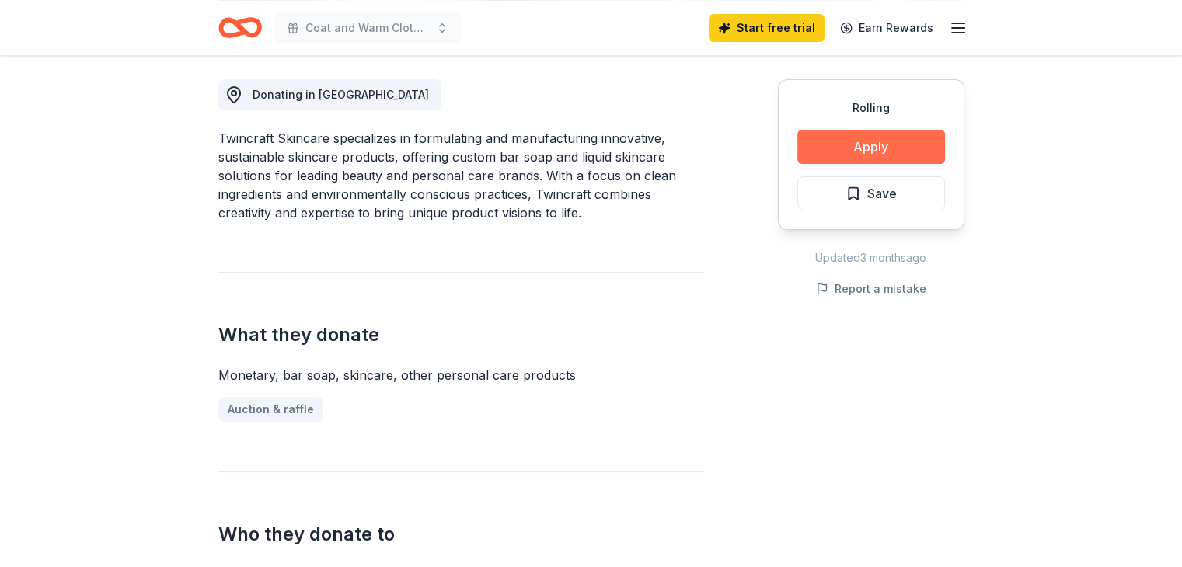
click at [890, 136] on button "Apply" at bounding box center [871, 147] width 148 height 34
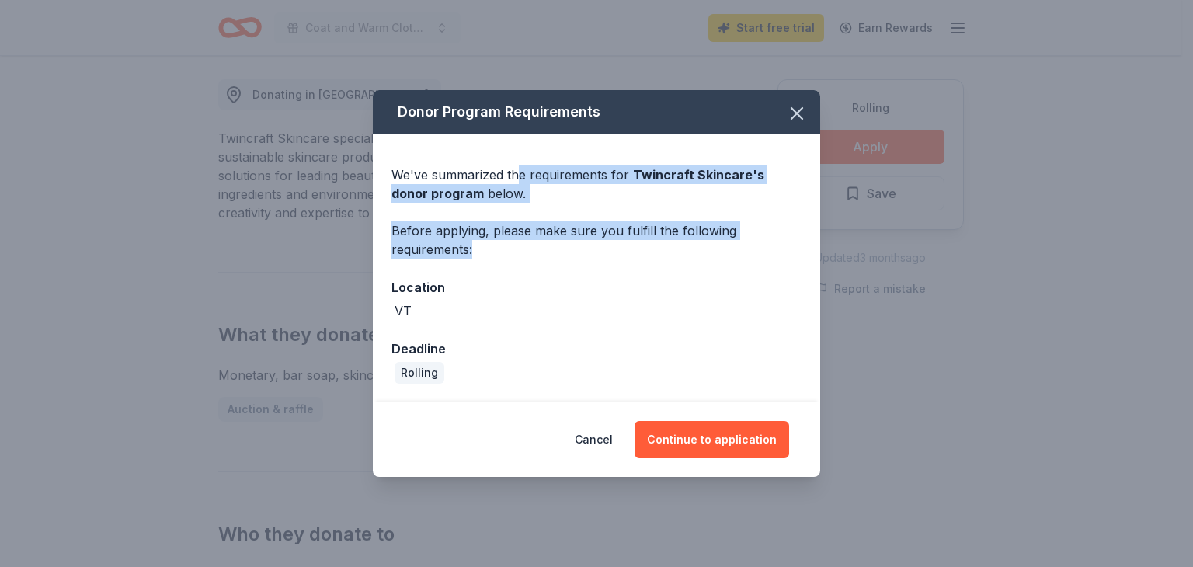
drag, startPoint x: 520, startPoint y: 173, endPoint x: 663, endPoint y: 262, distance: 168.8
click at [663, 262] on div "We've summarized the requirements for Twincraft Skincare 's donor program below…" at bounding box center [596, 268] width 447 height 268
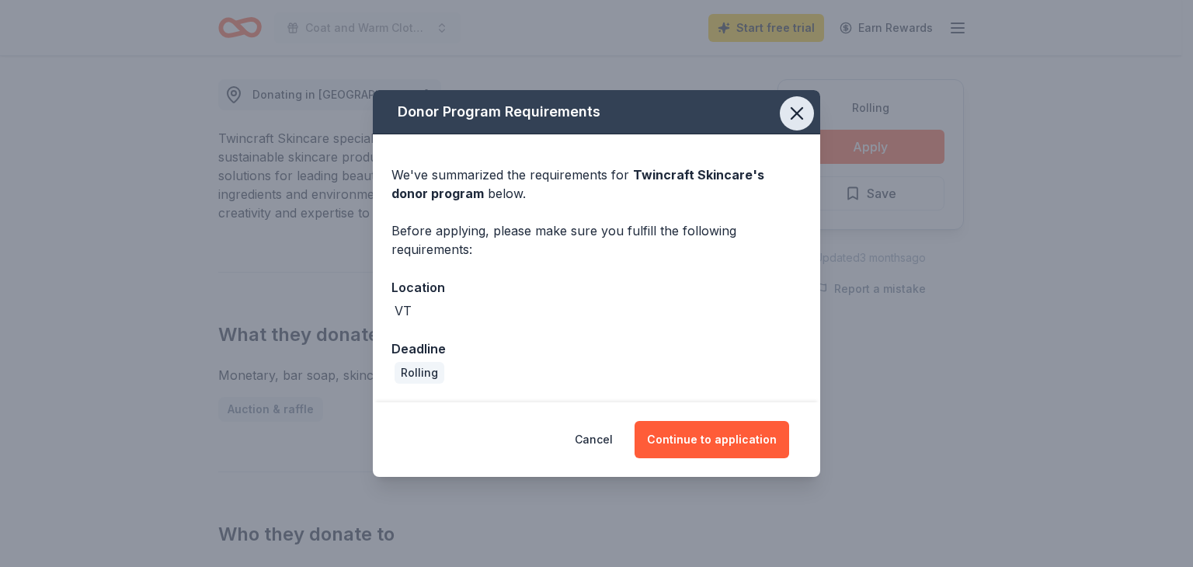
click at [792, 115] on icon "button" at bounding box center [797, 114] width 22 height 22
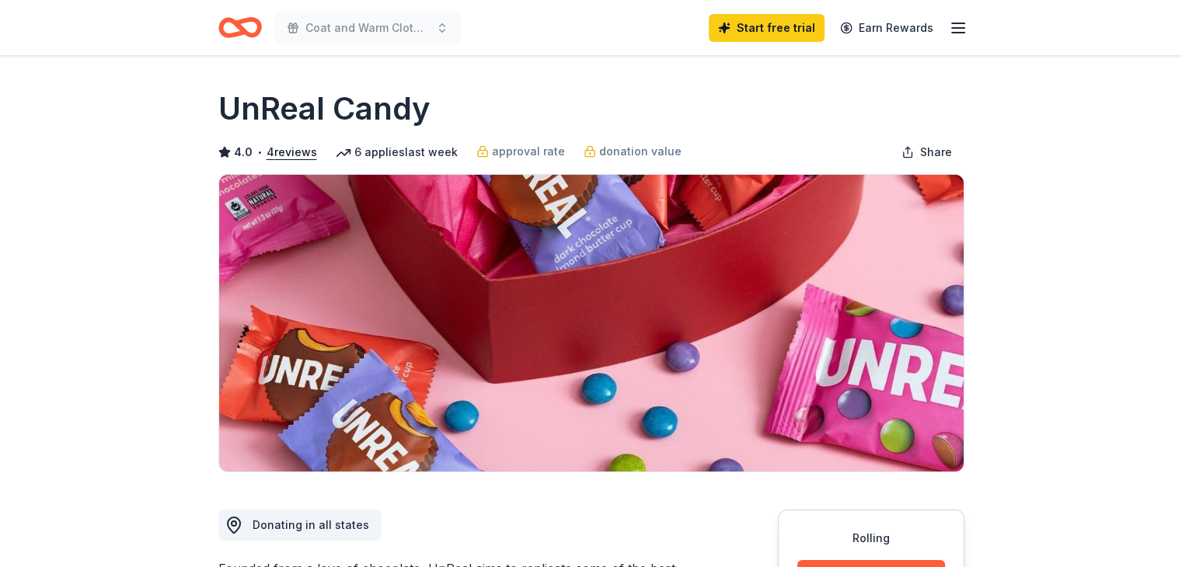
drag, startPoint x: 1169, startPoint y: 59, endPoint x: 1187, endPoint y: 146, distance: 88.8
click at [1181, 146] on html "Coat and Warm Clothing Drive Start free trial Earn Rewards Rolling Share UnReal…" at bounding box center [591, 283] width 1182 height 567
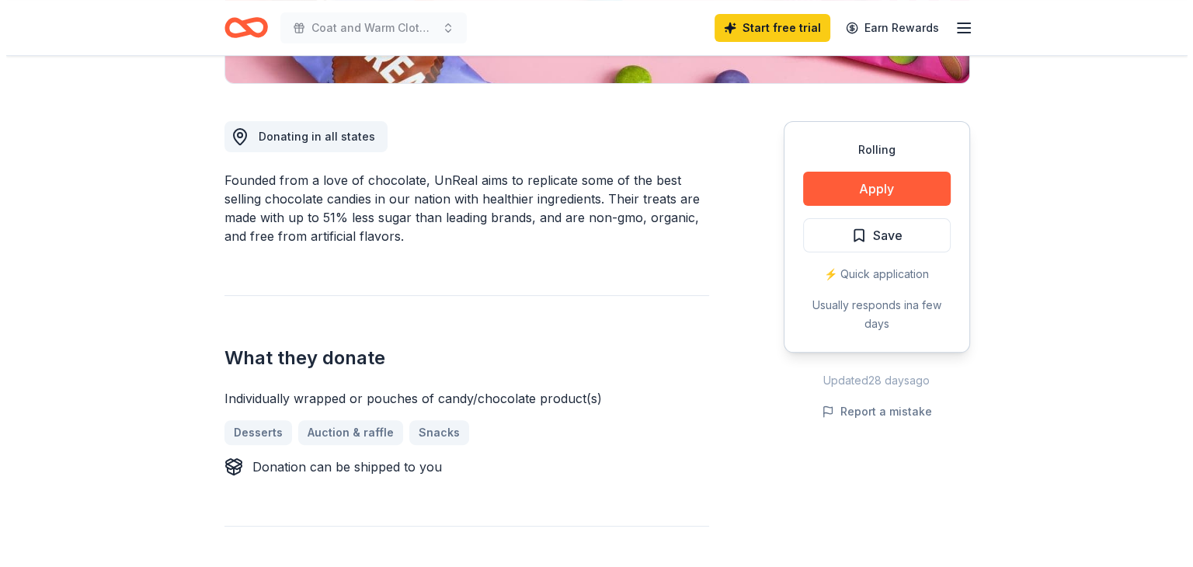
scroll to position [378, 0]
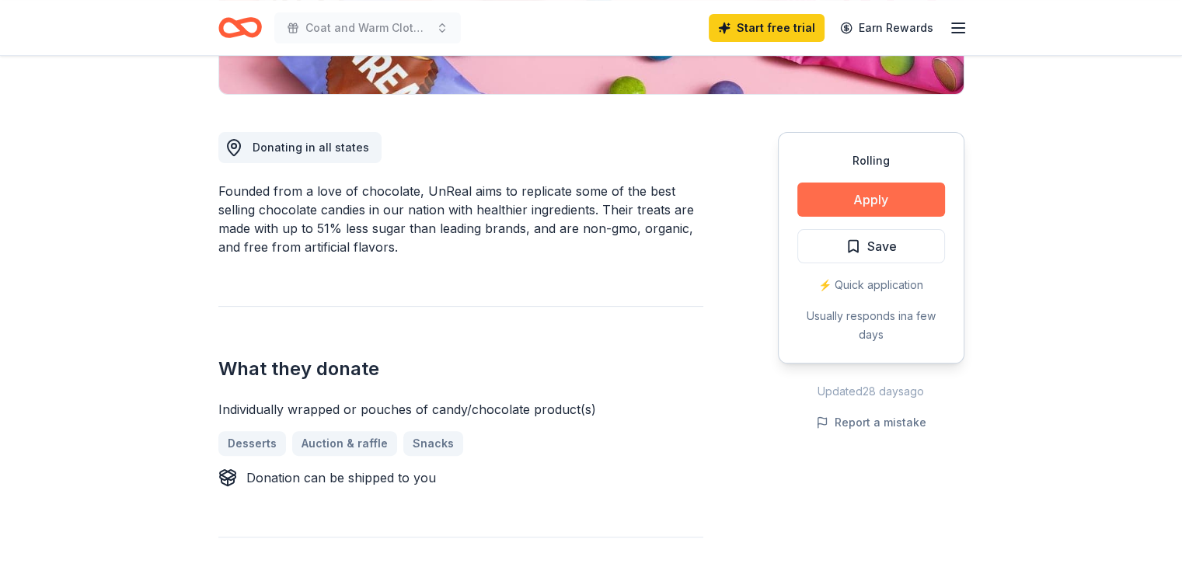
click at [865, 193] on button "Apply" at bounding box center [871, 200] width 148 height 34
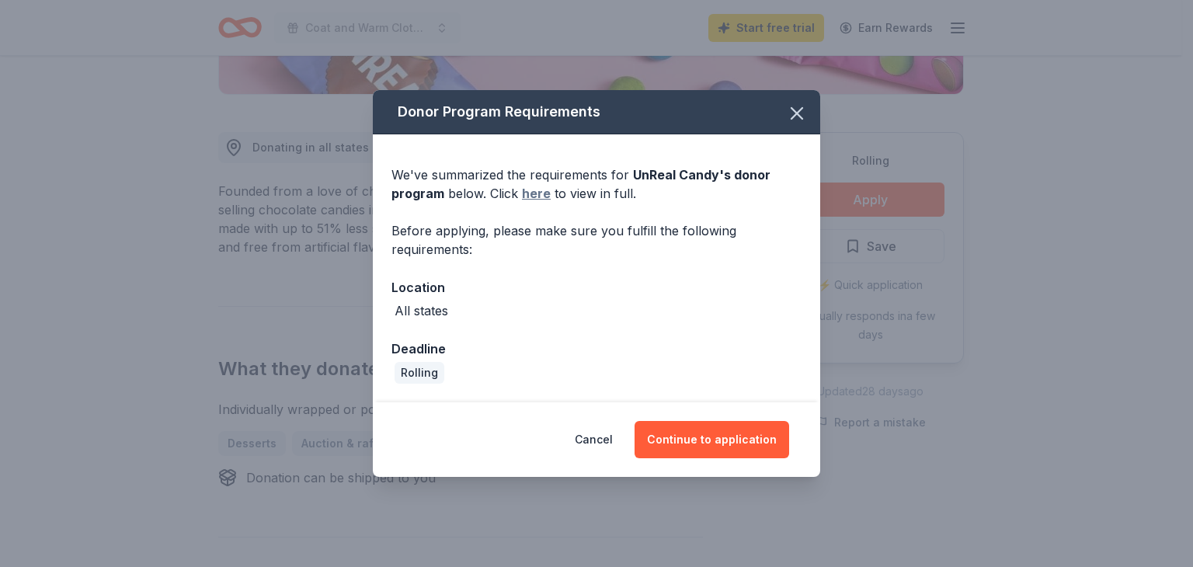
click at [532, 190] on link "here" at bounding box center [536, 193] width 29 height 19
click at [714, 436] on button "Continue to application" at bounding box center [712, 439] width 155 height 37
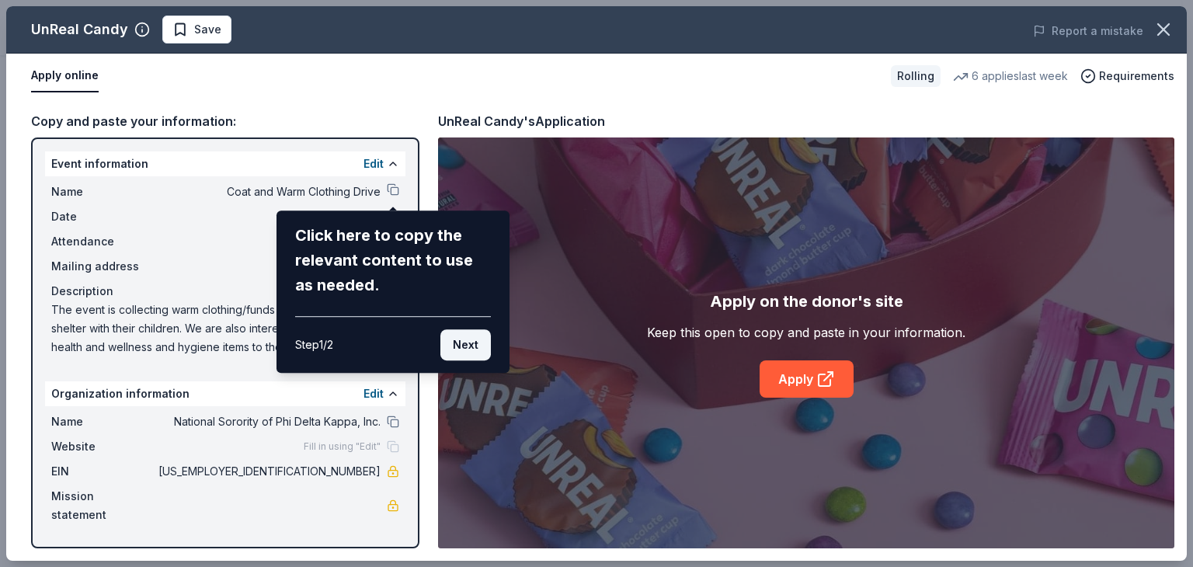
click at [469, 343] on button "Next" at bounding box center [465, 344] width 50 height 31
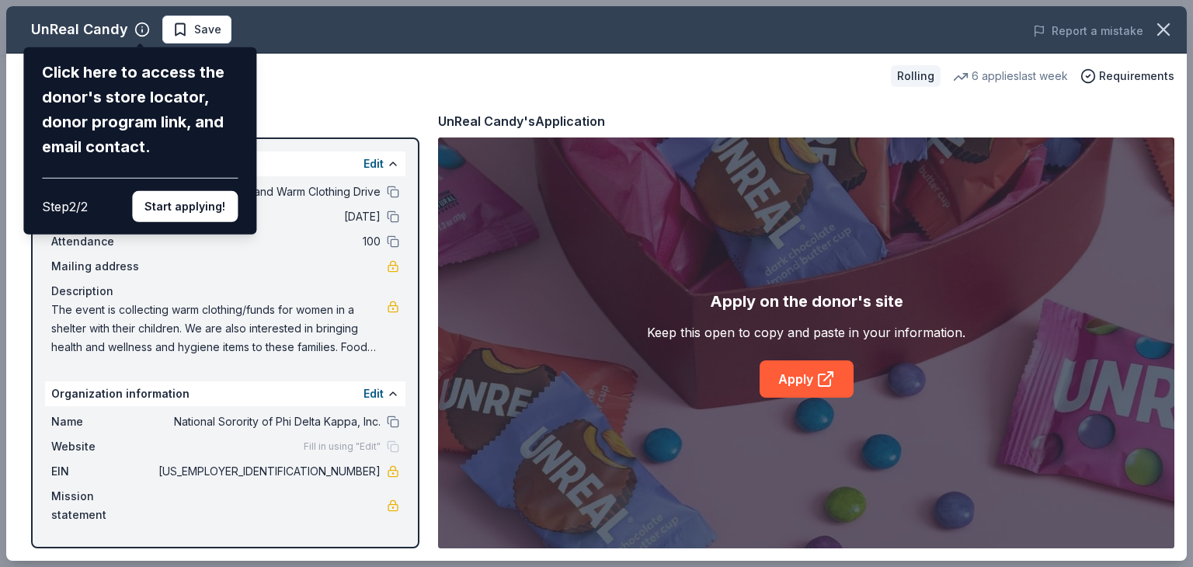
click at [334, 96] on div "UnReal Candy Click here to access the donor's store locator, donor program link…" at bounding box center [596, 283] width 1181 height 555
click at [192, 204] on button "Start applying!" at bounding box center [185, 206] width 106 height 31
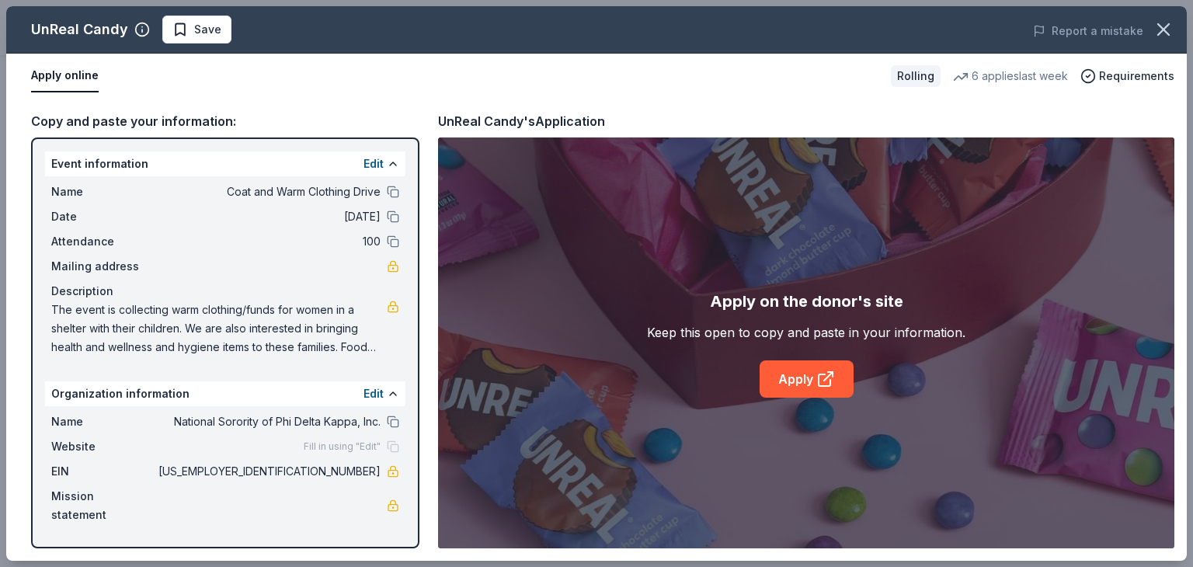
click at [177, 165] on div "UnReal Candy Save Report a mistake Apply online Rolling 6 applies last week Req…" at bounding box center [596, 283] width 1181 height 555
click at [267, 295] on div "Description" at bounding box center [225, 291] width 348 height 19
click at [141, 265] on span "Mailing address" at bounding box center [103, 266] width 104 height 19
click at [108, 266] on span "Mailing address" at bounding box center [103, 266] width 104 height 19
click at [142, 321] on span "The event is collecting warm clothing/funds for women in a shelter with their c…" at bounding box center [219, 329] width 336 height 56
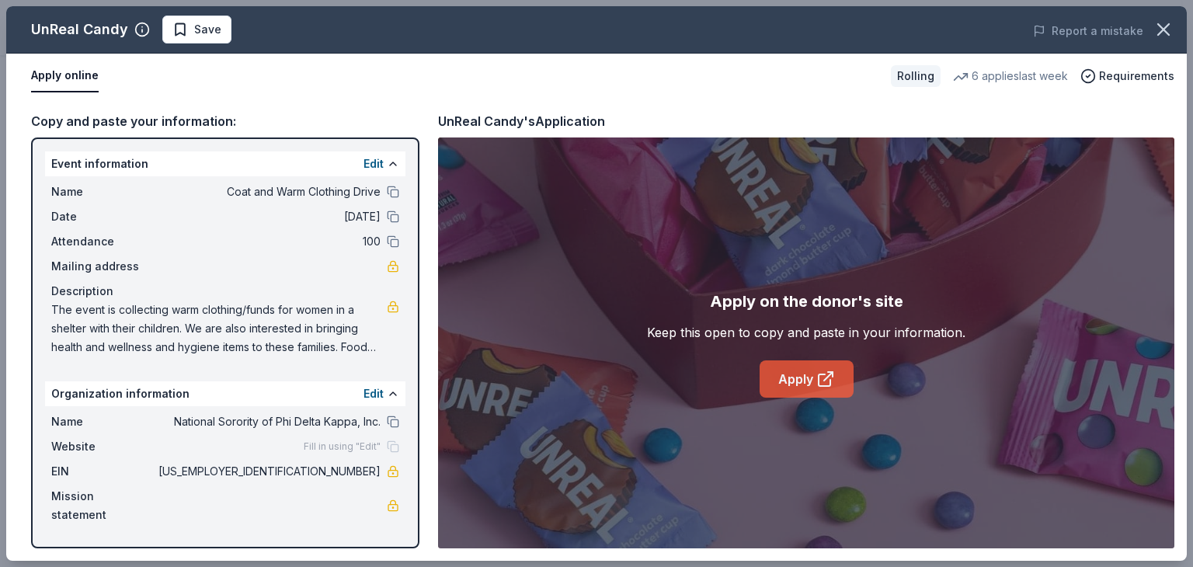
click at [800, 380] on link "Apply" at bounding box center [807, 378] width 94 height 37
click at [358, 349] on span "The event is collecting warm clothing/funds for women in a shelter with their c…" at bounding box center [219, 329] width 336 height 56
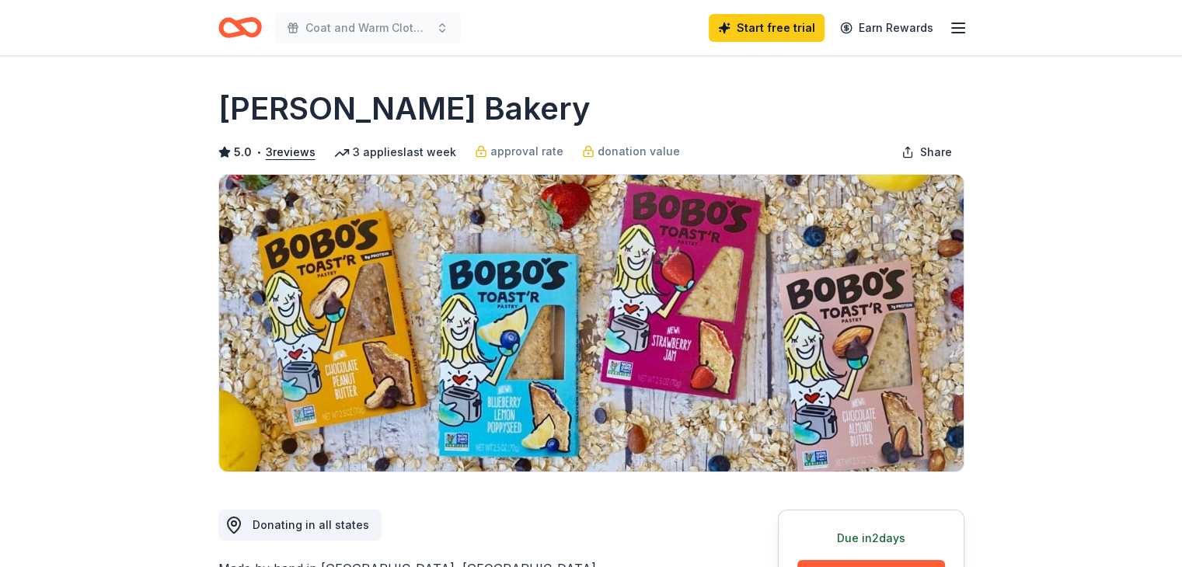
drag, startPoint x: 1178, startPoint y: 165, endPoint x: 1192, endPoint y: 274, distance: 109.8
click at [1181, 274] on html "Coat and Warm Clothing Drive Start free trial Earn Rewards Due in 2 days Share …" at bounding box center [591, 283] width 1182 height 567
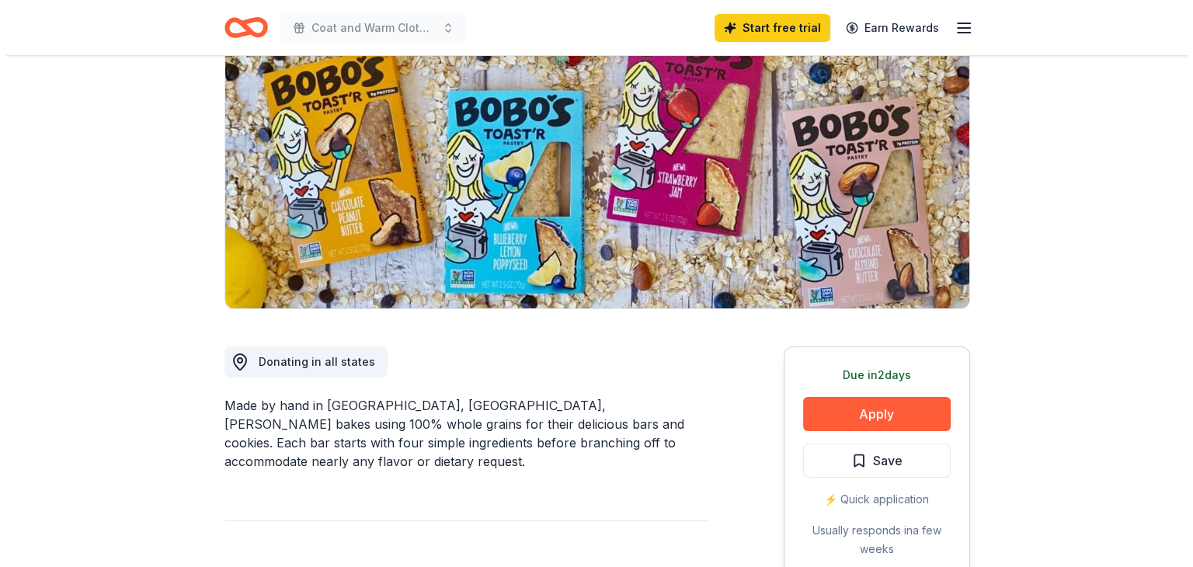
scroll to position [161, 0]
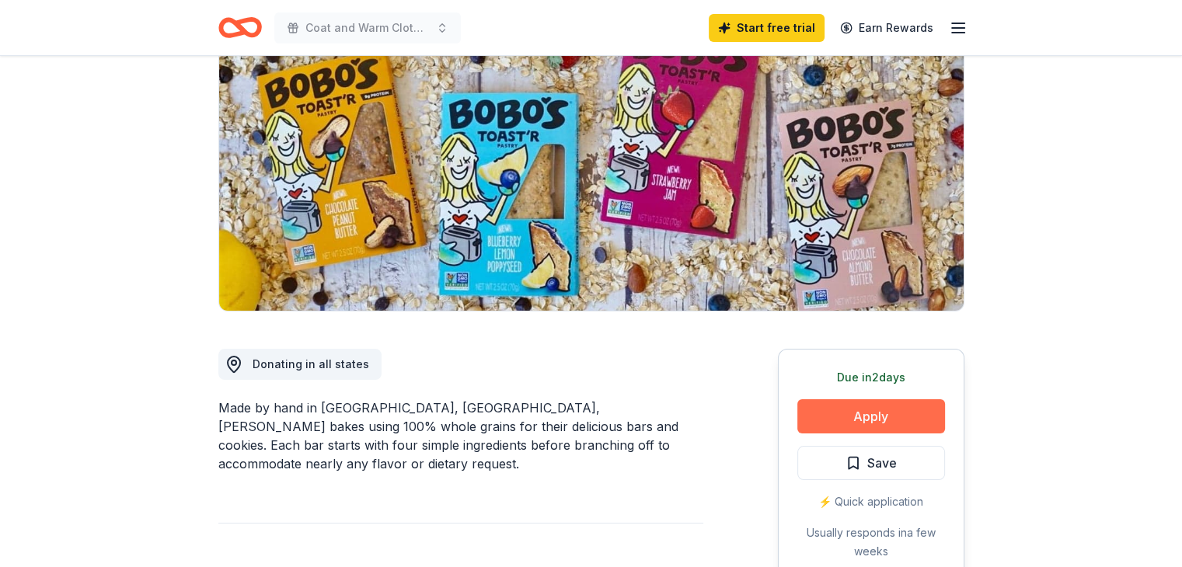
click at [867, 405] on button "Apply" at bounding box center [871, 416] width 148 height 34
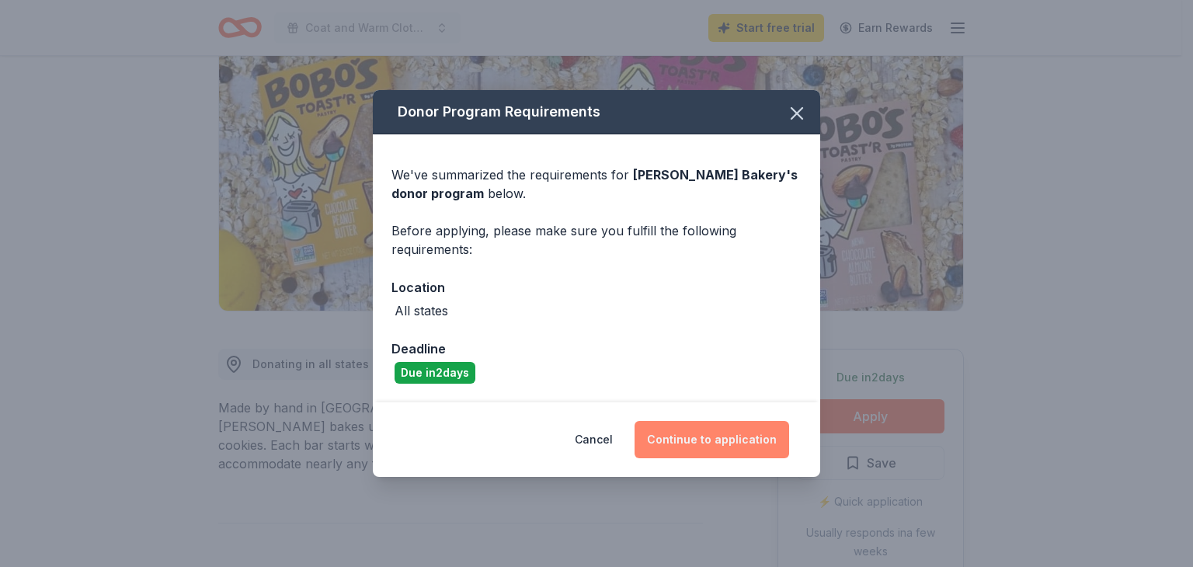
click at [721, 441] on button "Continue to application" at bounding box center [712, 439] width 155 height 37
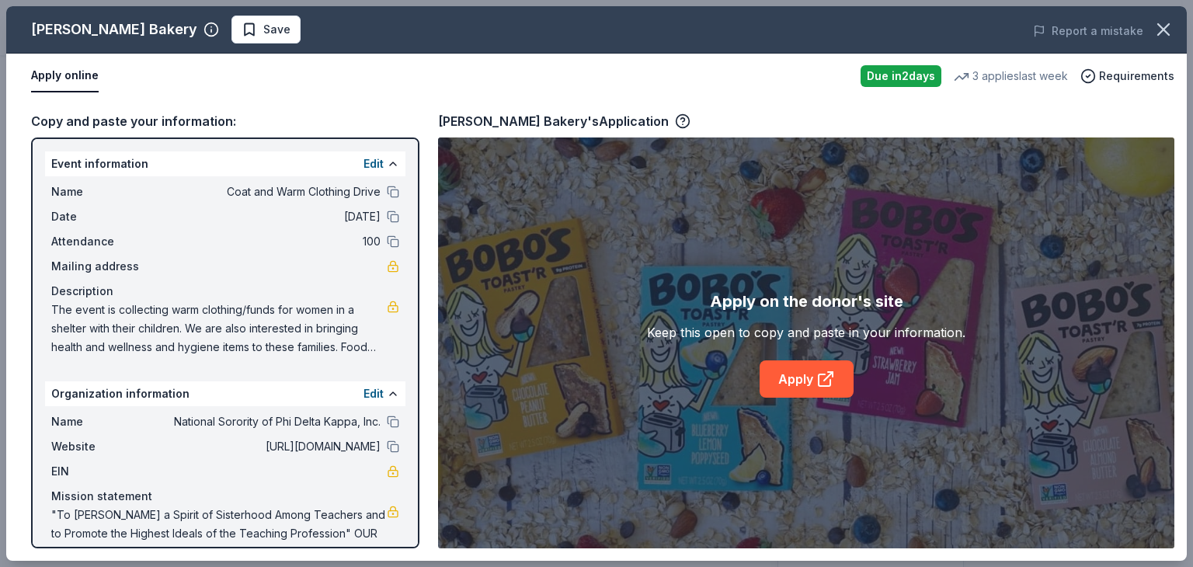
scroll to position [33, 0]
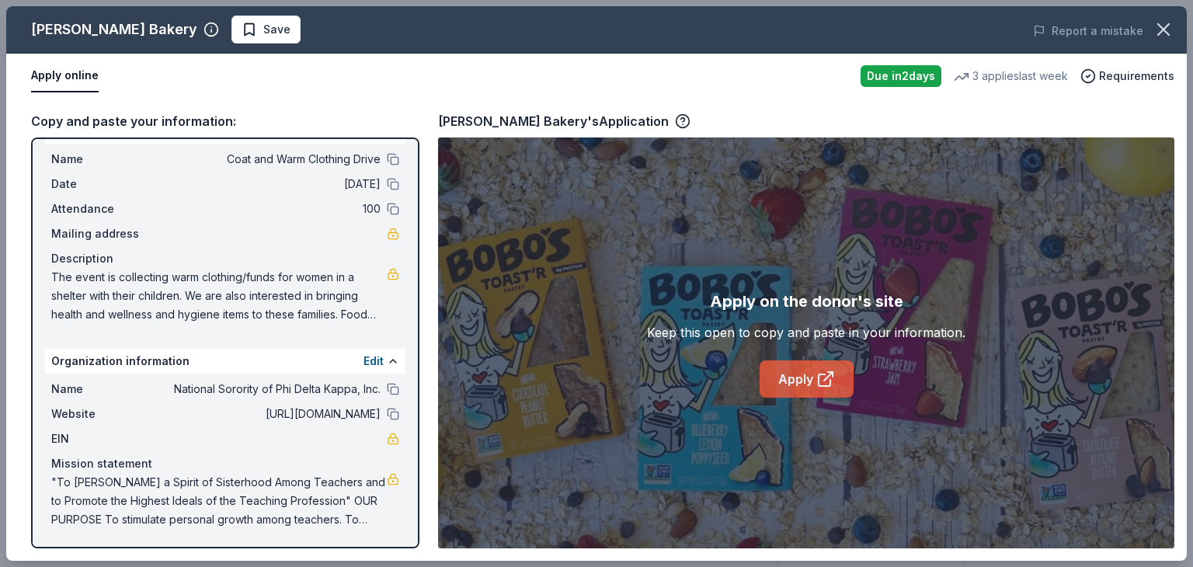
click at [829, 367] on link "Apply" at bounding box center [807, 378] width 94 height 37
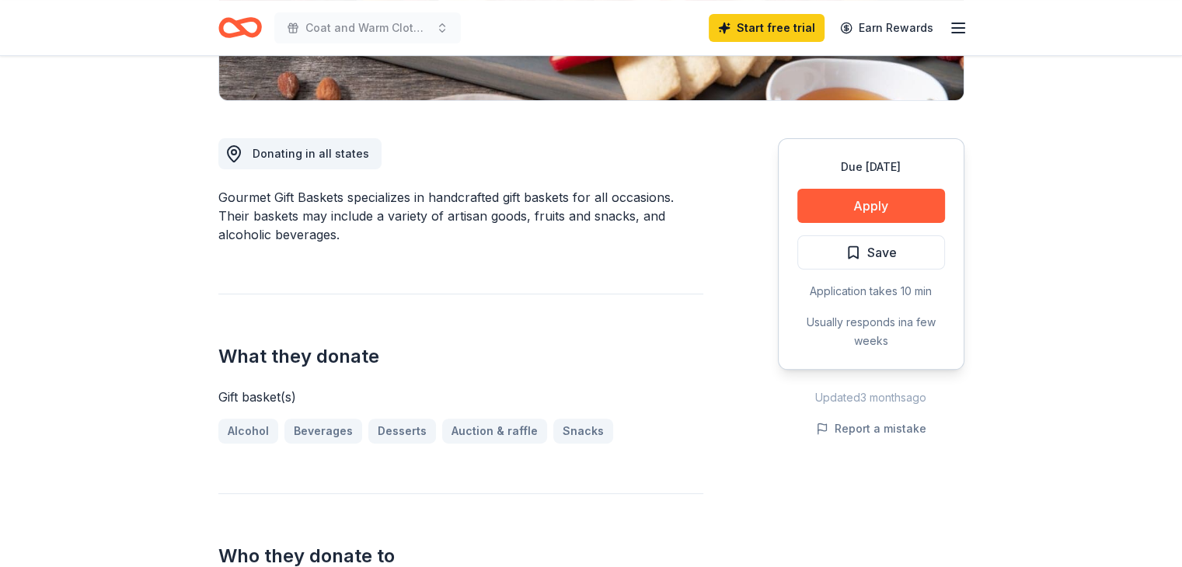
scroll to position [339, 0]
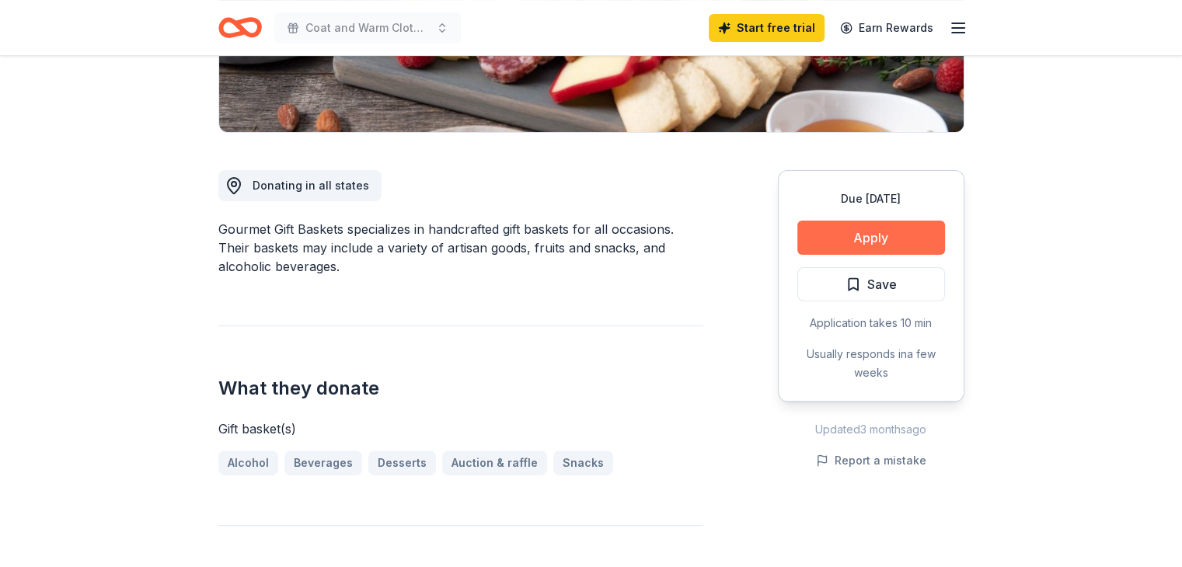
click at [853, 238] on button "Apply" at bounding box center [871, 238] width 148 height 34
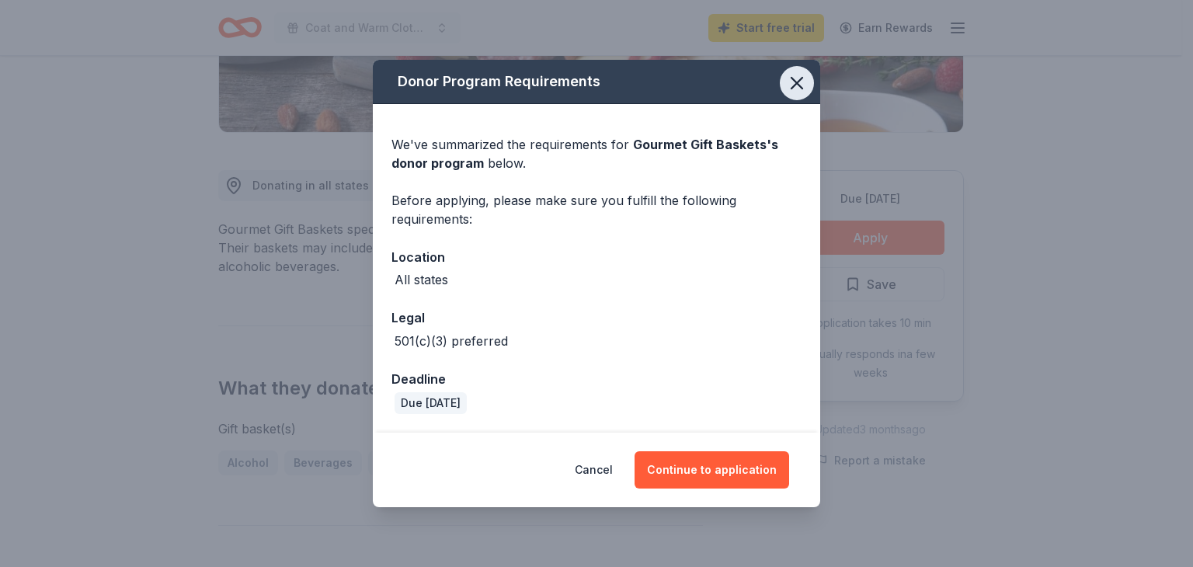
click at [788, 88] on icon "button" at bounding box center [797, 83] width 22 height 22
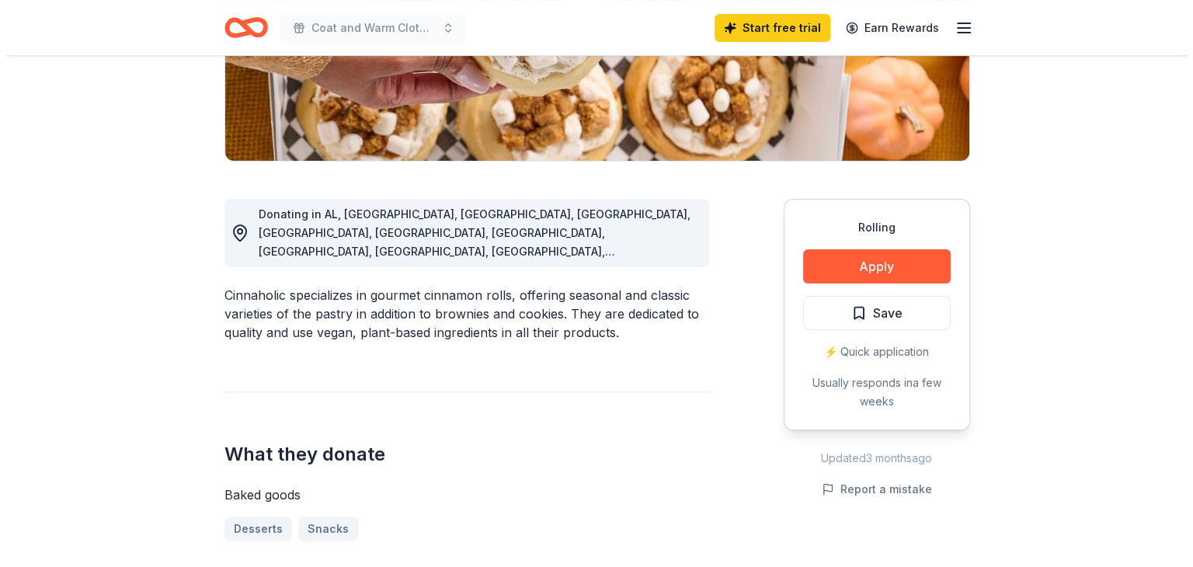
scroll to position [322, 0]
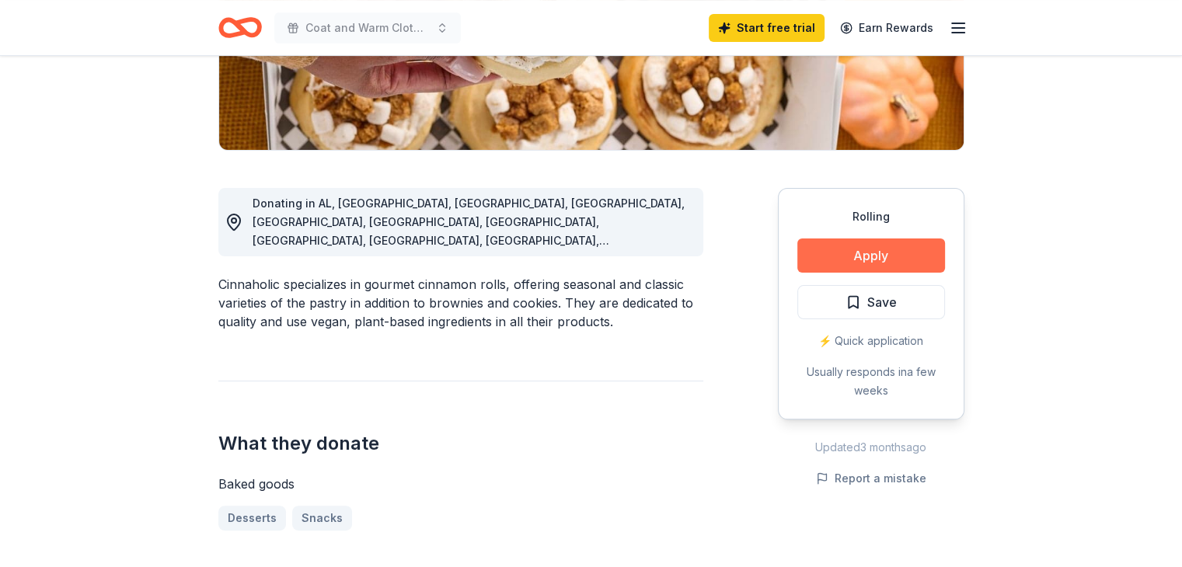
click at [858, 265] on button "Apply" at bounding box center [871, 255] width 148 height 34
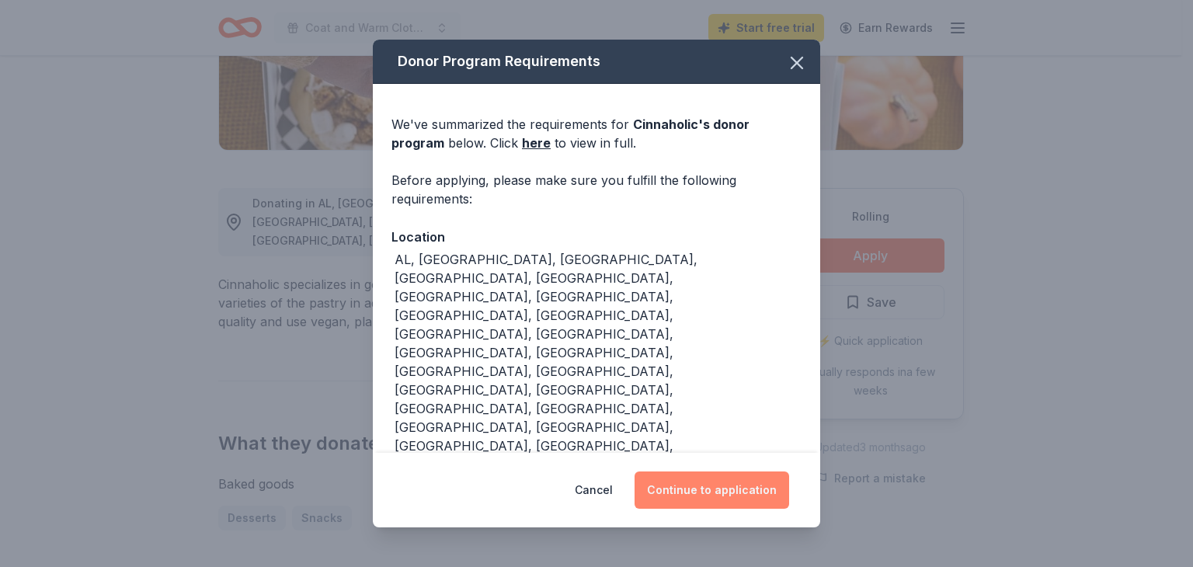
click at [758, 472] on button "Continue to application" at bounding box center [712, 490] width 155 height 37
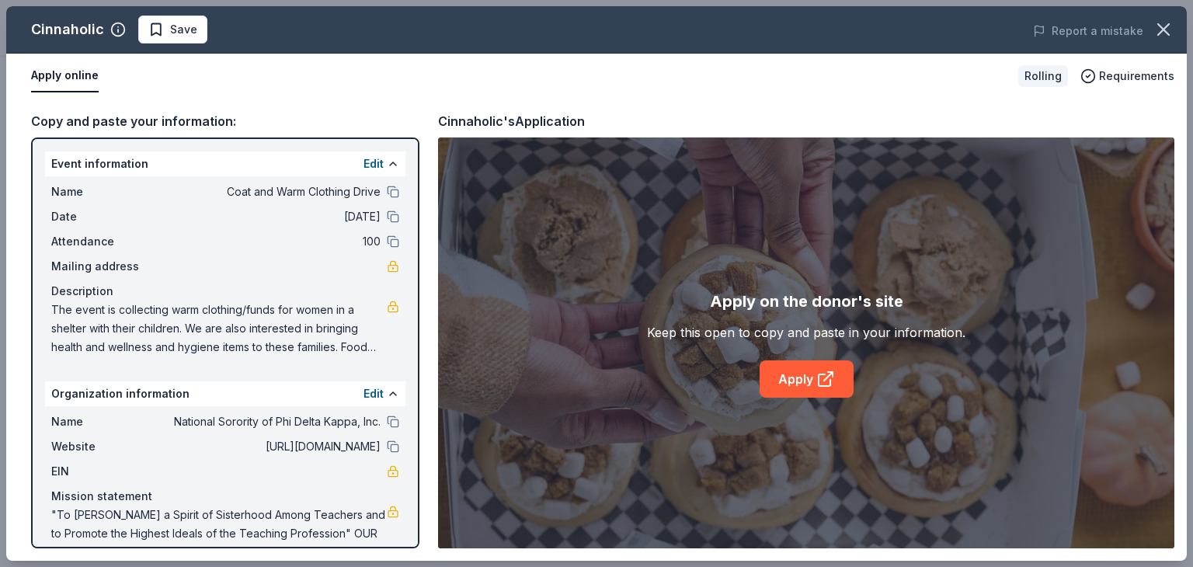
scroll to position [33, 0]
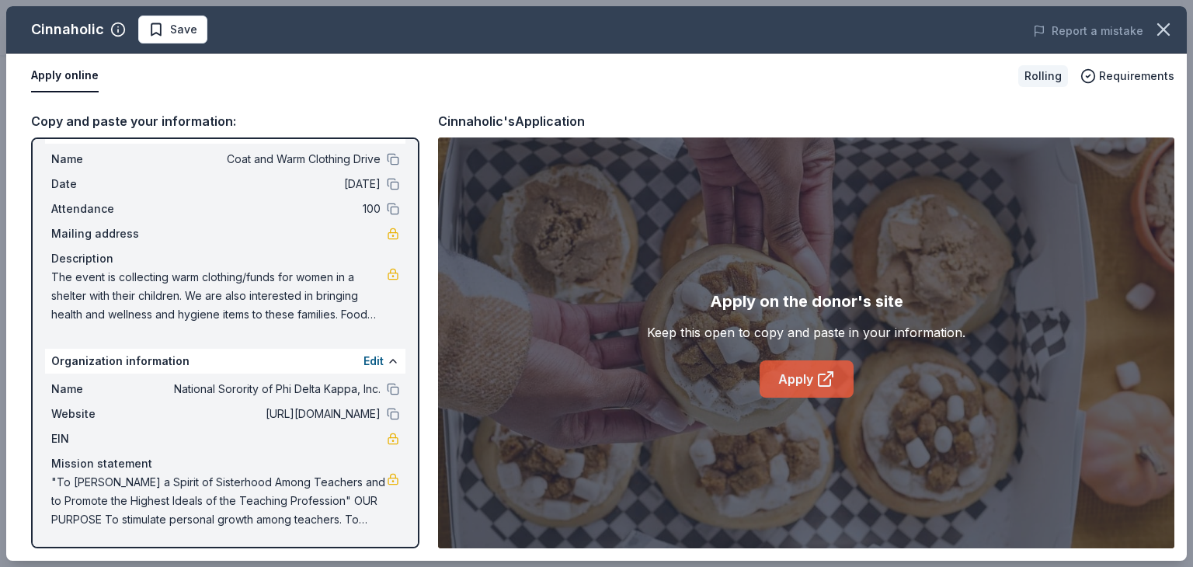
click at [796, 383] on link "Apply" at bounding box center [807, 378] width 94 height 37
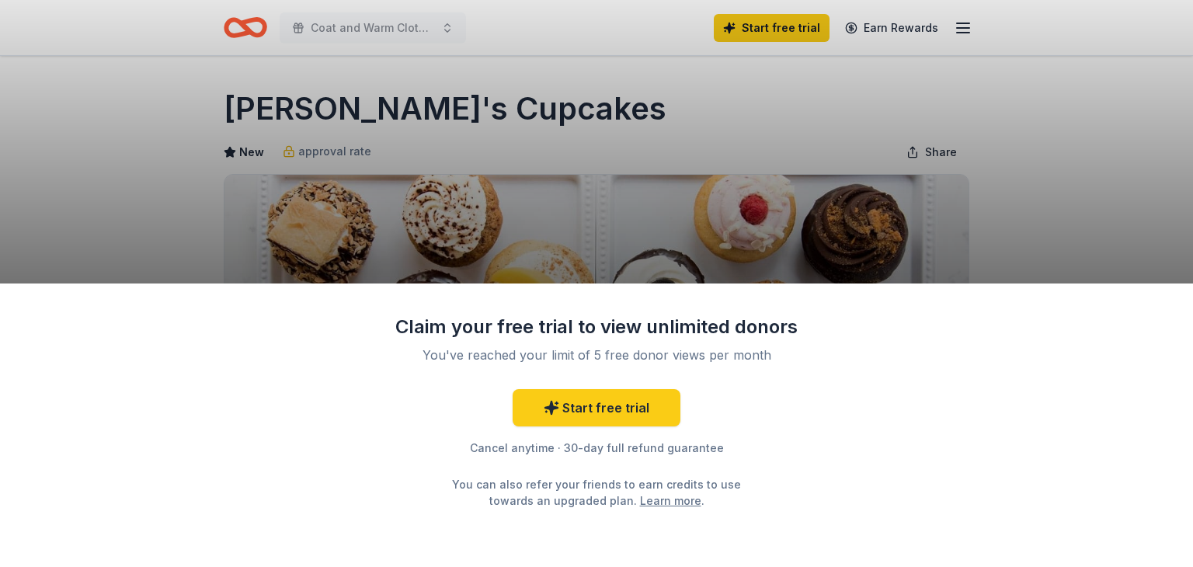
click at [1108, 180] on div "Claim your free trial to view unlimited donors You've reached your limit of 5 f…" at bounding box center [596, 283] width 1193 height 567
click at [997, 240] on div "Claim your free trial to view unlimited donors You've reached your limit of 5 f…" at bounding box center [596, 283] width 1193 height 567
click at [834, 479] on div "Claim your free trial to view unlimited donors You've reached your limit of 5 f…" at bounding box center [596, 426] width 1193 height 284
